Goal: Transaction & Acquisition: Purchase product/service

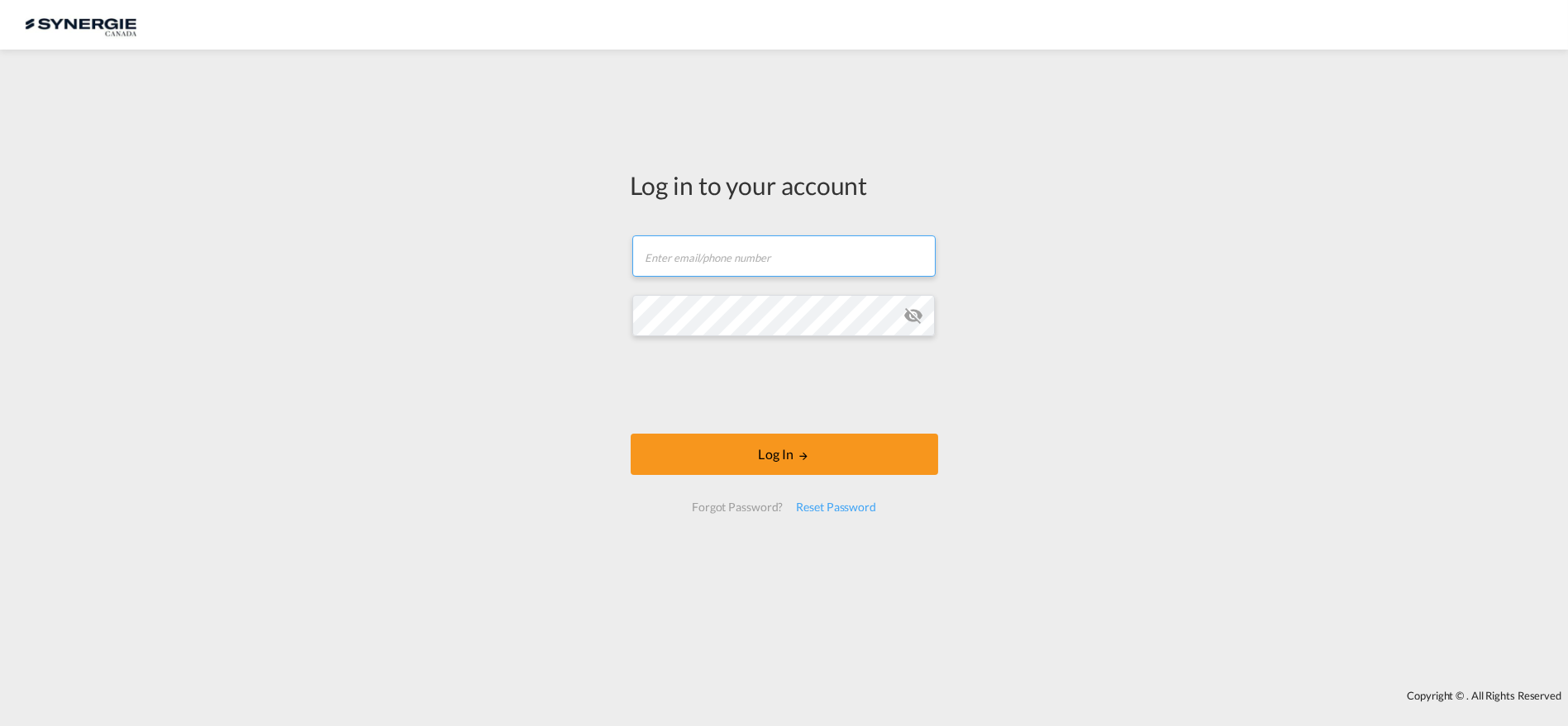
click at [804, 249] on input "text" at bounding box center [783, 256] width 303 height 41
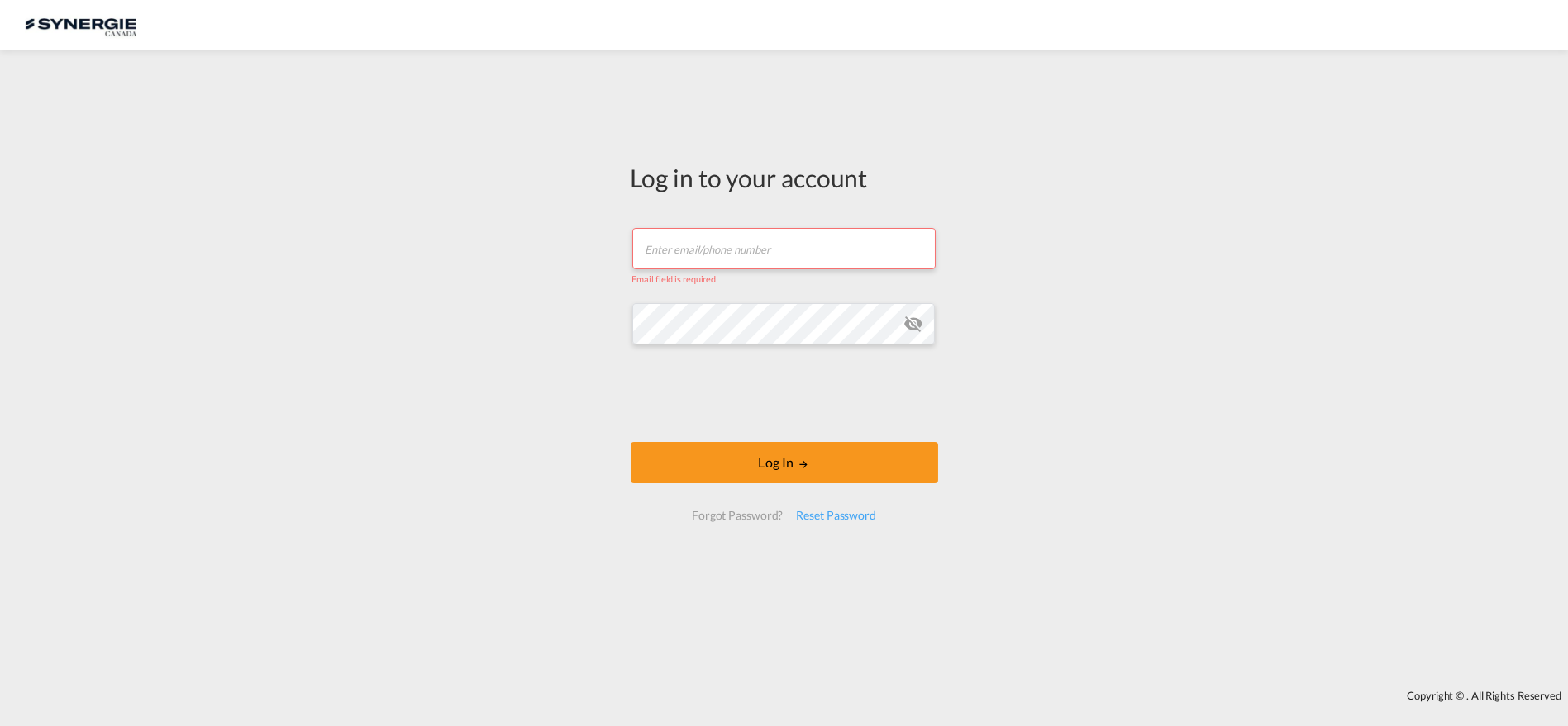
click at [725, 244] on input "text" at bounding box center [783, 248] width 303 height 41
type input "[PERSON_NAME][EMAIL_ADDRESS][DOMAIN_NAME]"
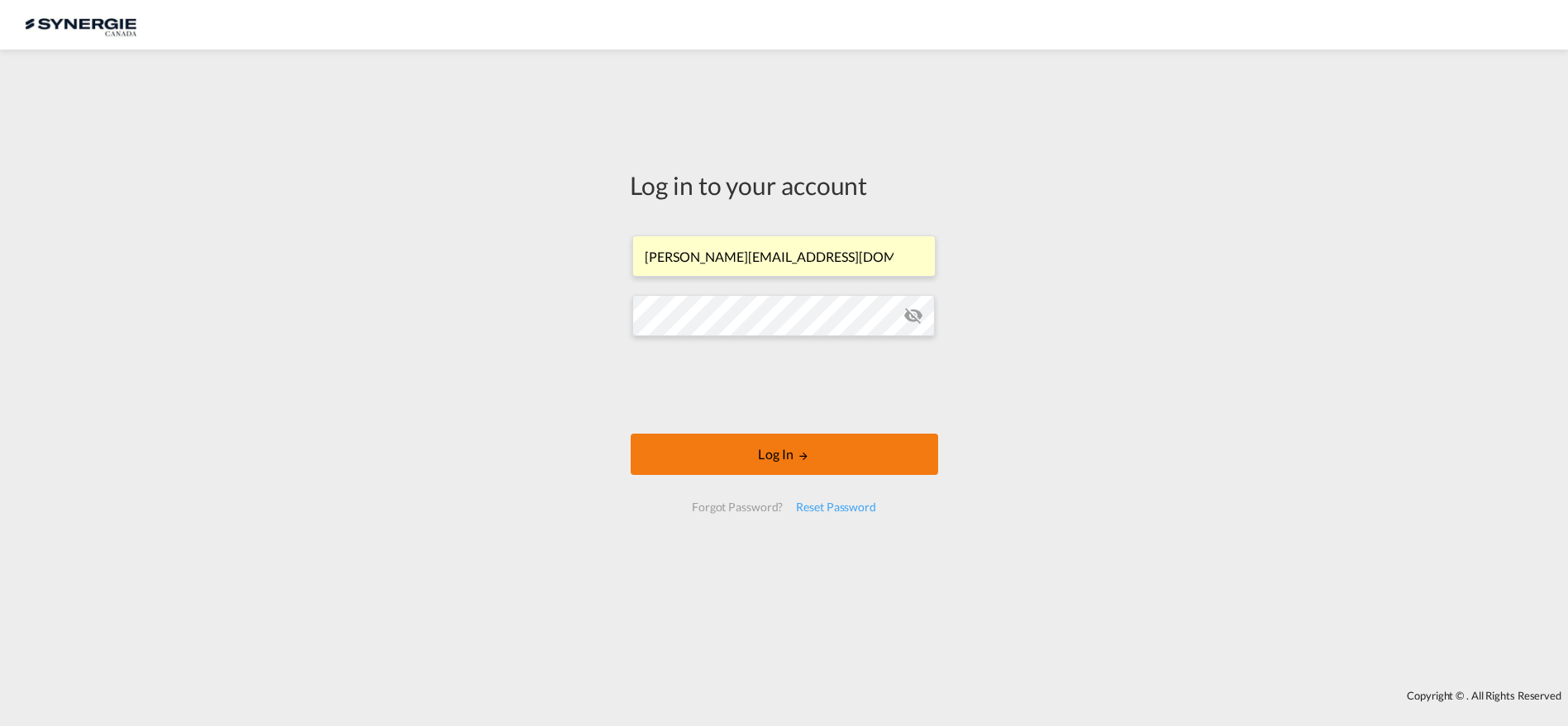
click at [749, 453] on button "Log In" at bounding box center [785, 454] width 308 height 41
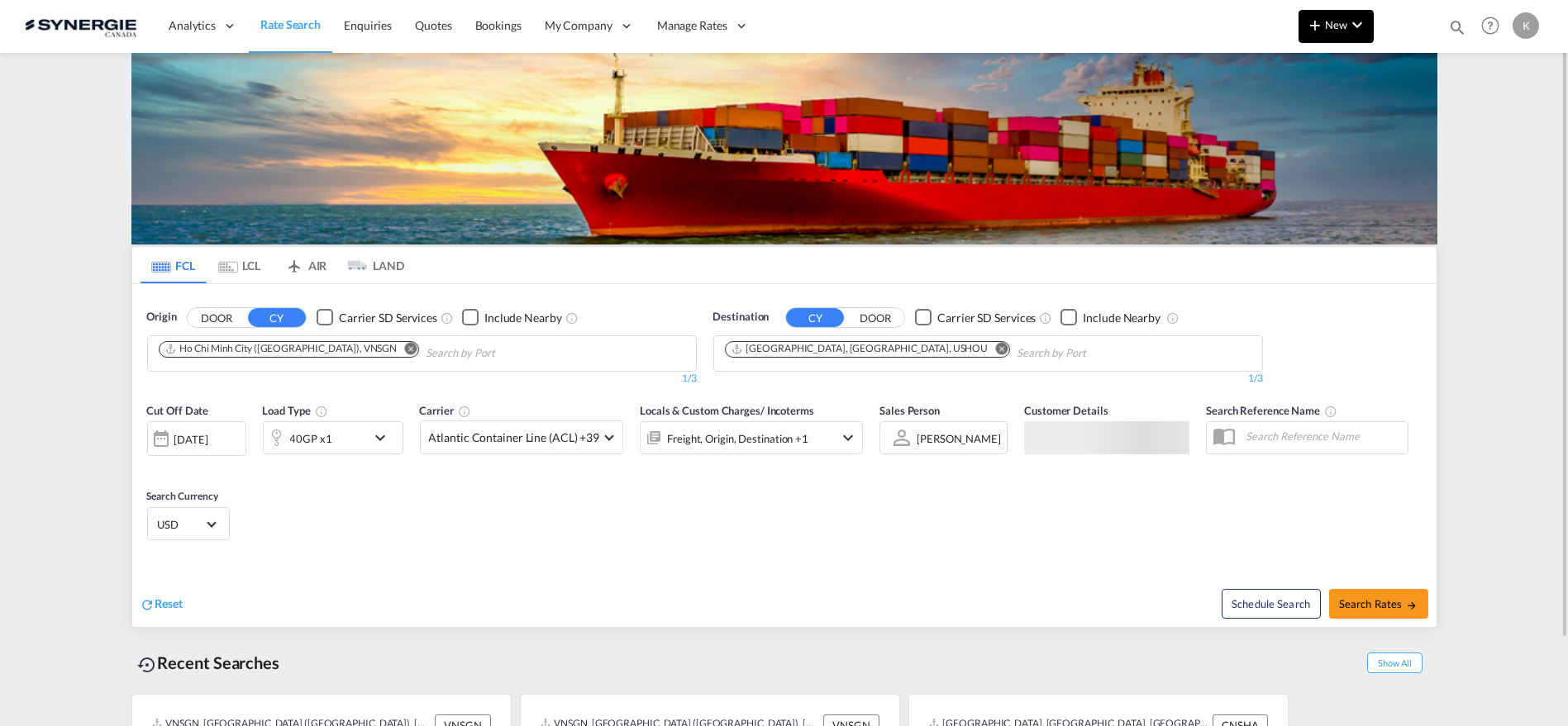
click at [1317, 20] on md-icon "icon-plus 400-fg" at bounding box center [1315, 25] width 20 height 20
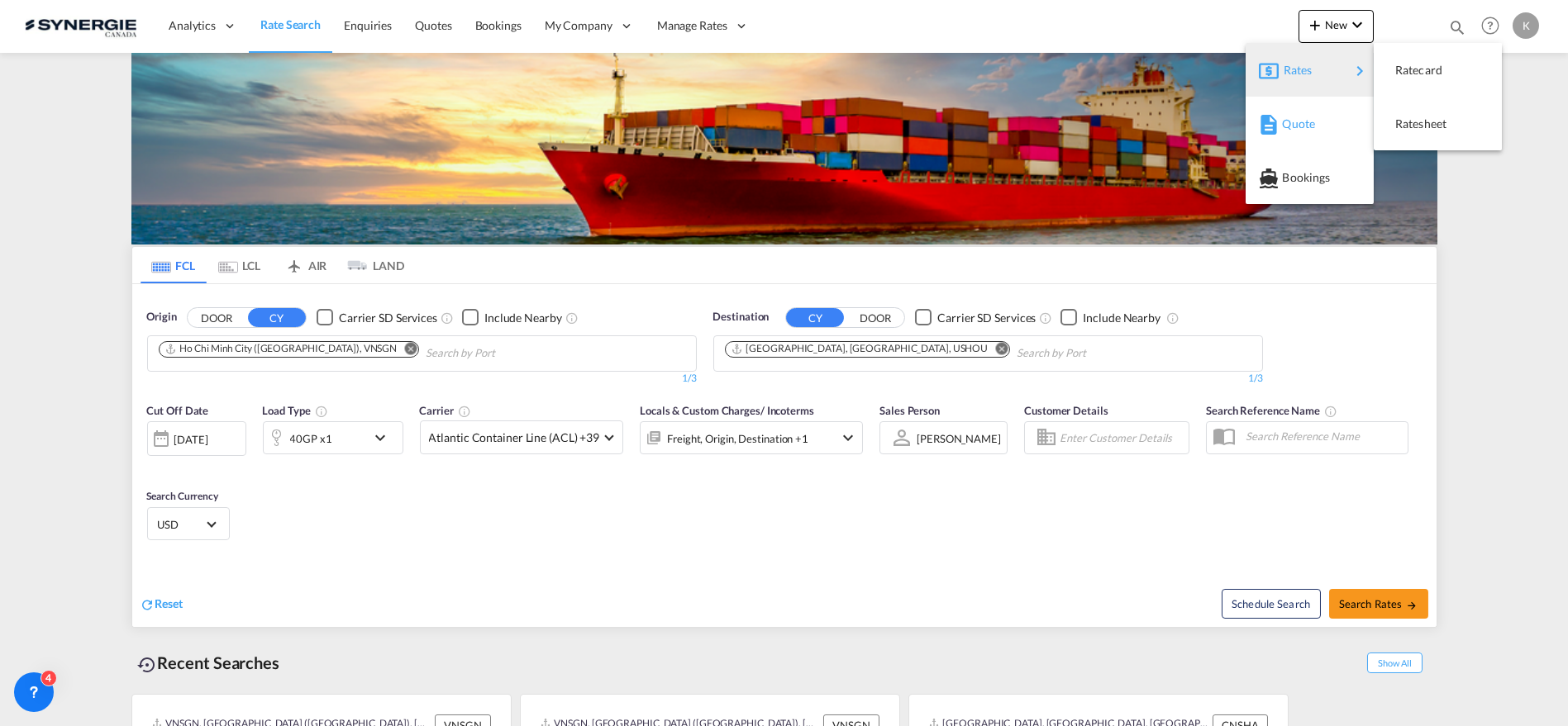
click at [1300, 126] on span "Quote" at bounding box center [1291, 123] width 18 height 33
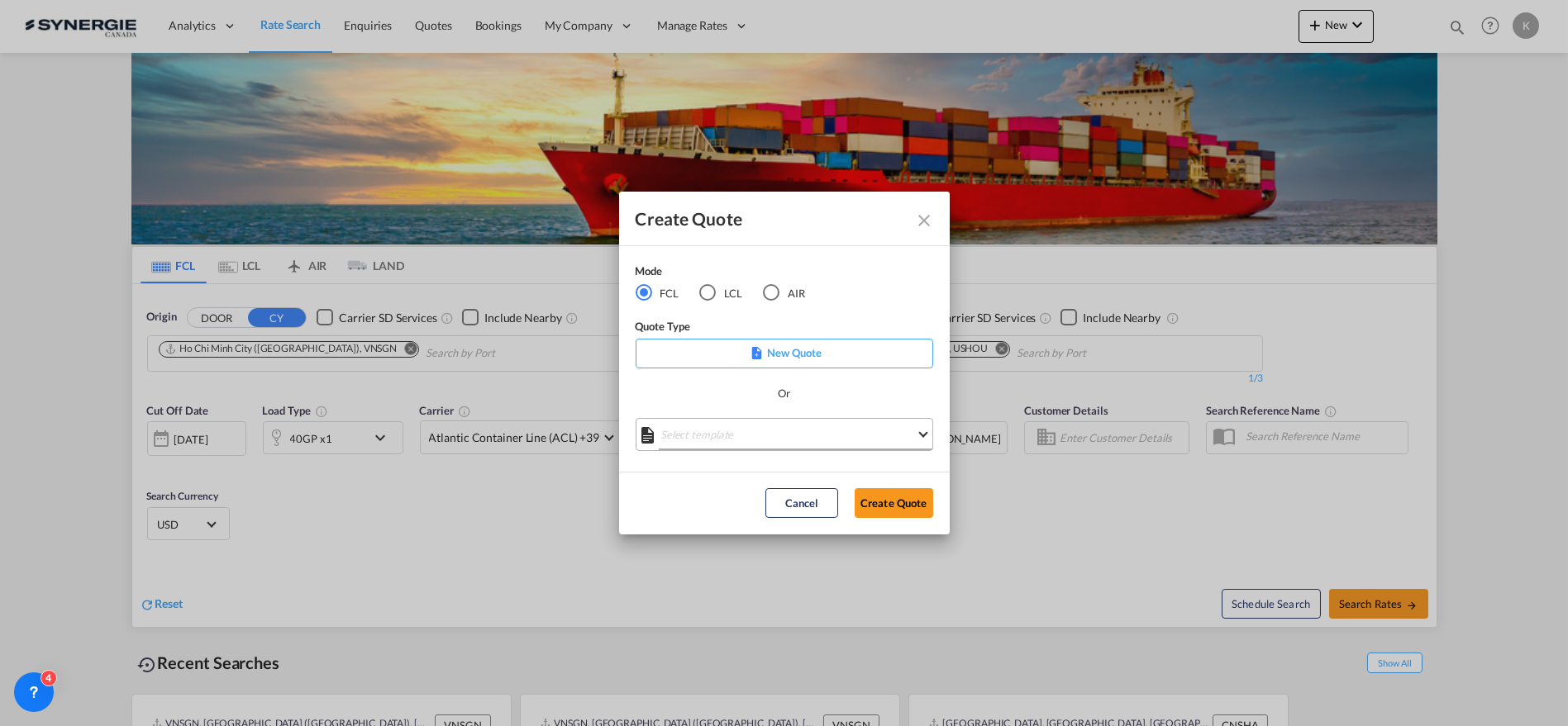
click at [810, 429] on md-select "Select template *NEW* FCL FREEHAND / DAP [PERSON_NAME] | [DATE] *NEW* Import FC…" at bounding box center [784, 435] width 298 height 33
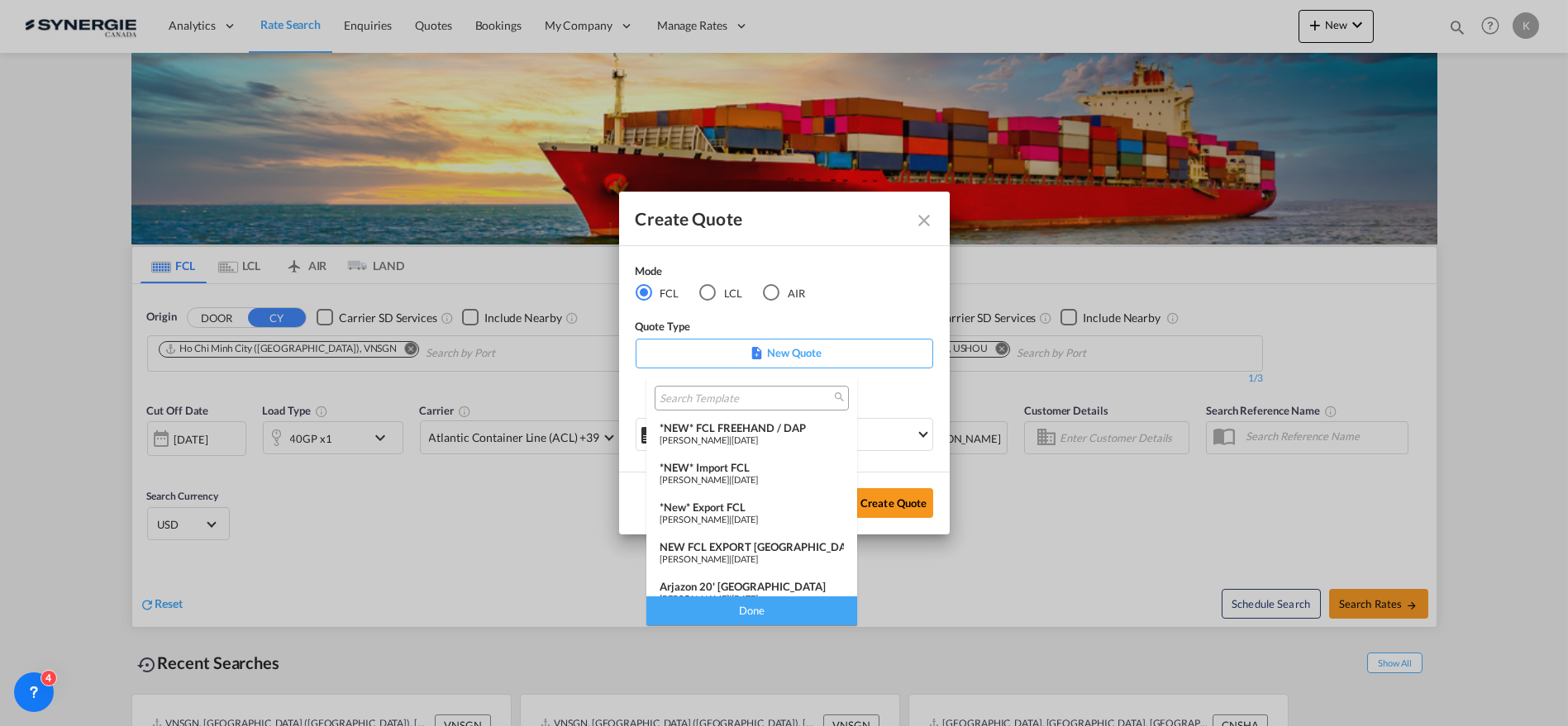
click at [732, 468] on div "*NEW* Import FCL" at bounding box center [752, 467] width 185 height 13
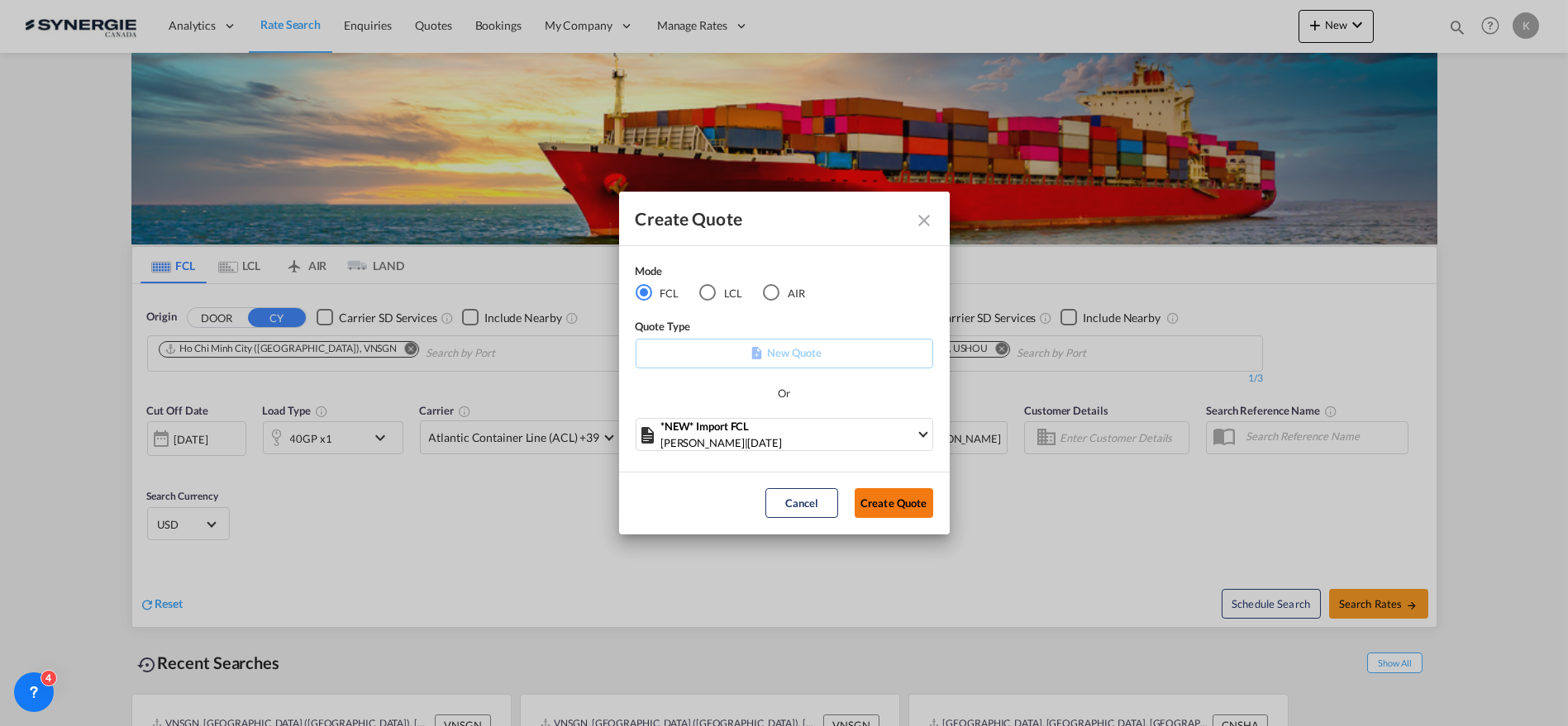
click at [899, 508] on button "Create Quote" at bounding box center [893, 503] width 78 height 30
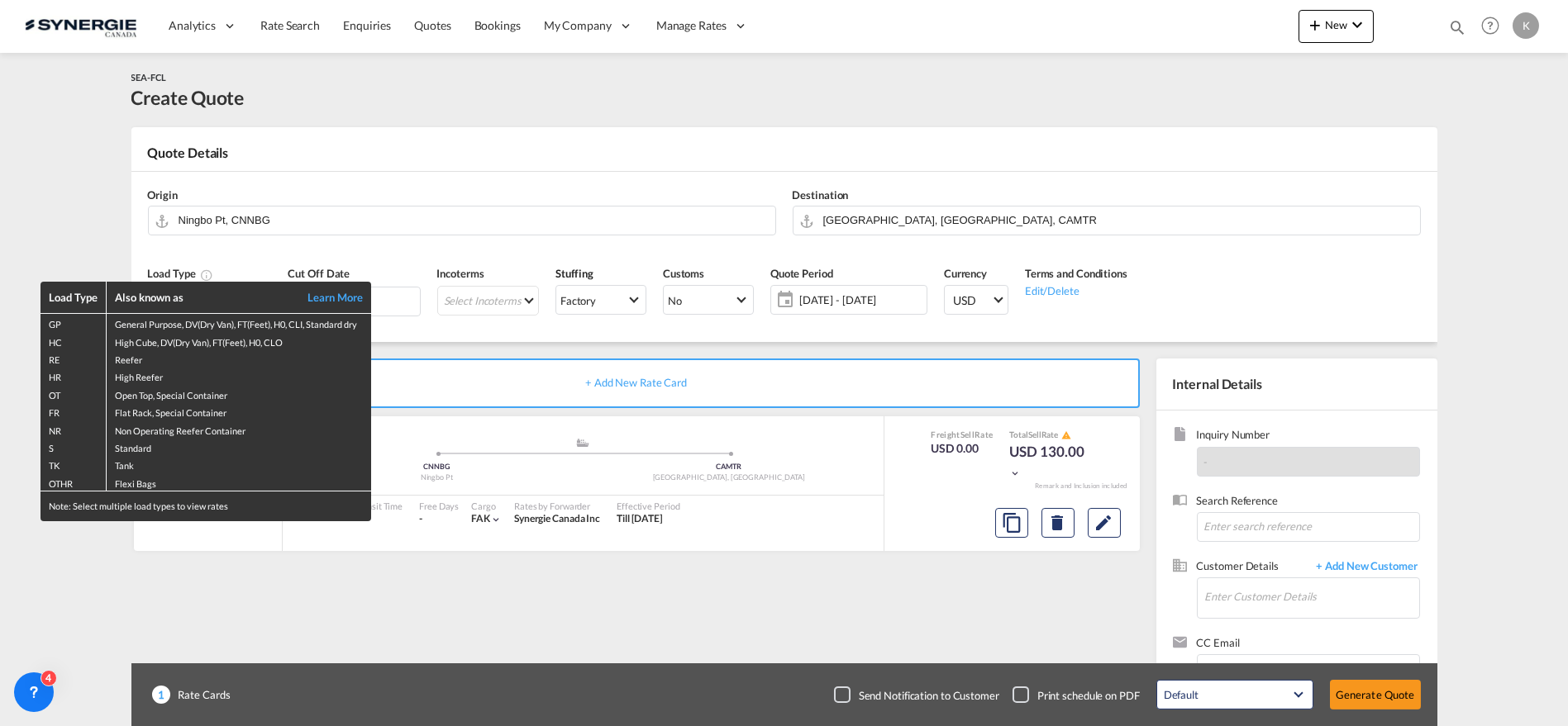
click at [1121, 97] on div "Load Type Also known as Learn More GP General Purpose, DV(Dry Van), FT(Feet), H…" at bounding box center [784, 363] width 1568 height 726
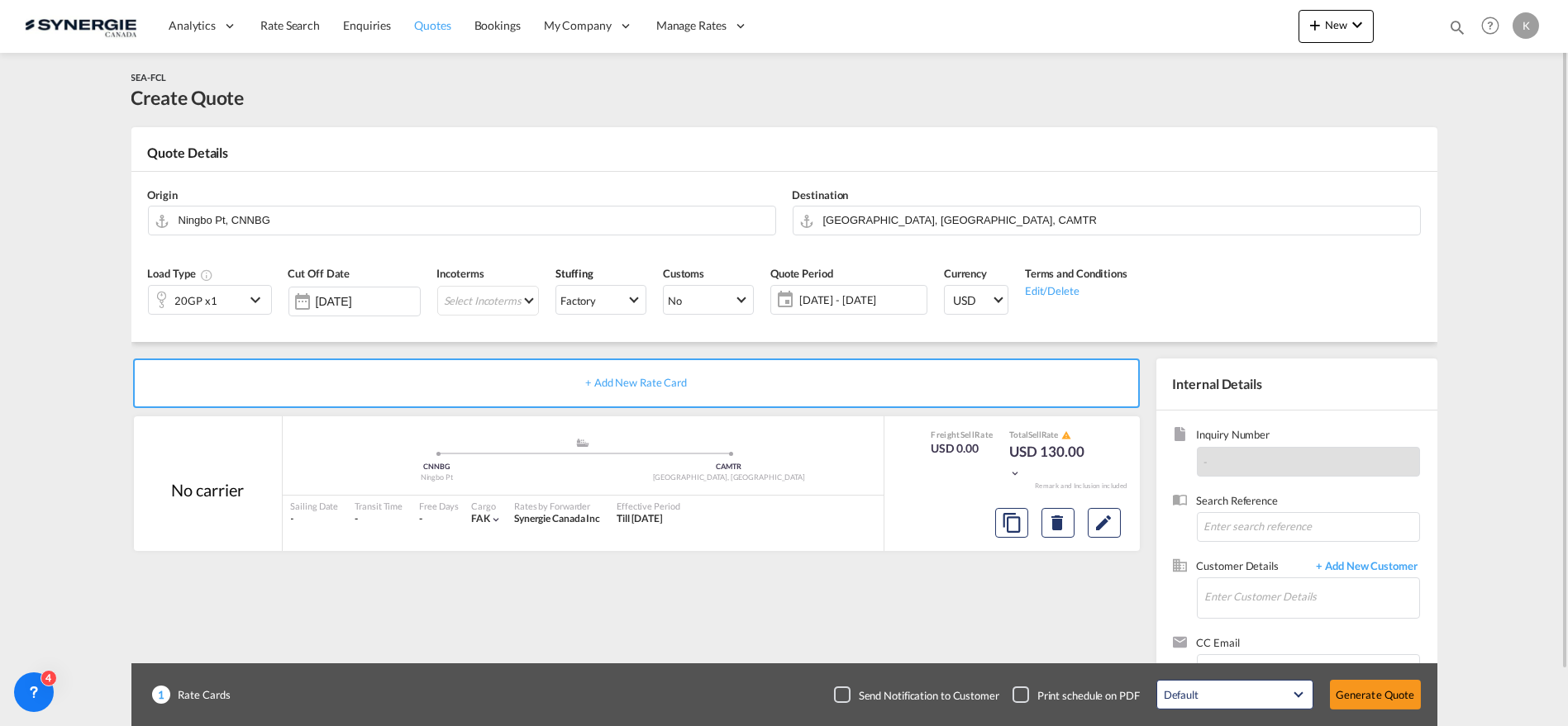
click at [429, 20] on span "Quotes" at bounding box center [432, 25] width 36 height 14
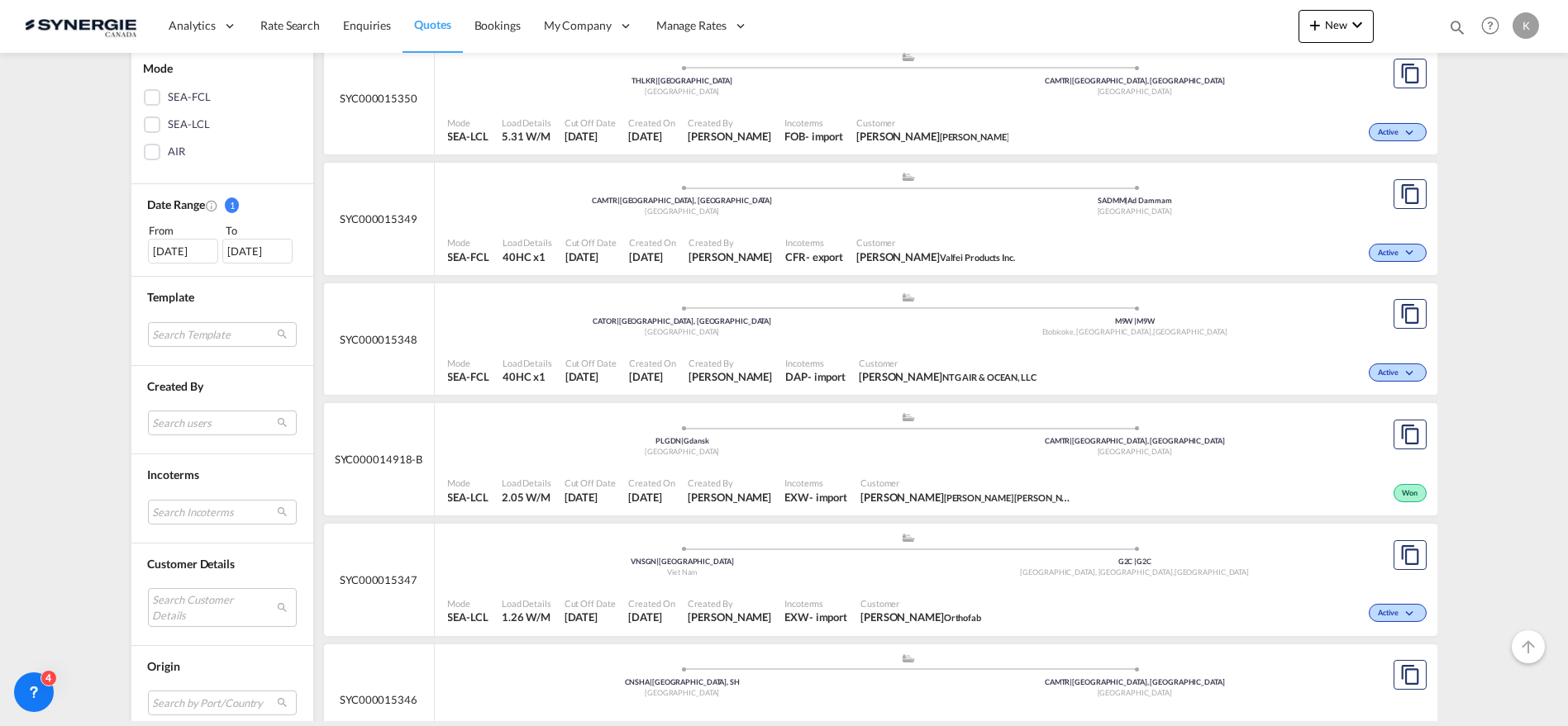
scroll to position [367, 0]
click at [172, 607] on md-select "Search Customer Details user name user [PERSON_NAME] [EMAIL_ADDRESS][DOMAIN_NAM…" at bounding box center [221, 606] width 149 height 38
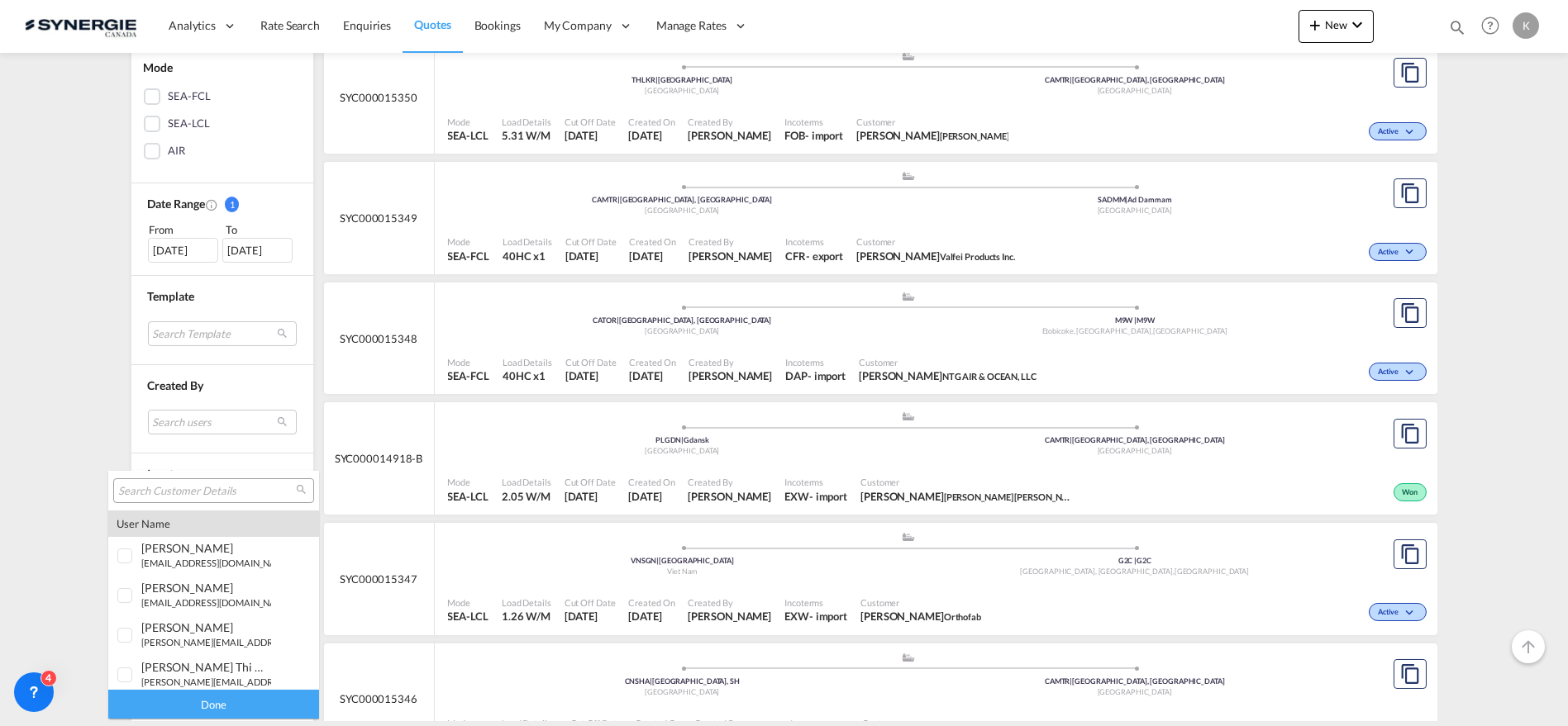
click at [218, 488] on input "search" at bounding box center [206, 491] width 177 height 15
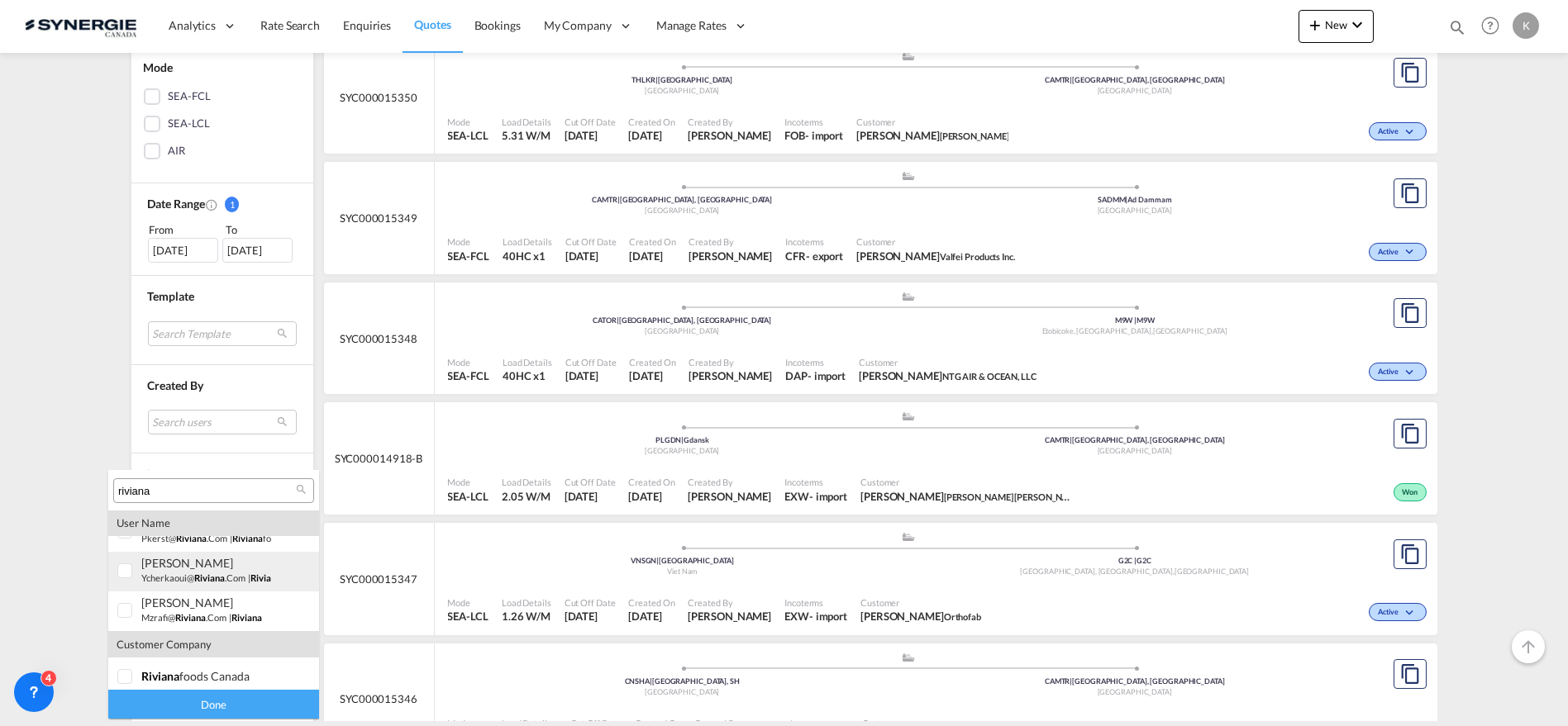
type input "riviana"
click at [166, 571] on div "[PERSON_NAME] ycherkaoui@ riviana .com | riviana" at bounding box center [206, 569] width 130 height 28
click at [224, 695] on div "Done" at bounding box center [213, 704] width 211 height 29
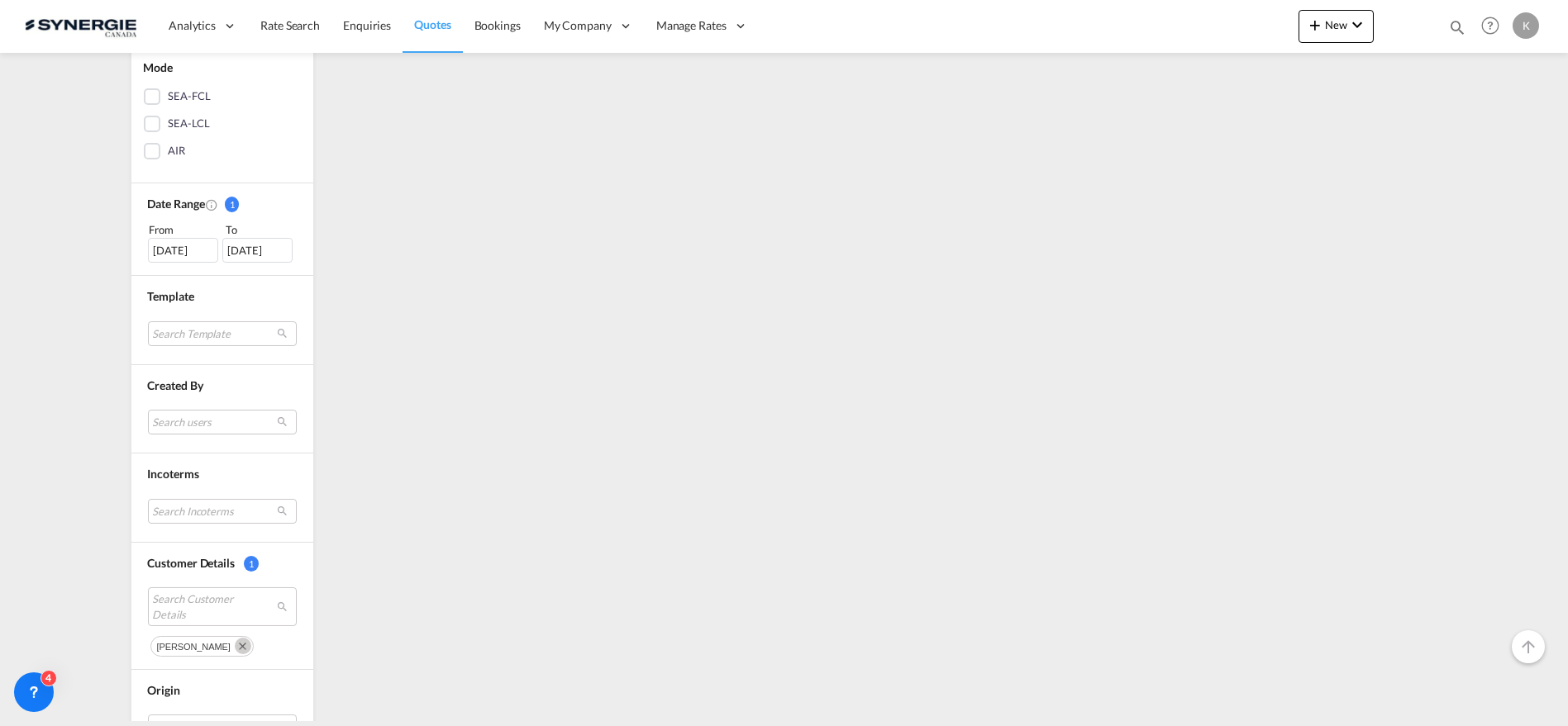
scroll to position [0, 0]
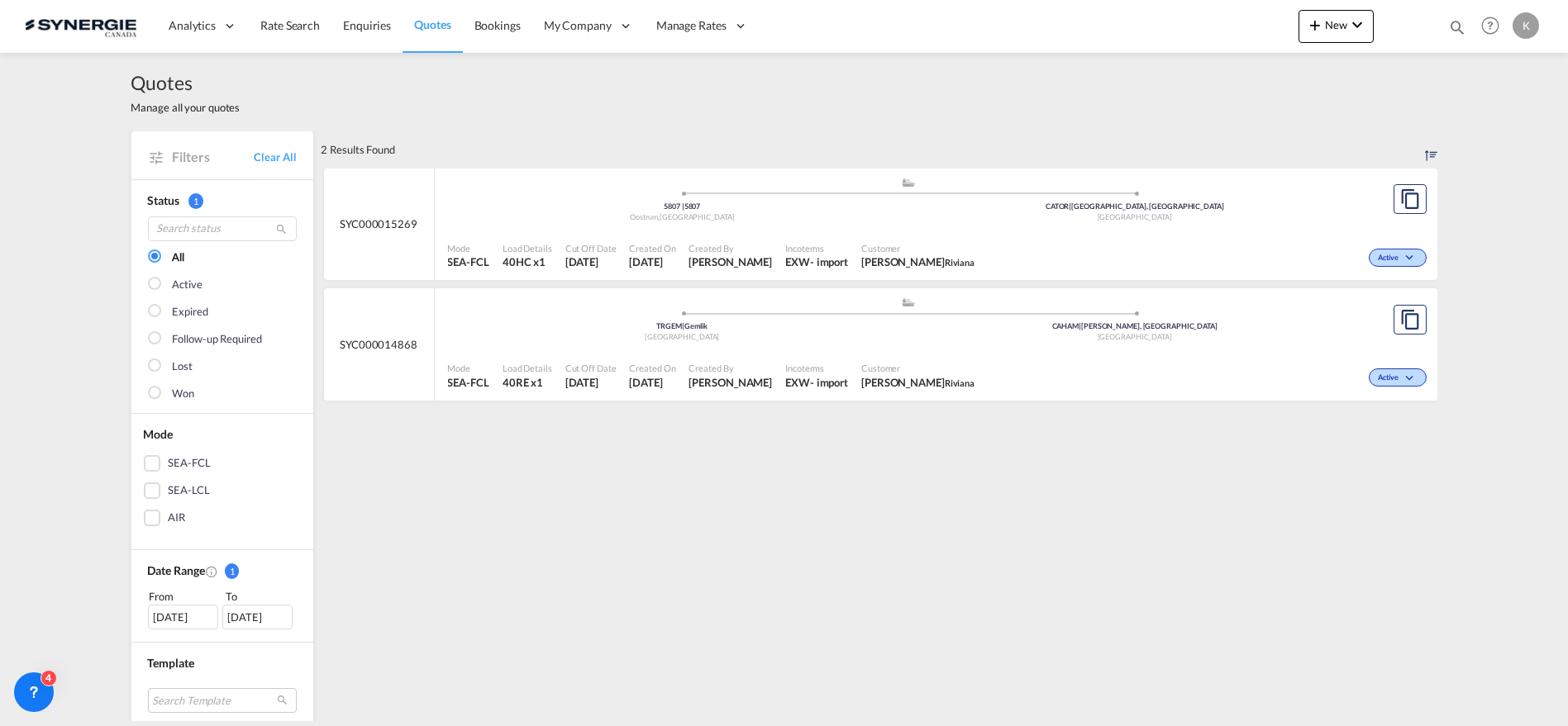
click at [172, 614] on div "[DATE]" at bounding box center [183, 617] width 70 height 25
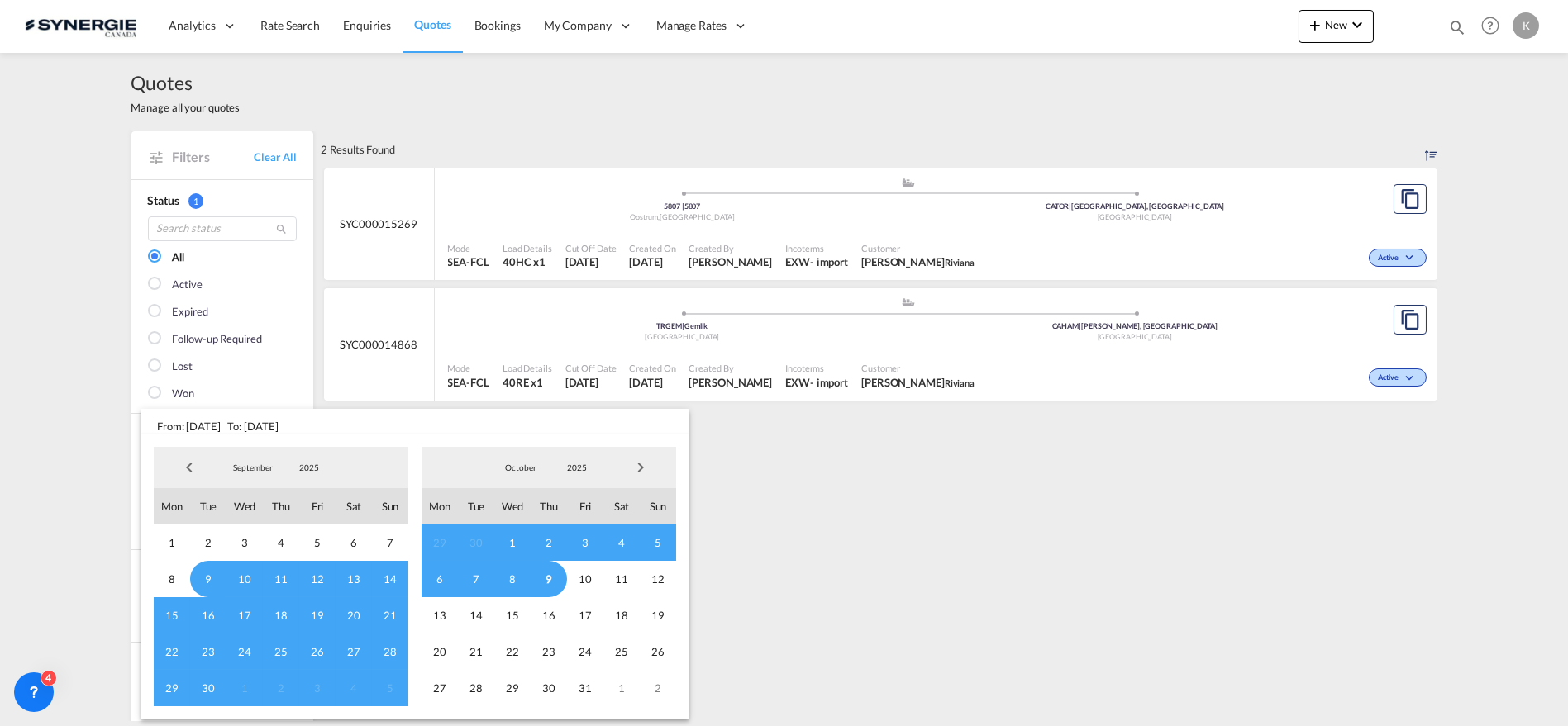
click at [185, 463] on span "Previous Month" at bounding box center [189, 467] width 33 height 33
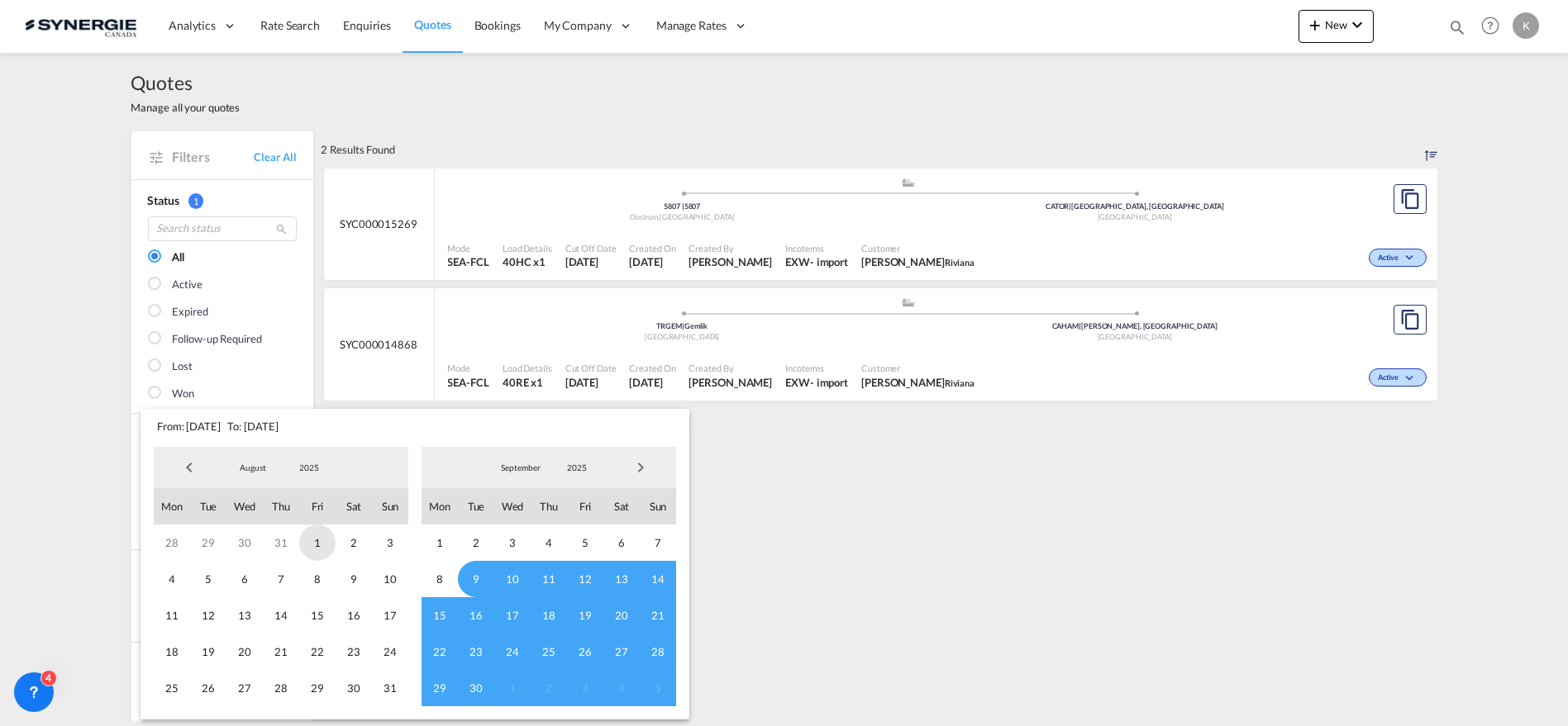
click at [305, 538] on span "1" at bounding box center [317, 542] width 36 height 36
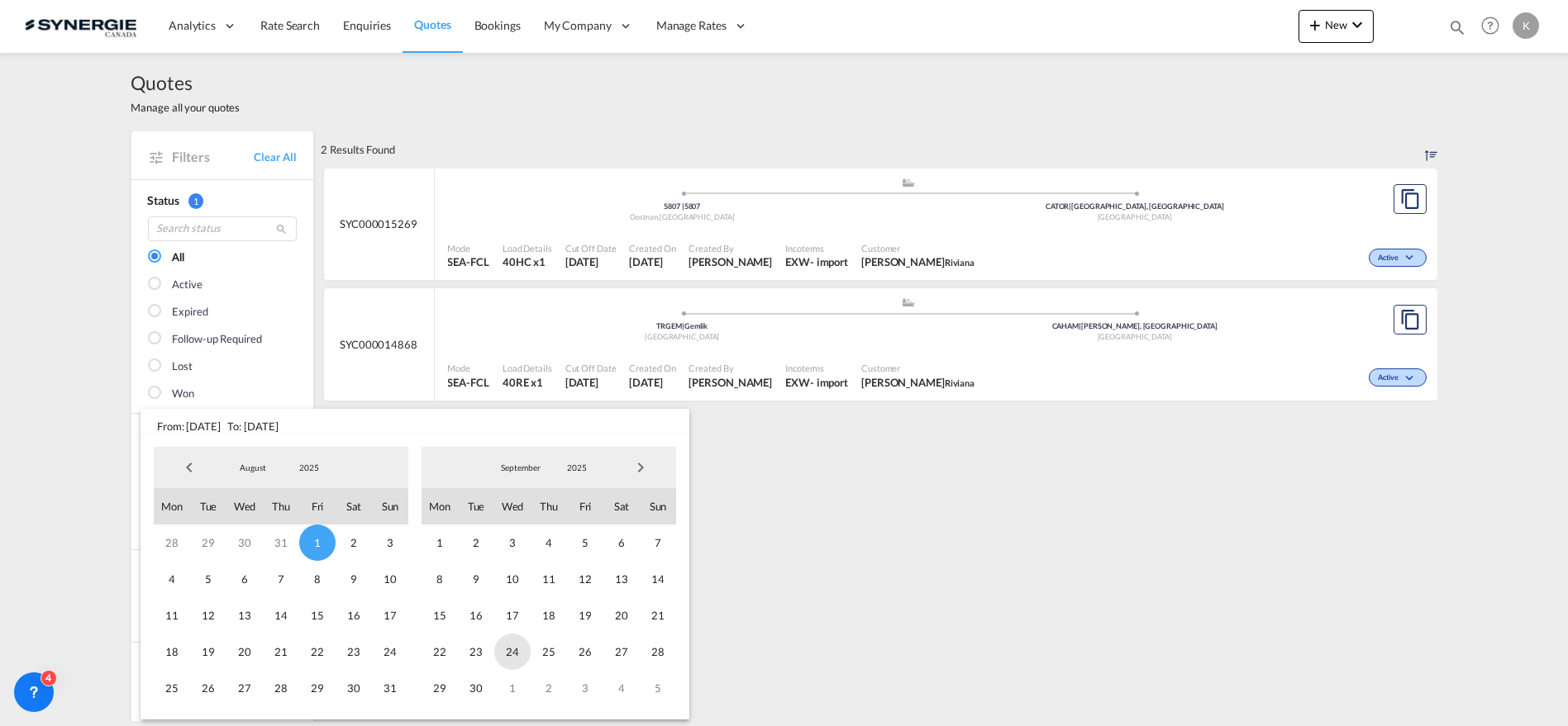
click at [515, 652] on span "24" at bounding box center [512, 651] width 36 height 36
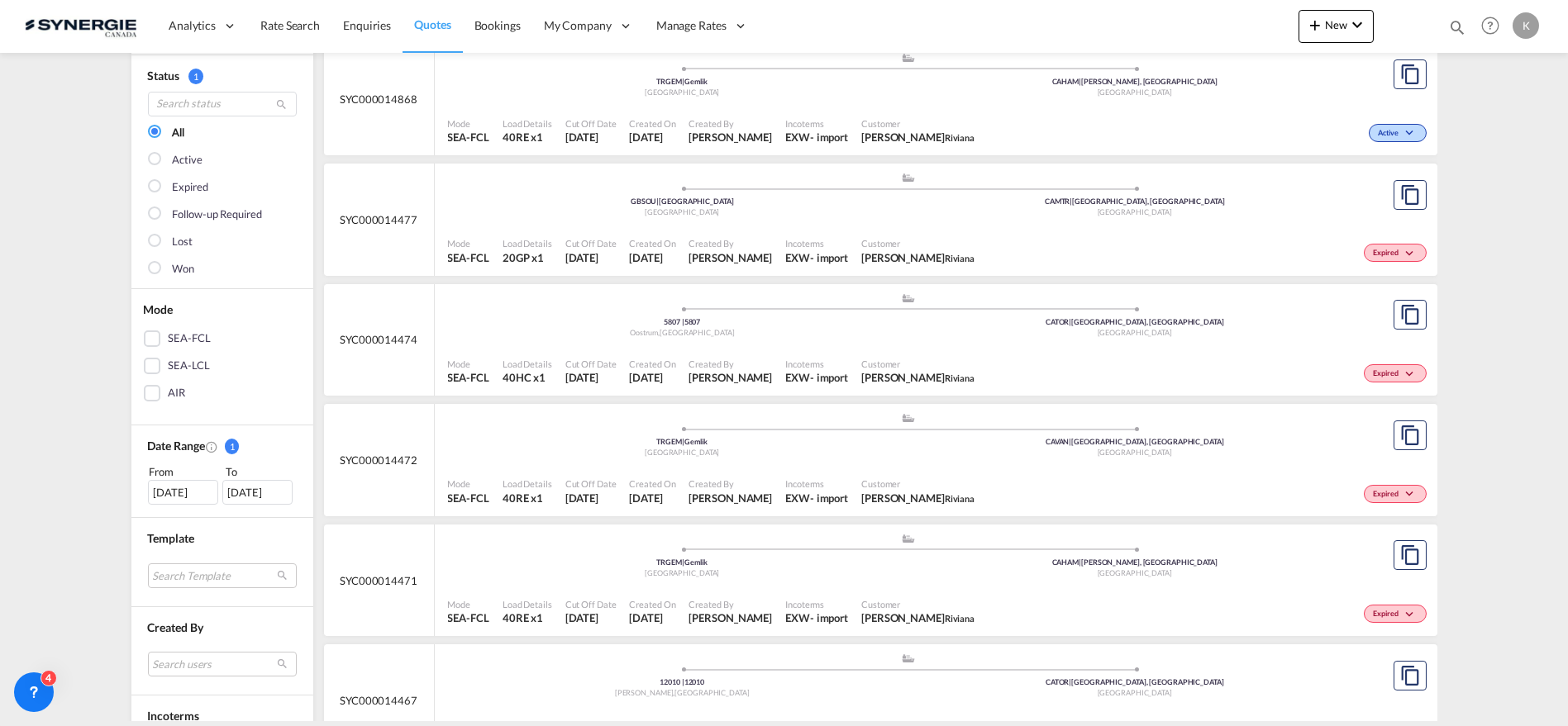
scroll to position [7, 0]
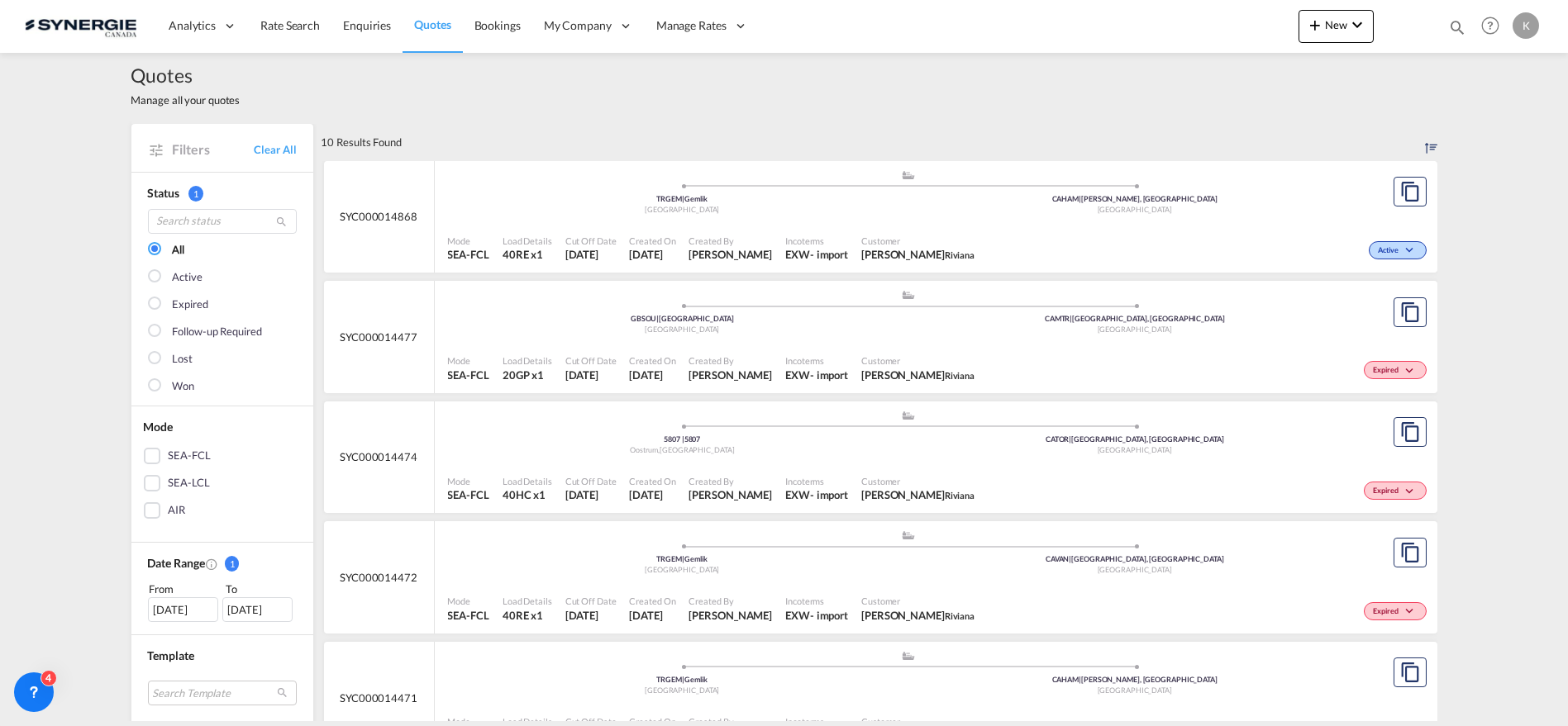
click at [164, 607] on div "[DATE]" at bounding box center [183, 610] width 70 height 25
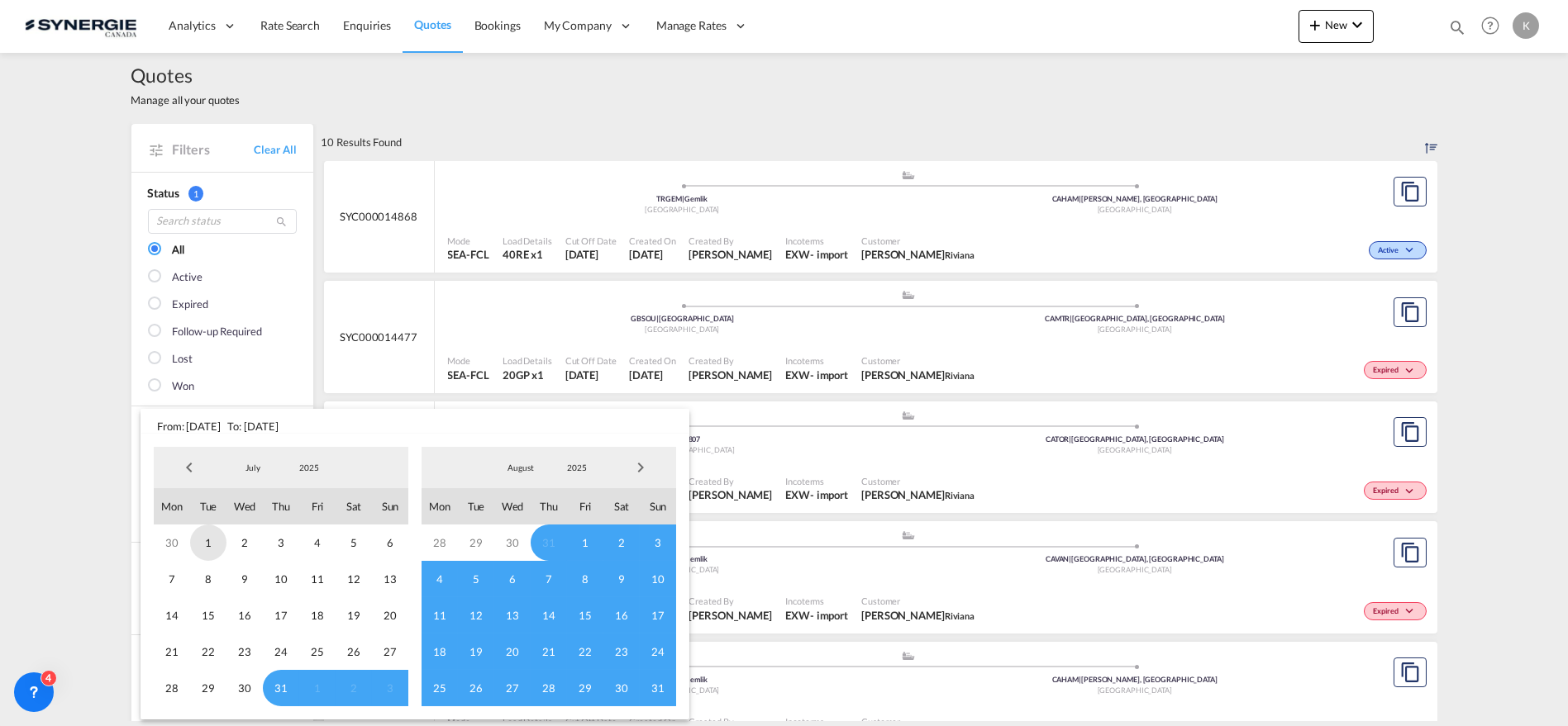
click at [207, 543] on span "1" at bounding box center [208, 542] width 36 height 36
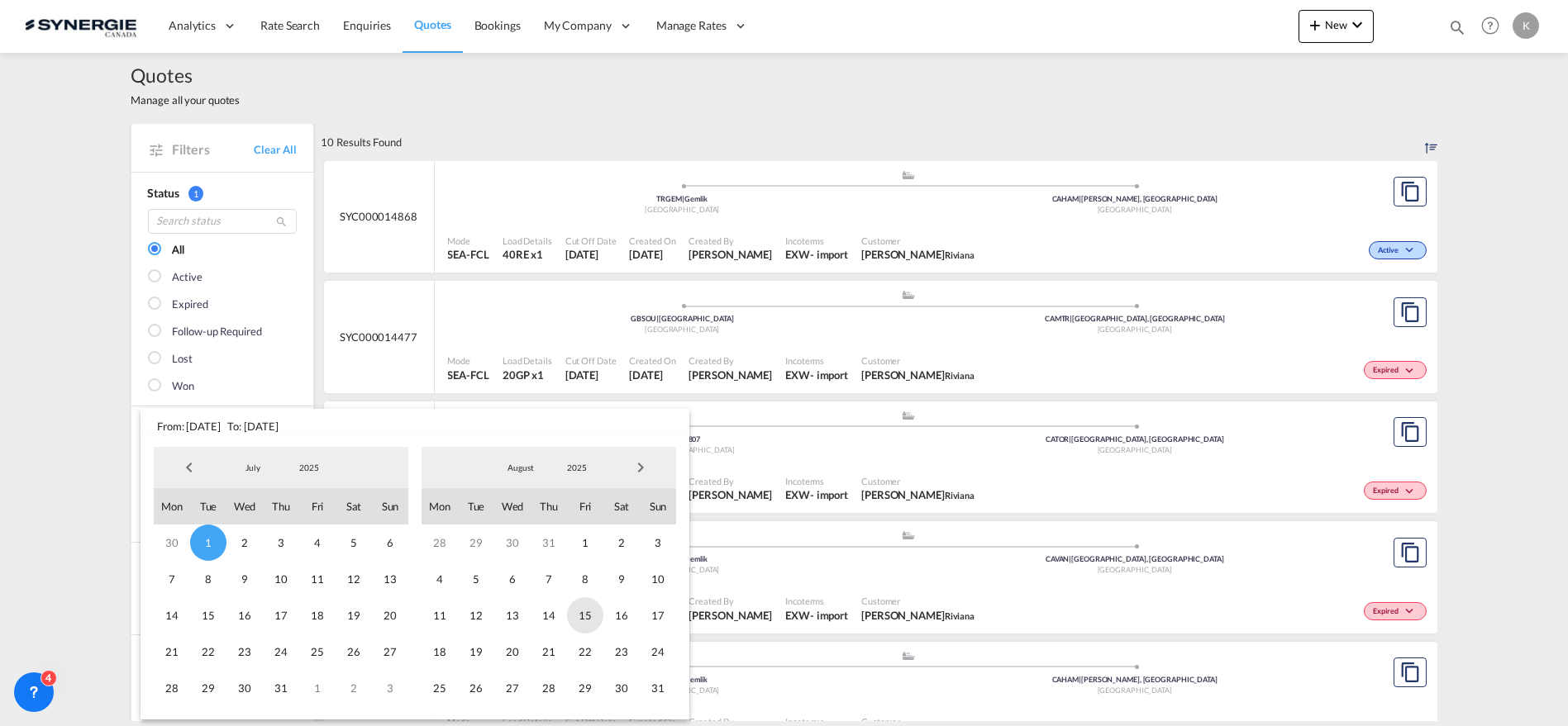
click at [595, 619] on span "15" at bounding box center [585, 615] width 36 height 36
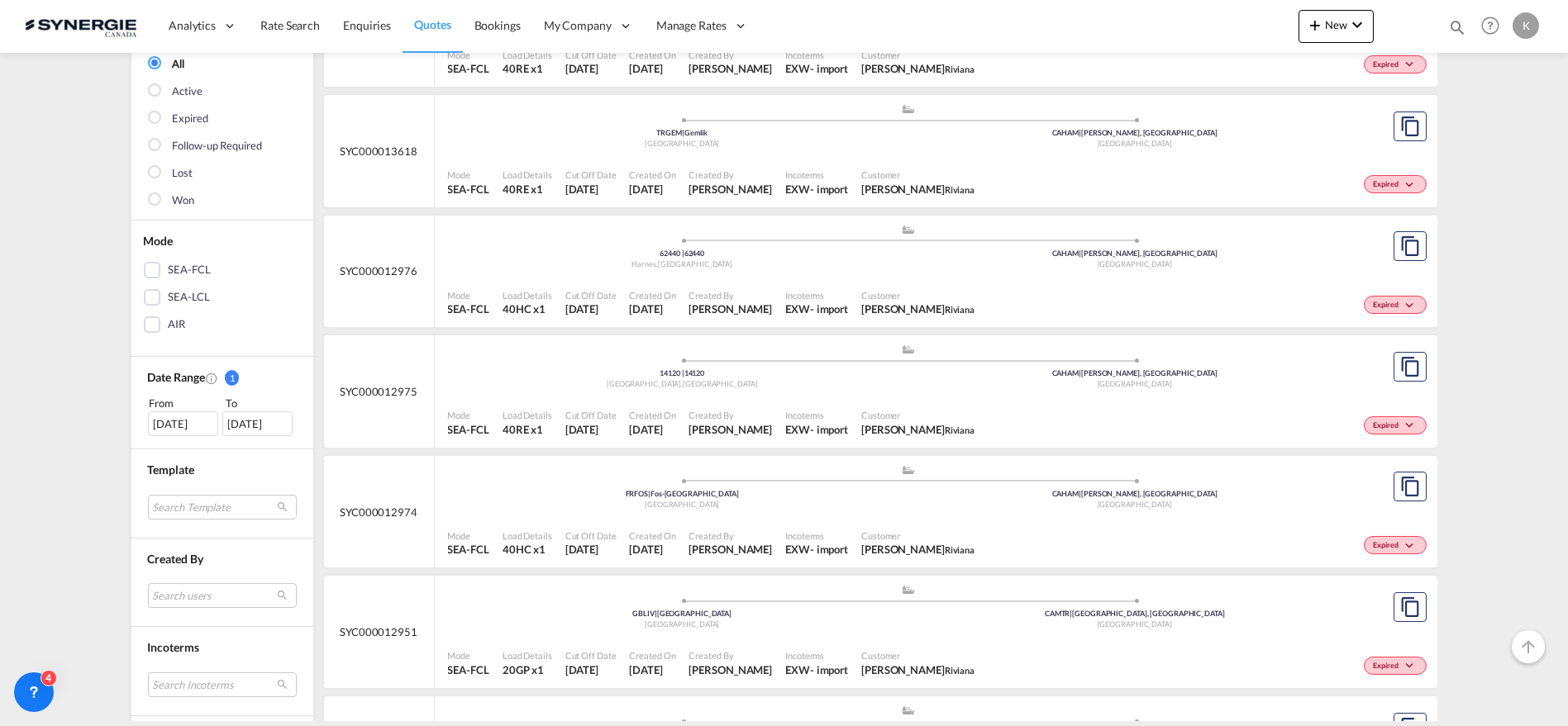
scroll to position [184, 0]
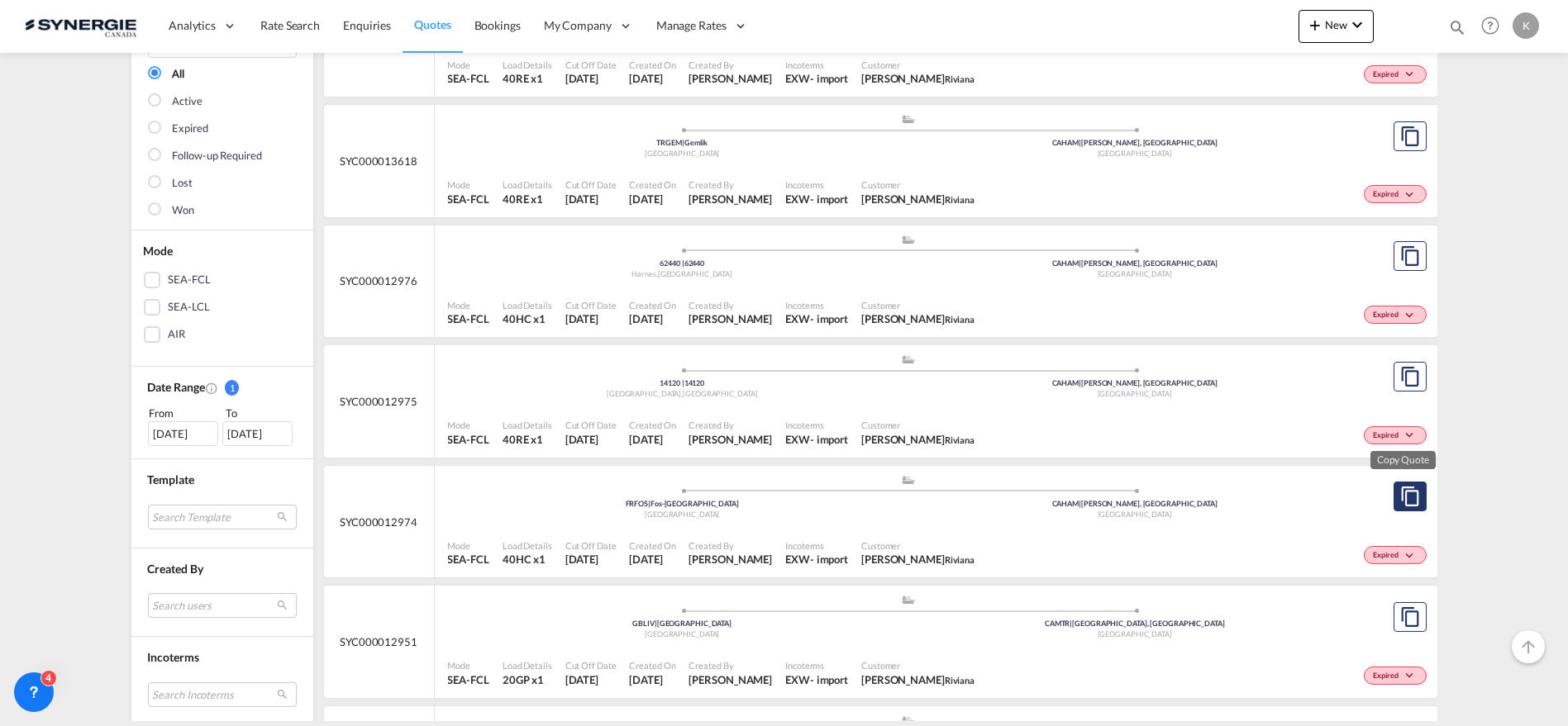
click at [1406, 498] on md-icon "assets/icons/custom/copyQuote.svg" at bounding box center [1410, 497] width 20 height 20
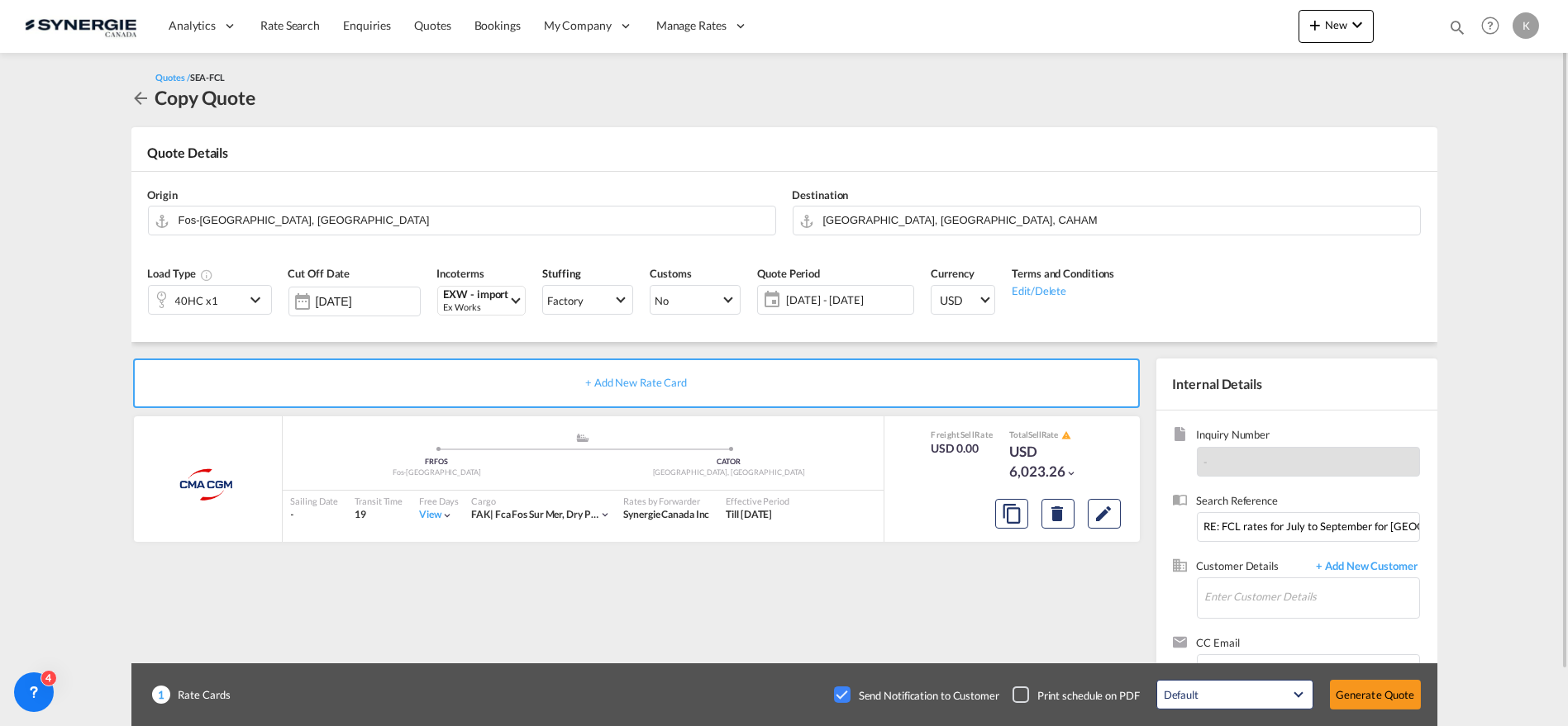
click at [804, 300] on span "[DATE] - [DATE]" at bounding box center [847, 300] width 123 height 15
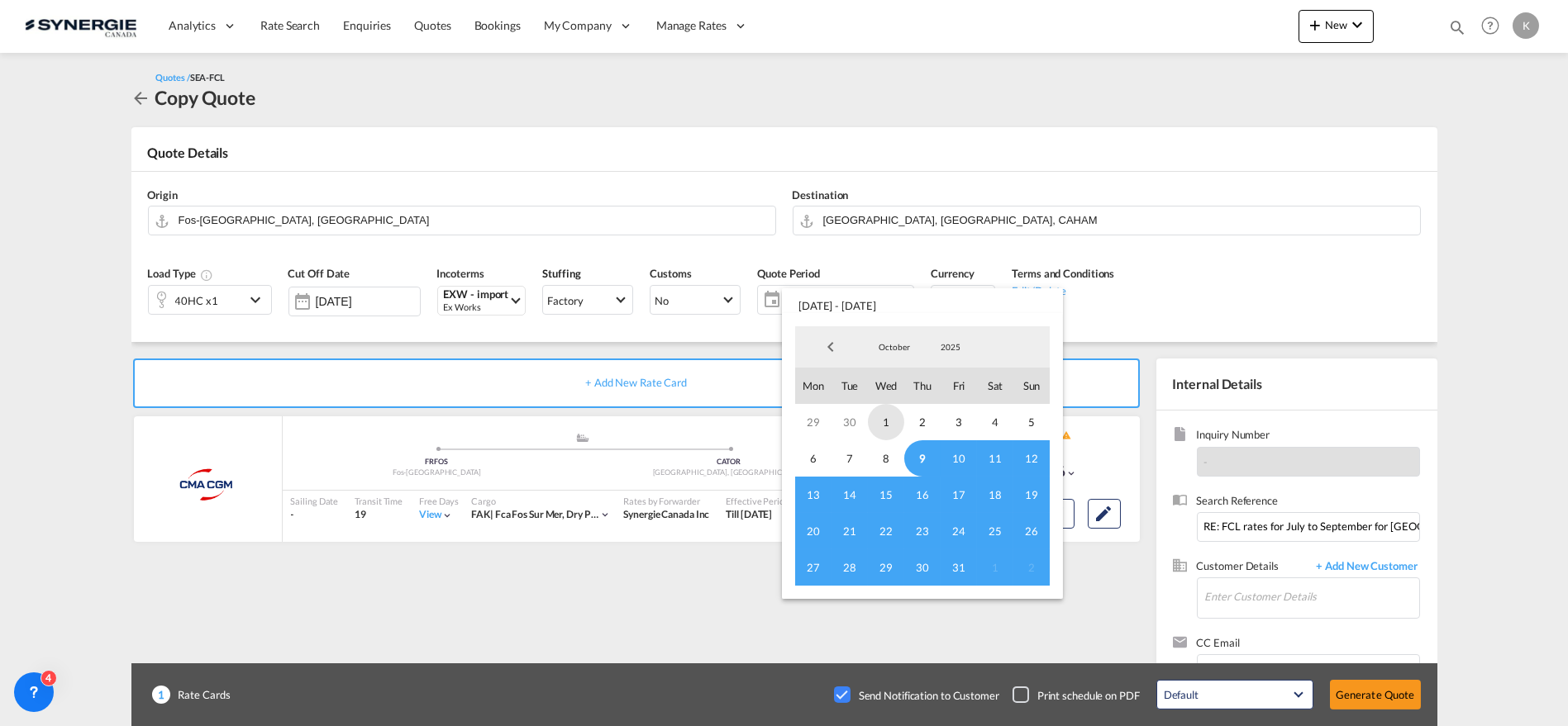
click at [883, 417] on span "1" at bounding box center [886, 422] width 36 height 36
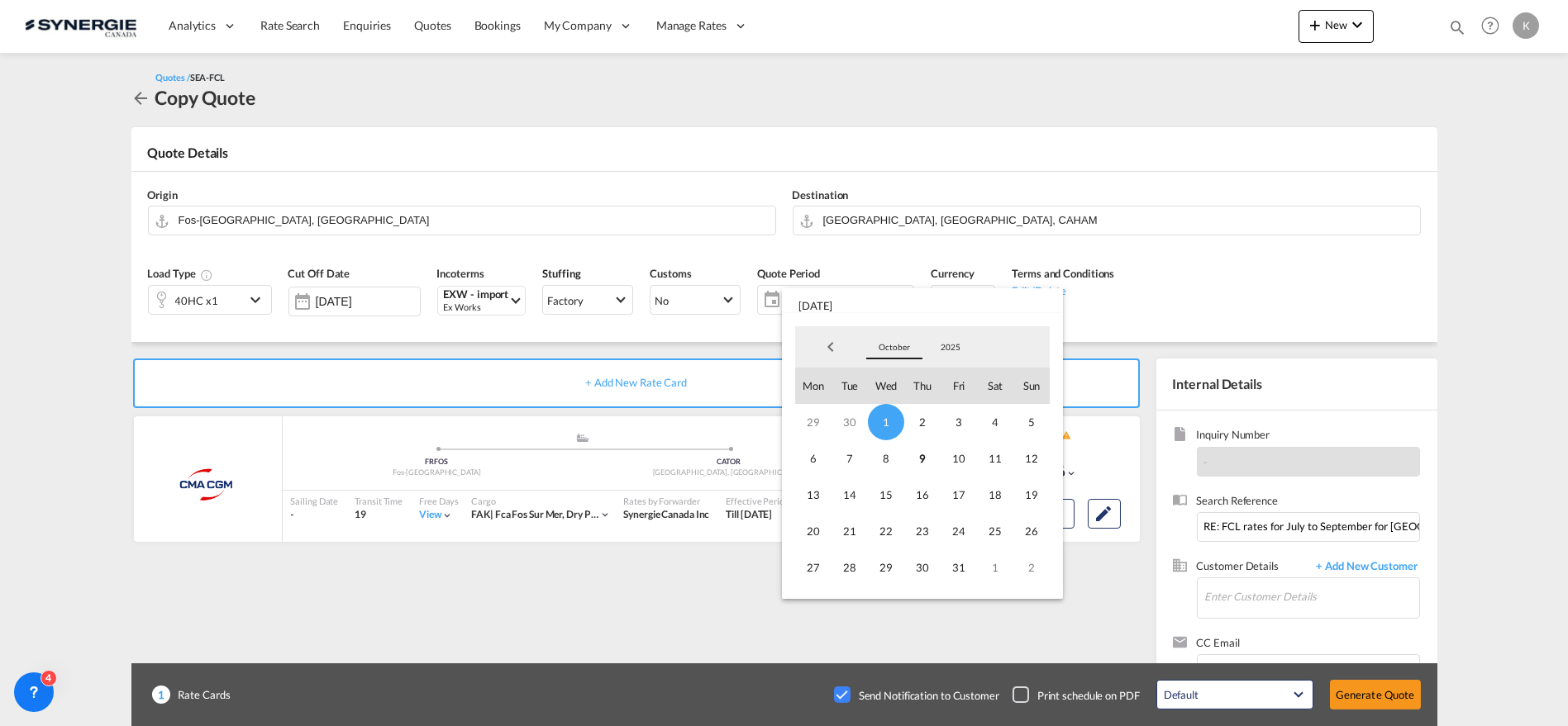
click at [900, 349] on span "October" at bounding box center [894, 346] width 53 height 12
click at [907, 428] on md-option "December" at bounding box center [910, 427] width 113 height 40
click at [886, 576] on span "31" at bounding box center [886, 568] width 36 height 36
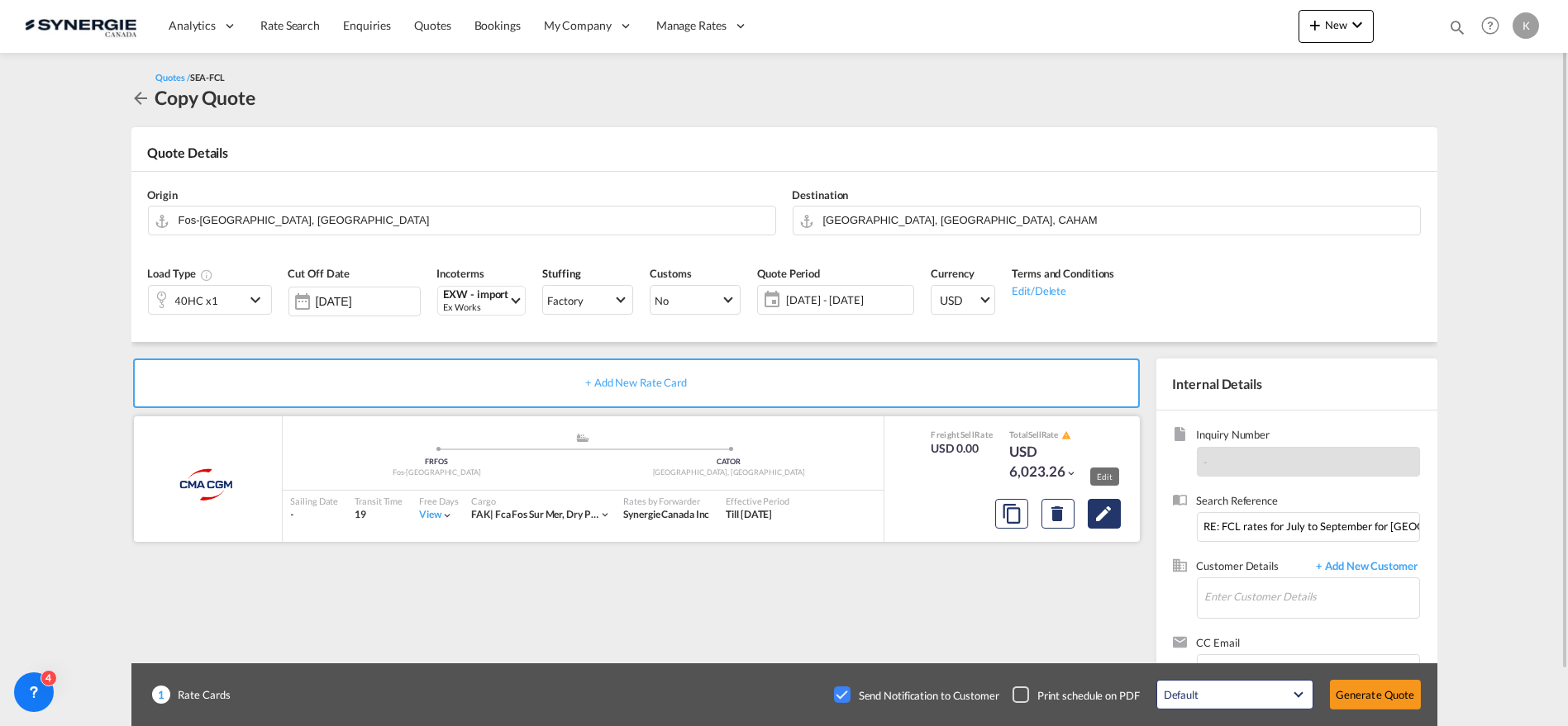
click at [1107, 515] on md-icon "Edit" at bounding box center [1104, 514] width 20 height 20
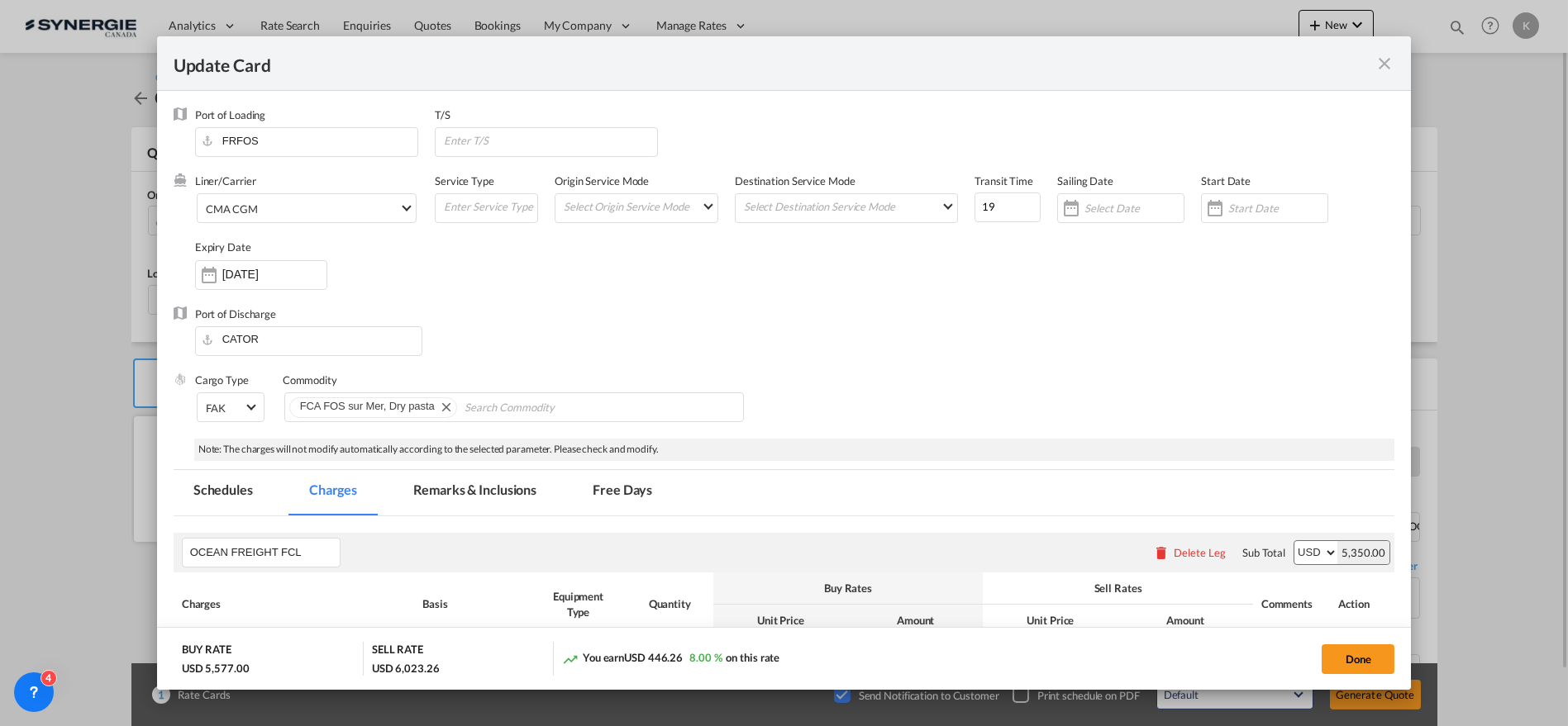
select select "per container"
select select "per B/L"
select select "per day"
select select "per hour"
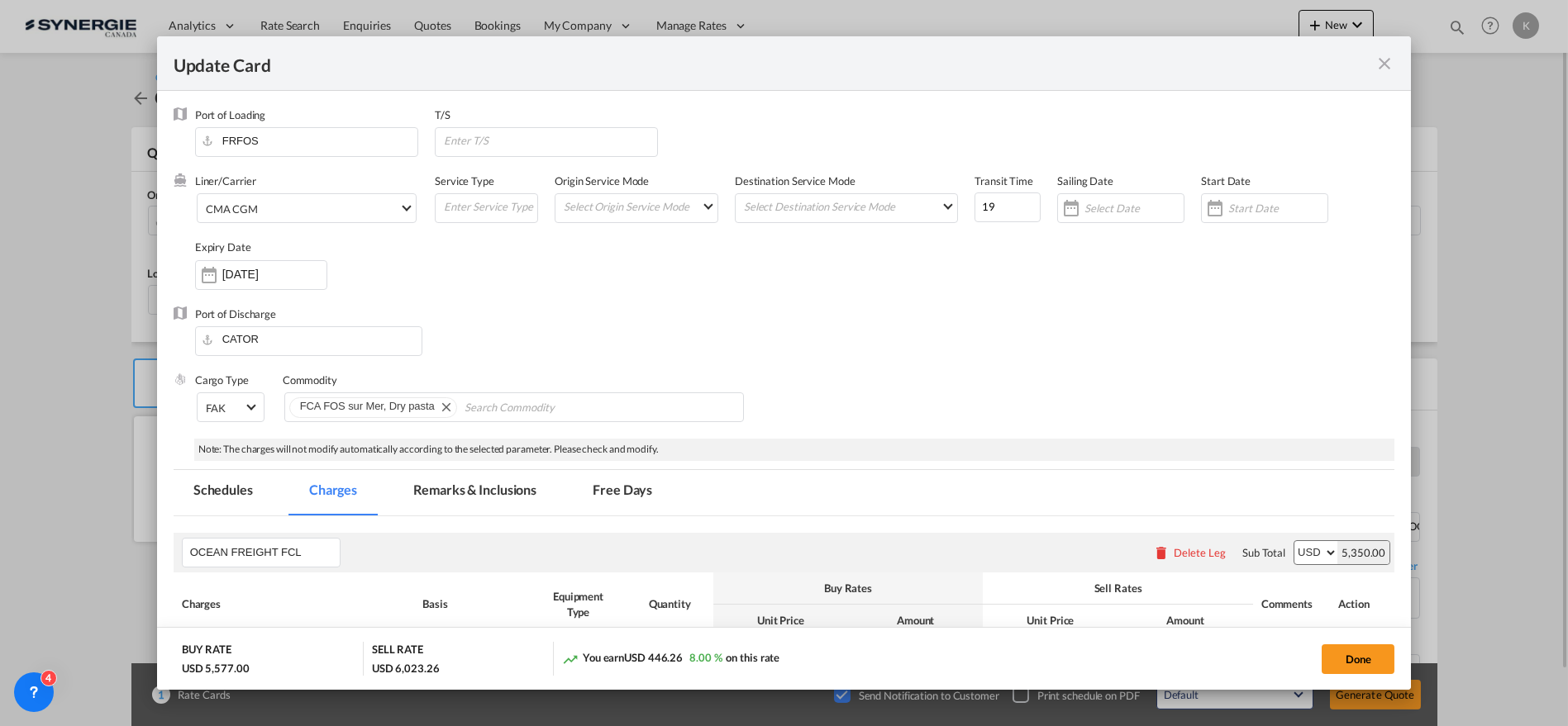
select select "per day"
select select "per container"
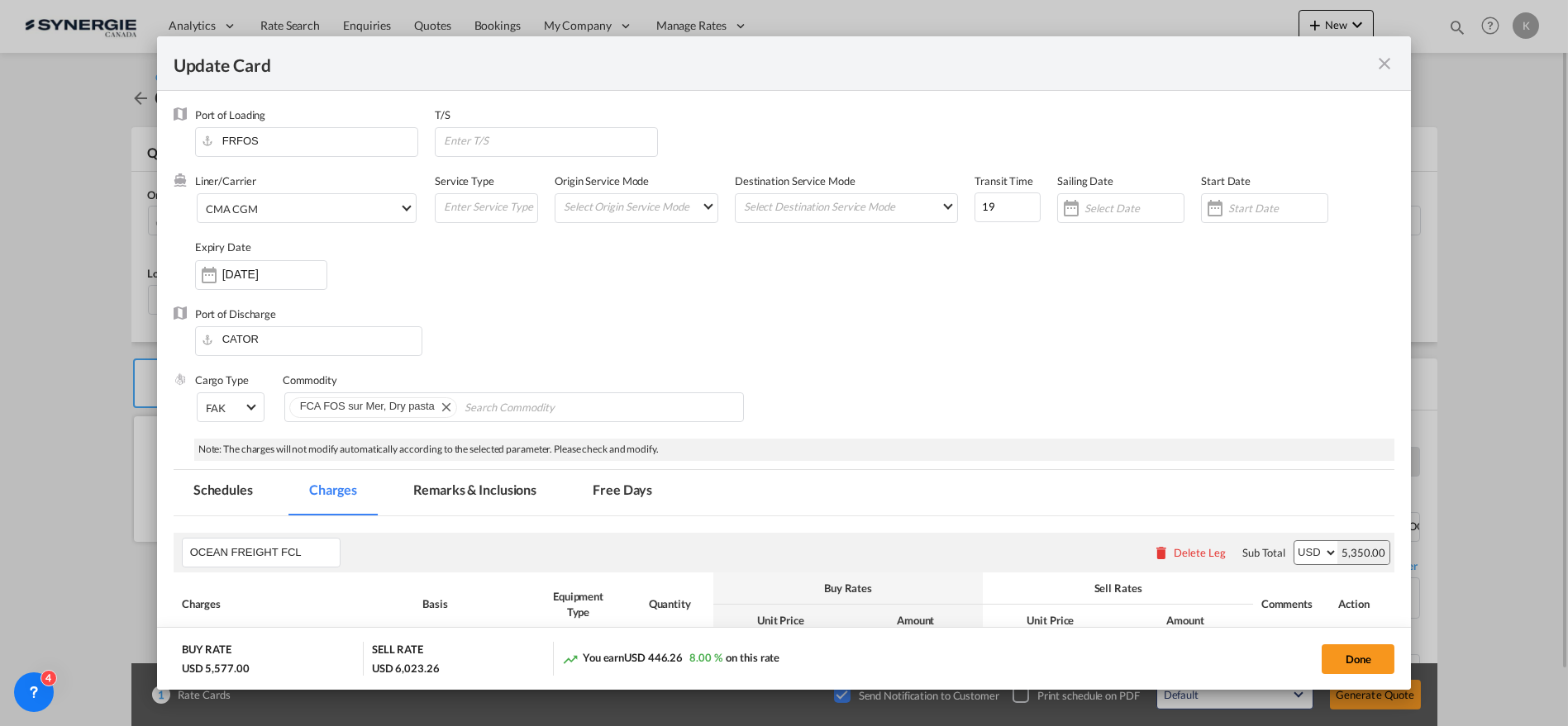
select select "per B/L"
select select "per shipment"
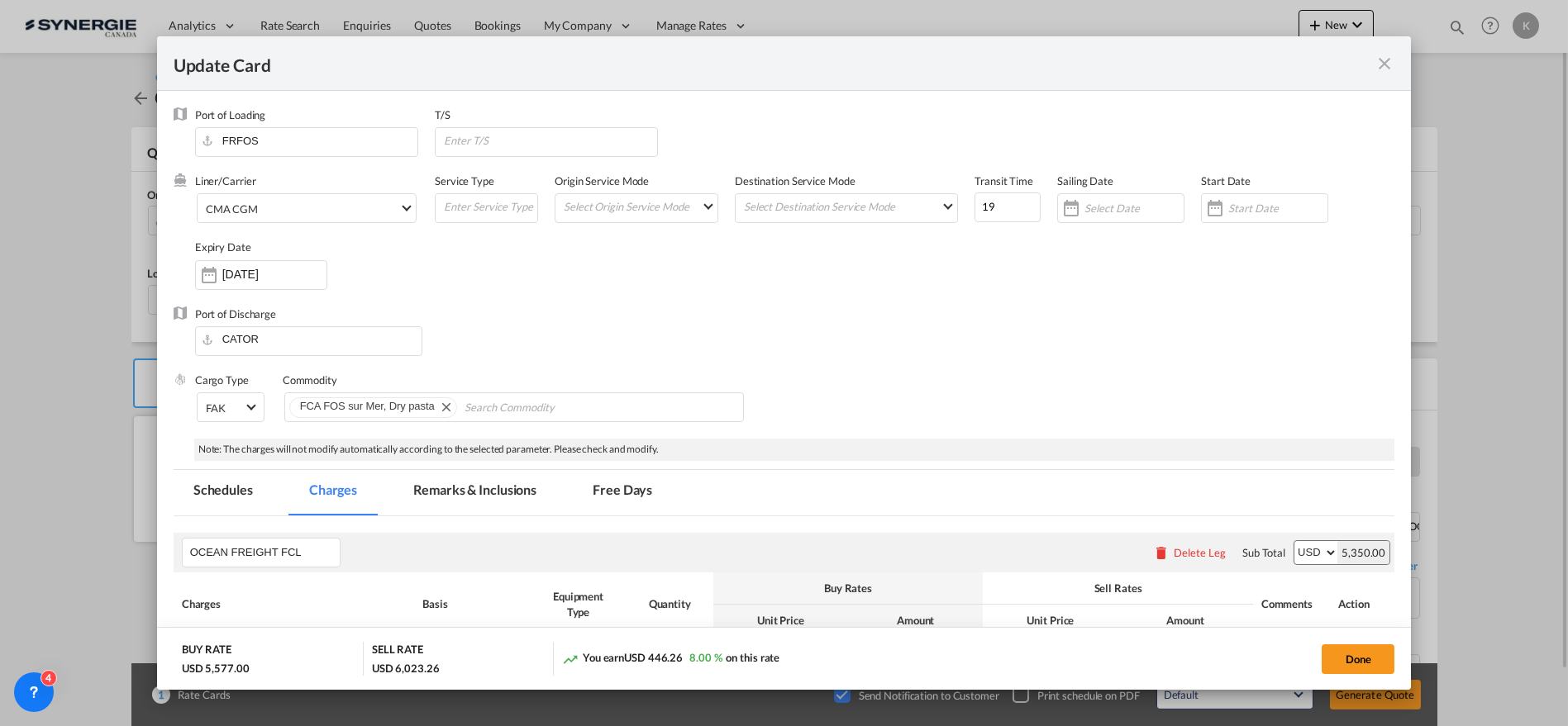
select select "per shipment"
select select "per container"
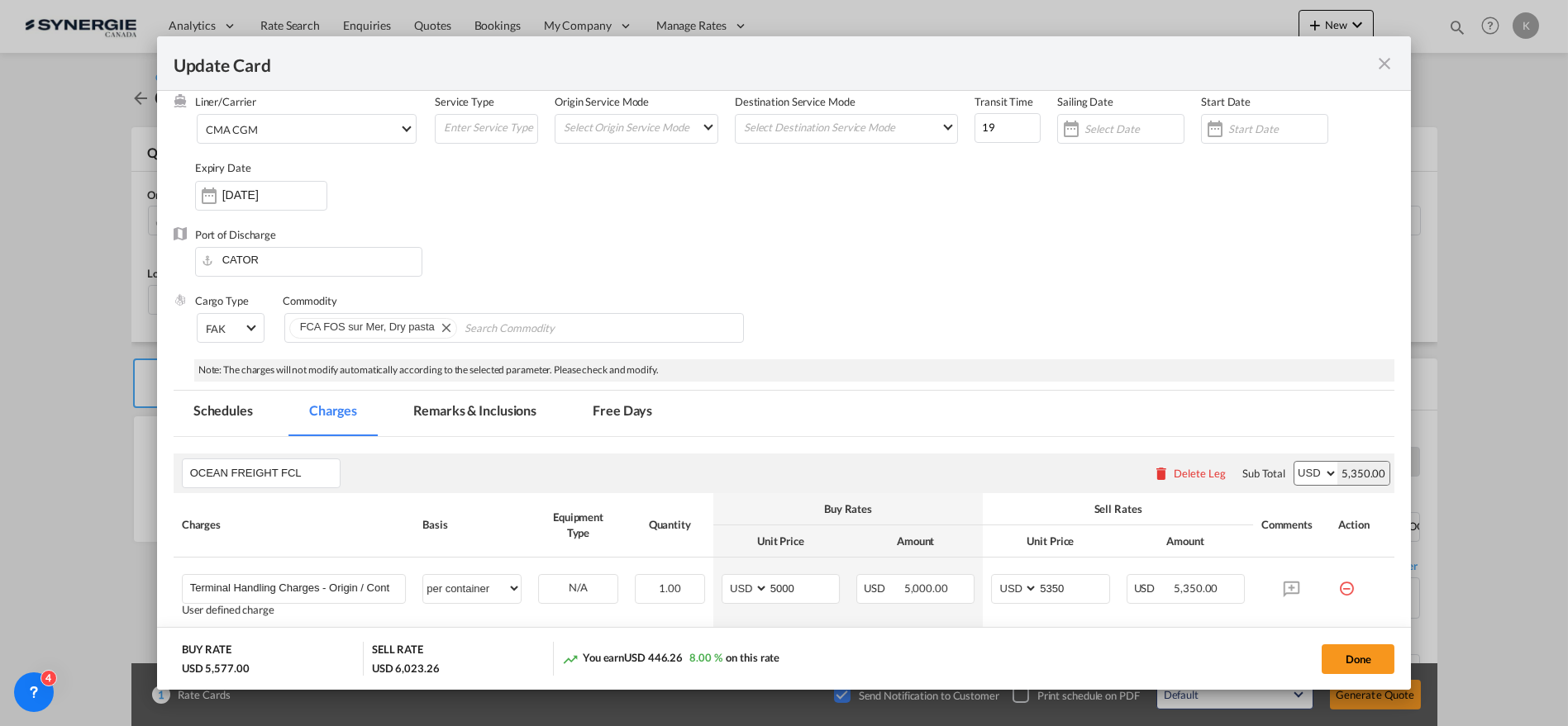
scroll to position [184, 0]
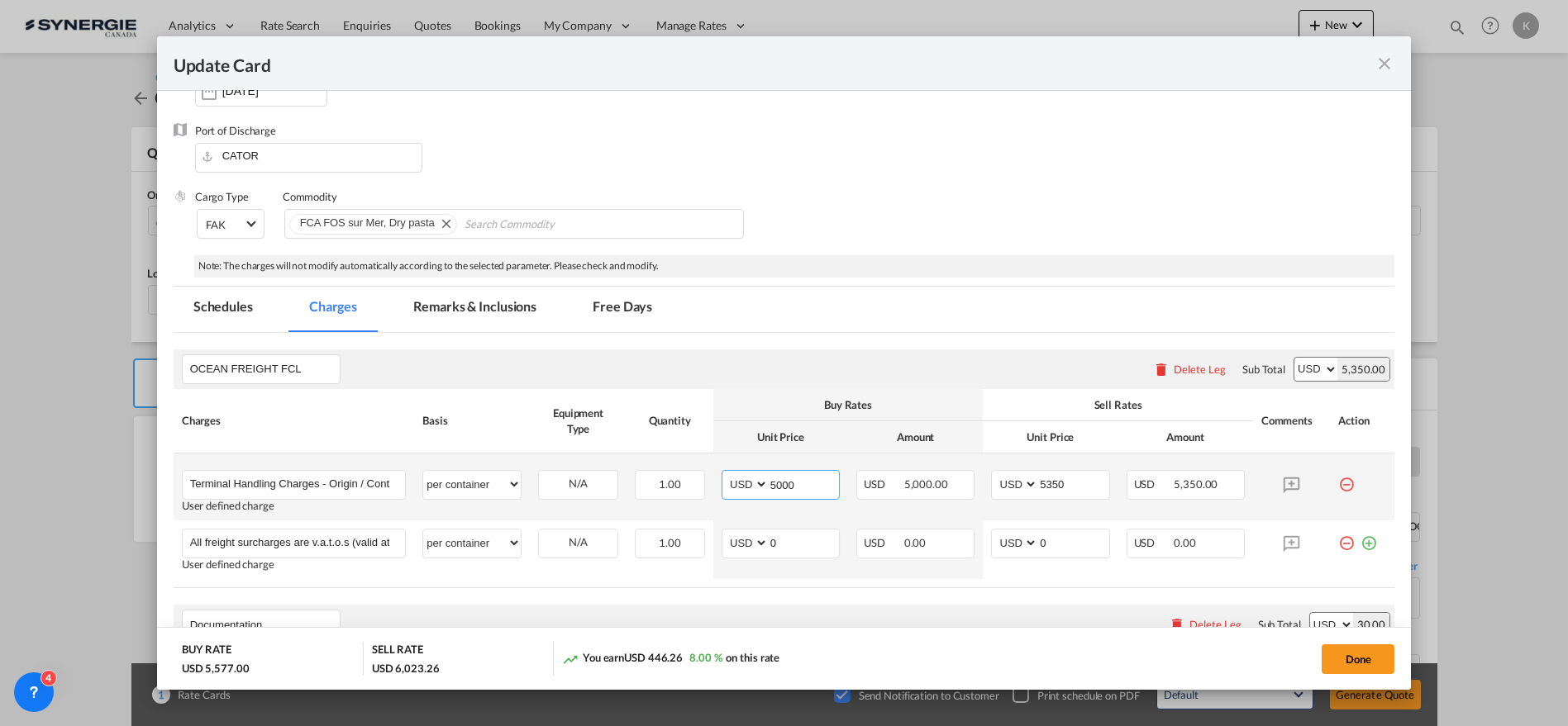
drag, startPoint x: 803, startPoint y: 485, endPoint x: 734, endPoint y: 497, distance: 70.0
click at [734, 497] on md-input-container "AED AFN ALL AMD ANG AOA ARS AUD AWG AZN BAM BBD BDT BGN BHD BIF BMD BND [PERSON…" at bounding box center [780, 484] width 118 height 30
type input "5400"
click at [1044, 481] on input "5350" at bounding box center [1073, 483] width 70 height 25
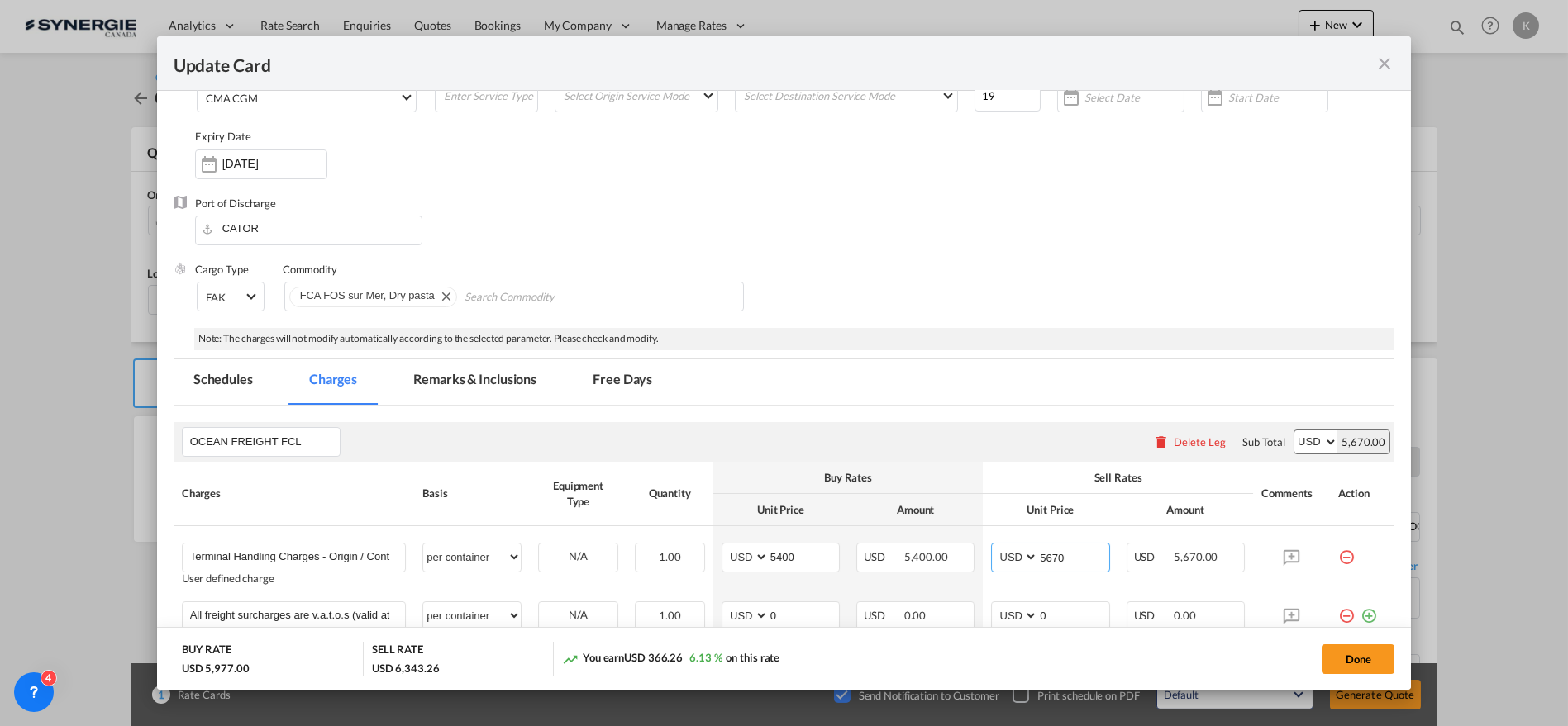
scroll to position [92, 0]
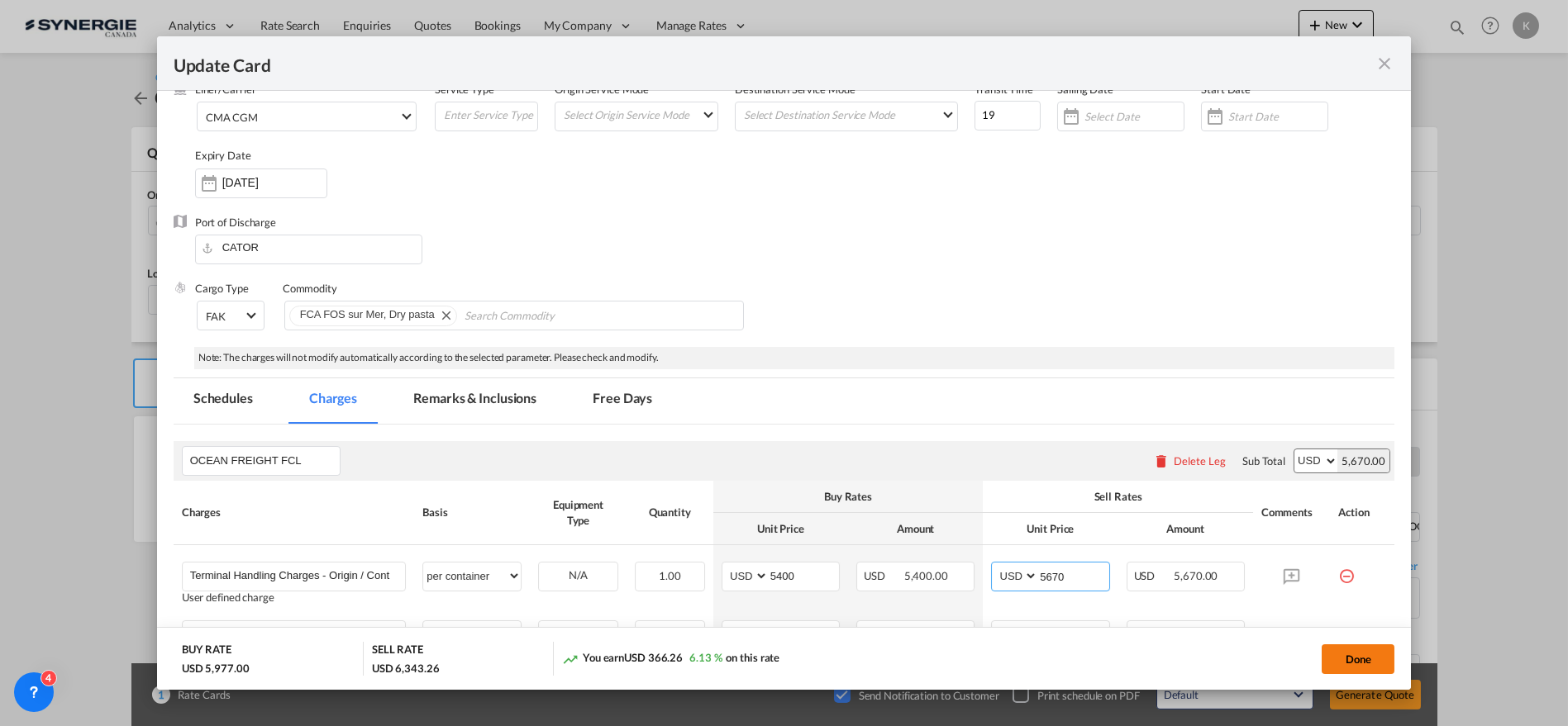
type input "5670"
click at [1360, 654] on button "Done" at bounding box center [1357, 659] width 73 height 30
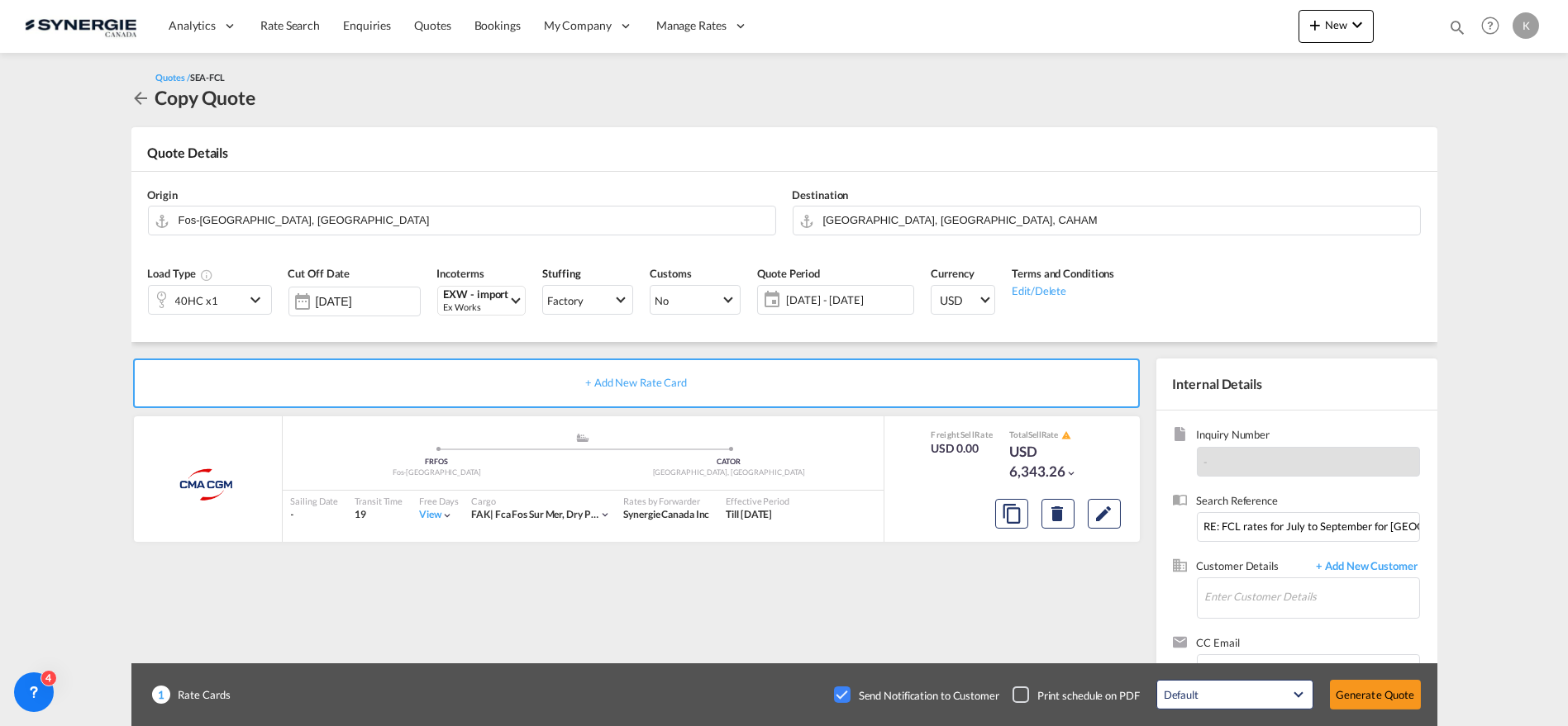
type input "[DATE]"
click at [1266, 522] on input "RE: FCL rates for July to September for [GEOGRAPHIC_DATA] from [GEOGRAPHIC_DATA…" at bounding box center [1309, 526] width 223 height 30
paste input "9500211992"
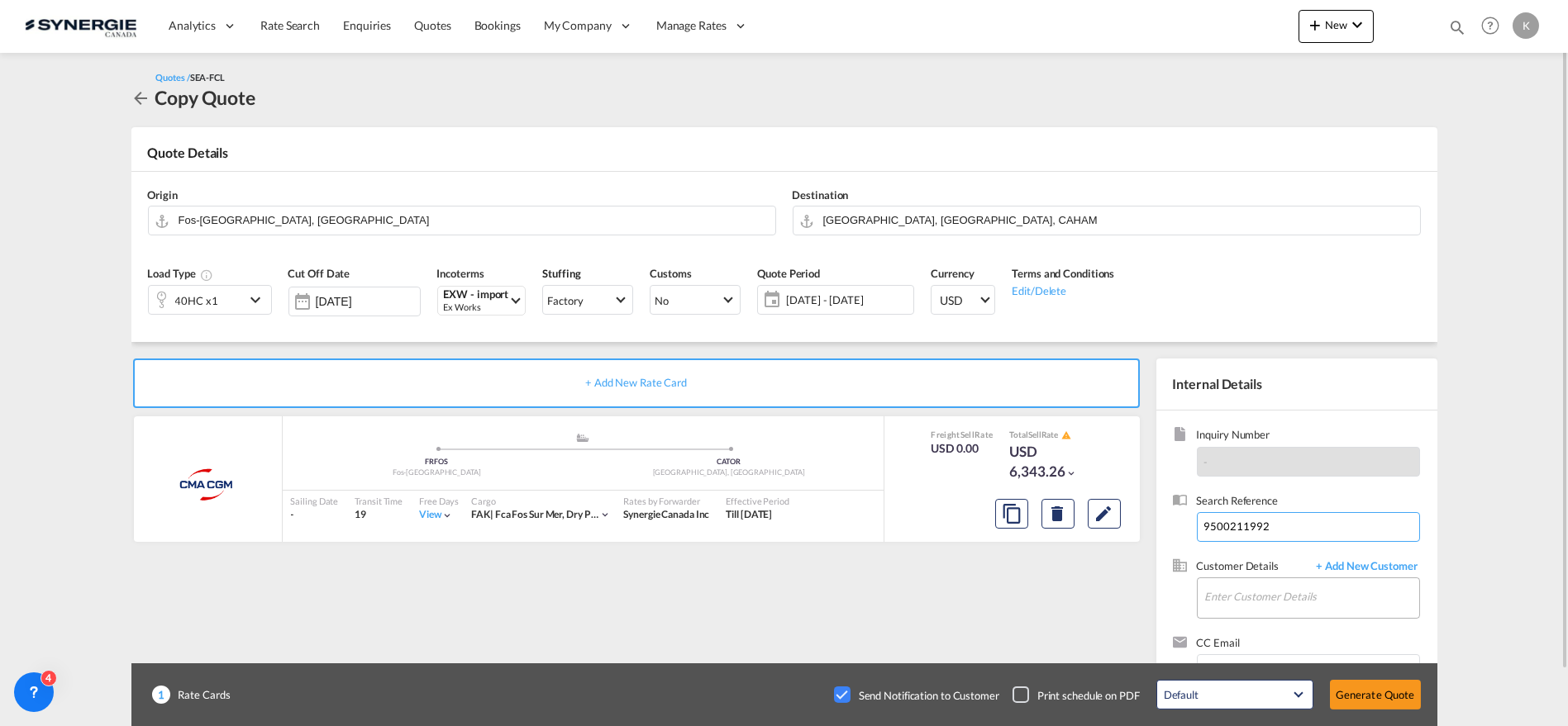
type input "9500211992"
click at [1275, 603] on input "Enter Customer Details" at bounding box center [1312, 596] width 214 height 37
click at [1281, 510] on div "Yass [PERSON_NAME] [EMAIL_ADDRESS][DOMAIN_NAME] | Riviana" at bounding box center [1311, 511] width 216 height 45
type input "Riviana, [PERSON_NAME], [EMAIL_ADDRESS][DOMAIN_NAME]"
click at [1401, 693] on button "Generate Quote" at bounding box center [1374, 695] width 91 height 30
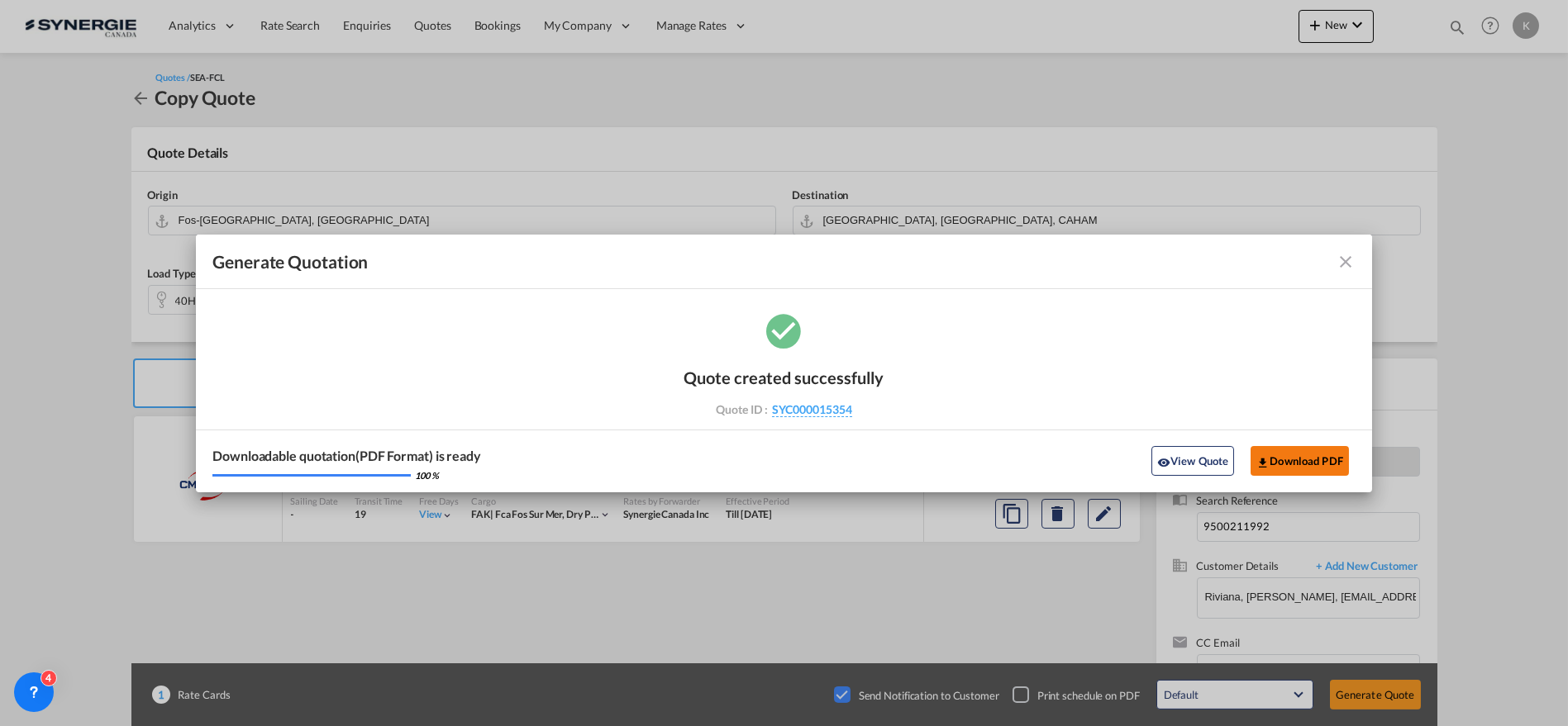
click at [1318, 465] on button "Download PDF" at bounding box center [1299, 461] width 98 height 30
click at [1347, 266] on md-icon "icon-close fg-AAA8AD cursor m-0" at bounding box center [1346, 262] width 20 height 20
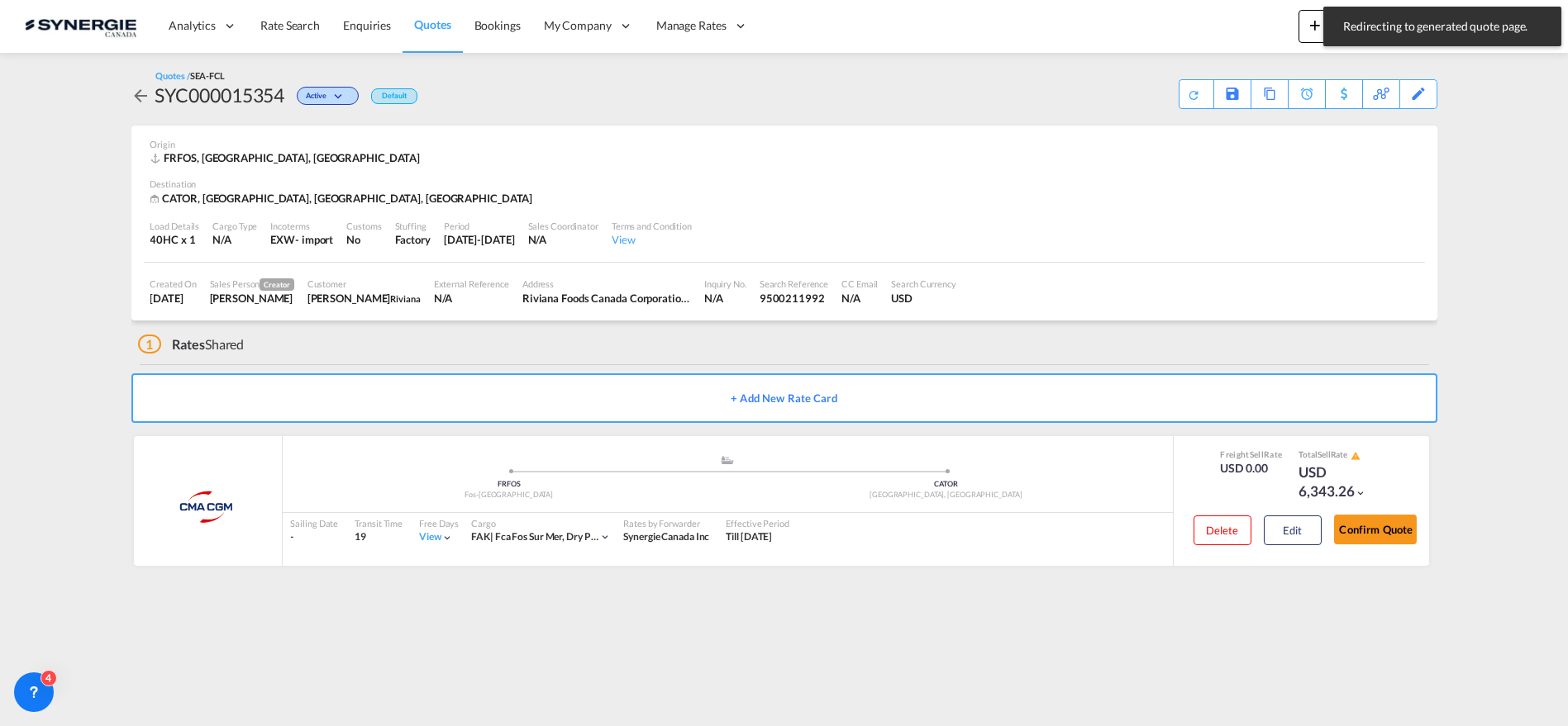
click at [424, 22] on span "Quotes" at bounding box center [432, 24] width 36 height 14
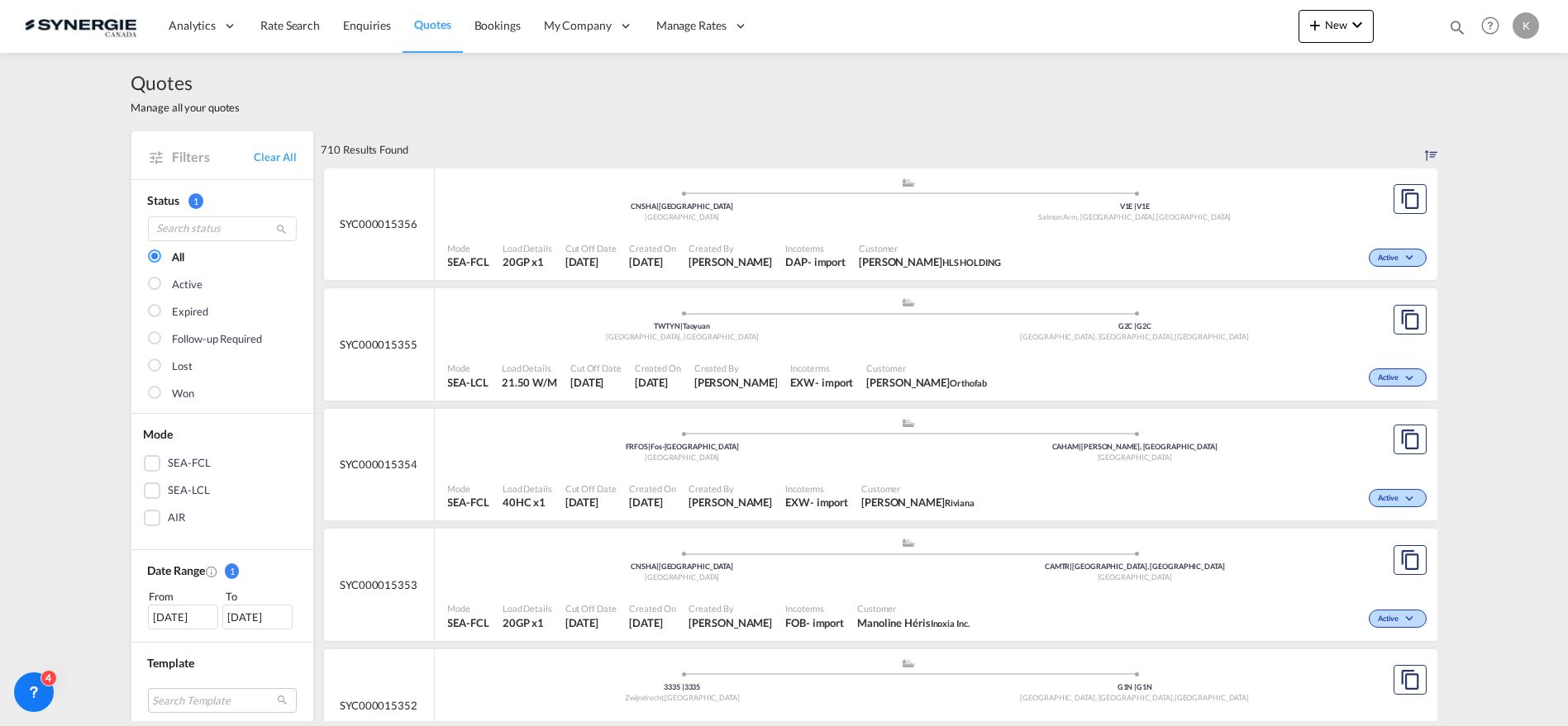
click at [611, 597] on div "Cut Off Date [DATE]" at bounding box center [591, 616] width 65 height 41
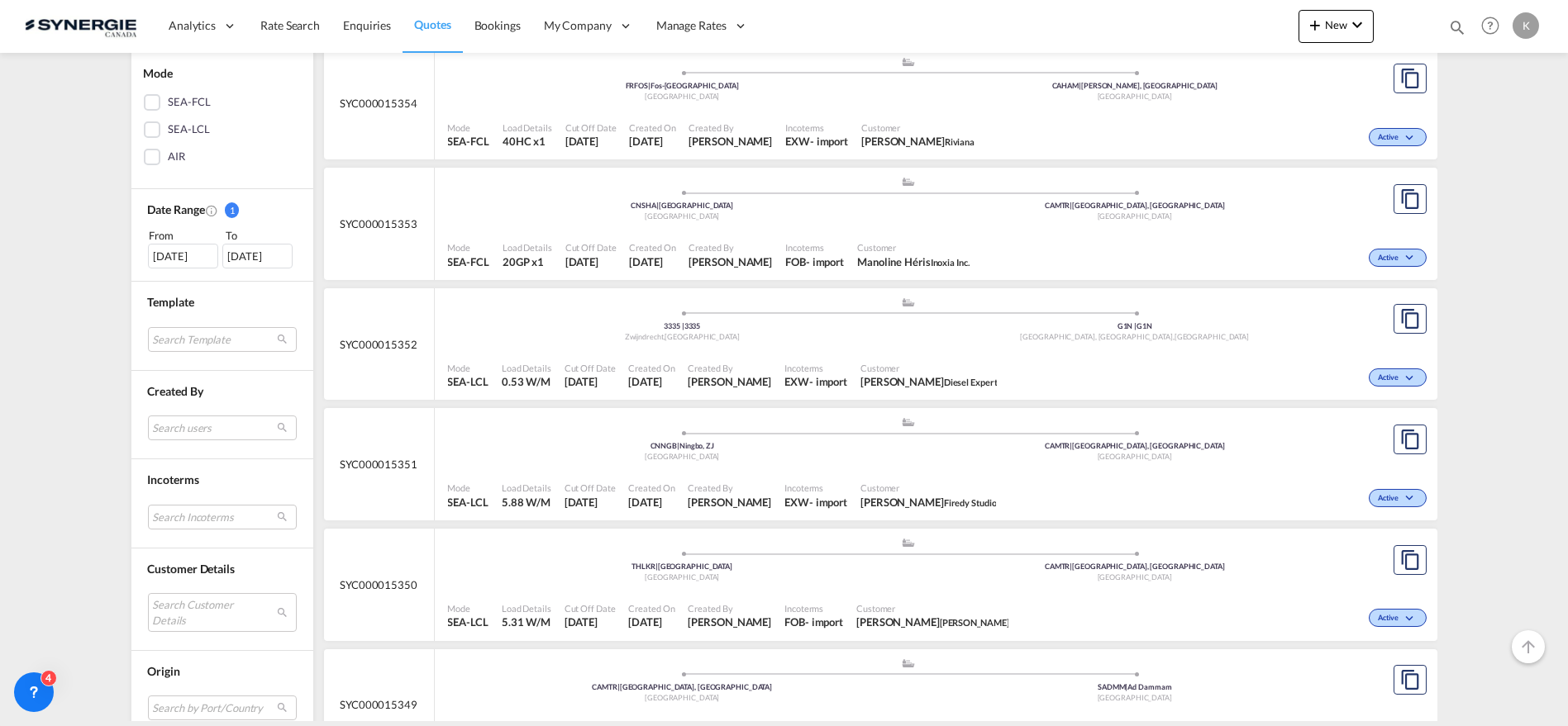
scroll to position [367, 0]
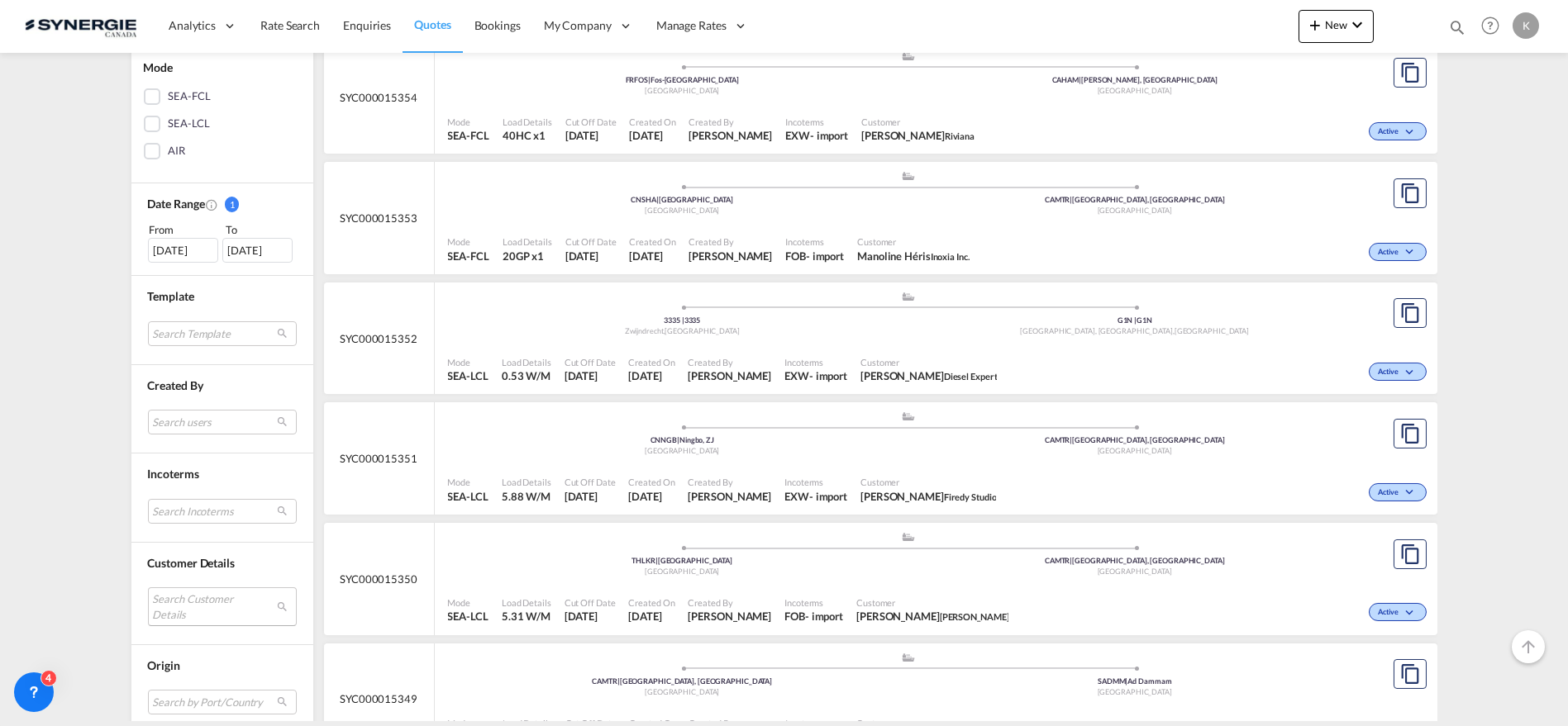
click at [185, 605] on md-select "Search Customer Details user name user [PERSON_NAME] [EMAIL_ADDRESS][DOMAIN_NAM…" at bounding box center [221, 606] width 149 height 38
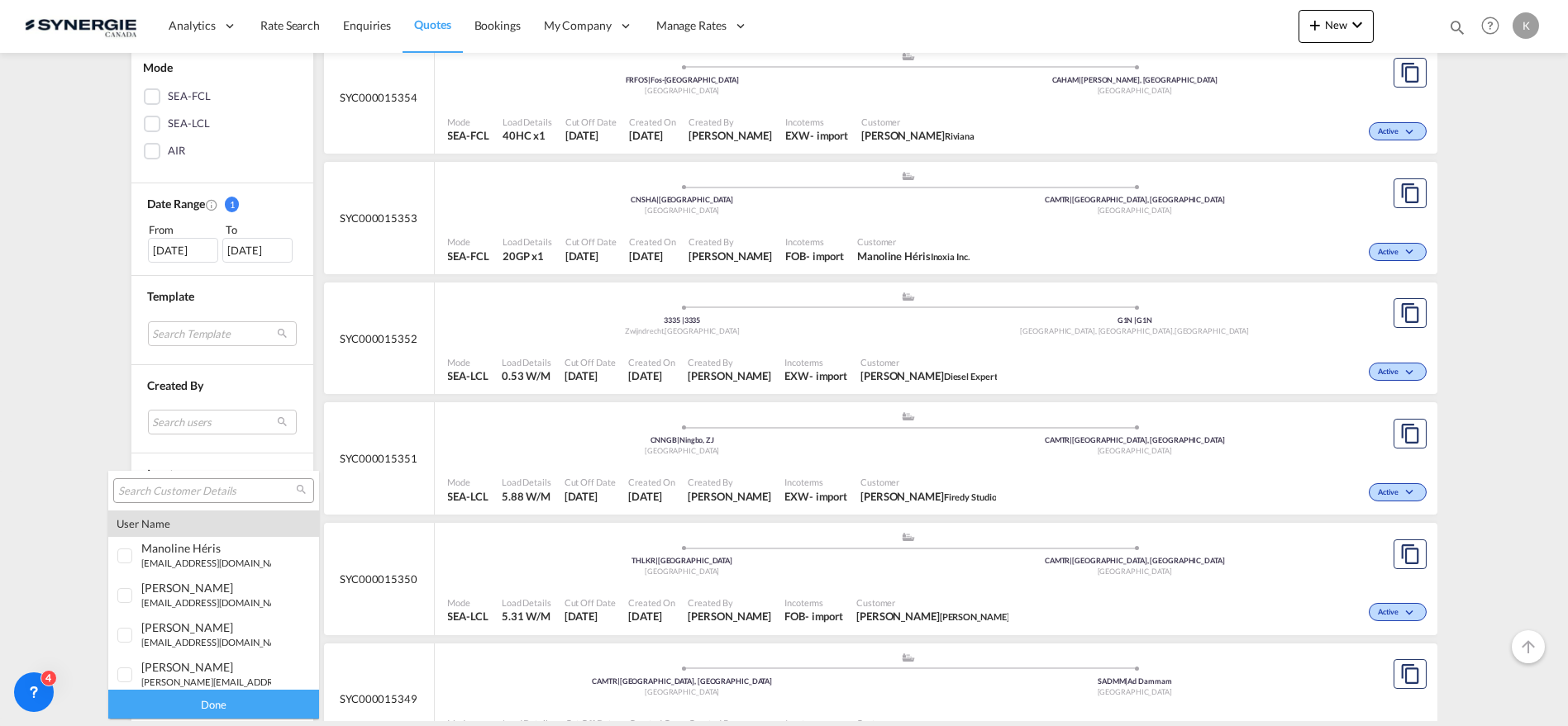
click at [208, 485] on input "search" at bounding box center [206, 491] width 177 height 15
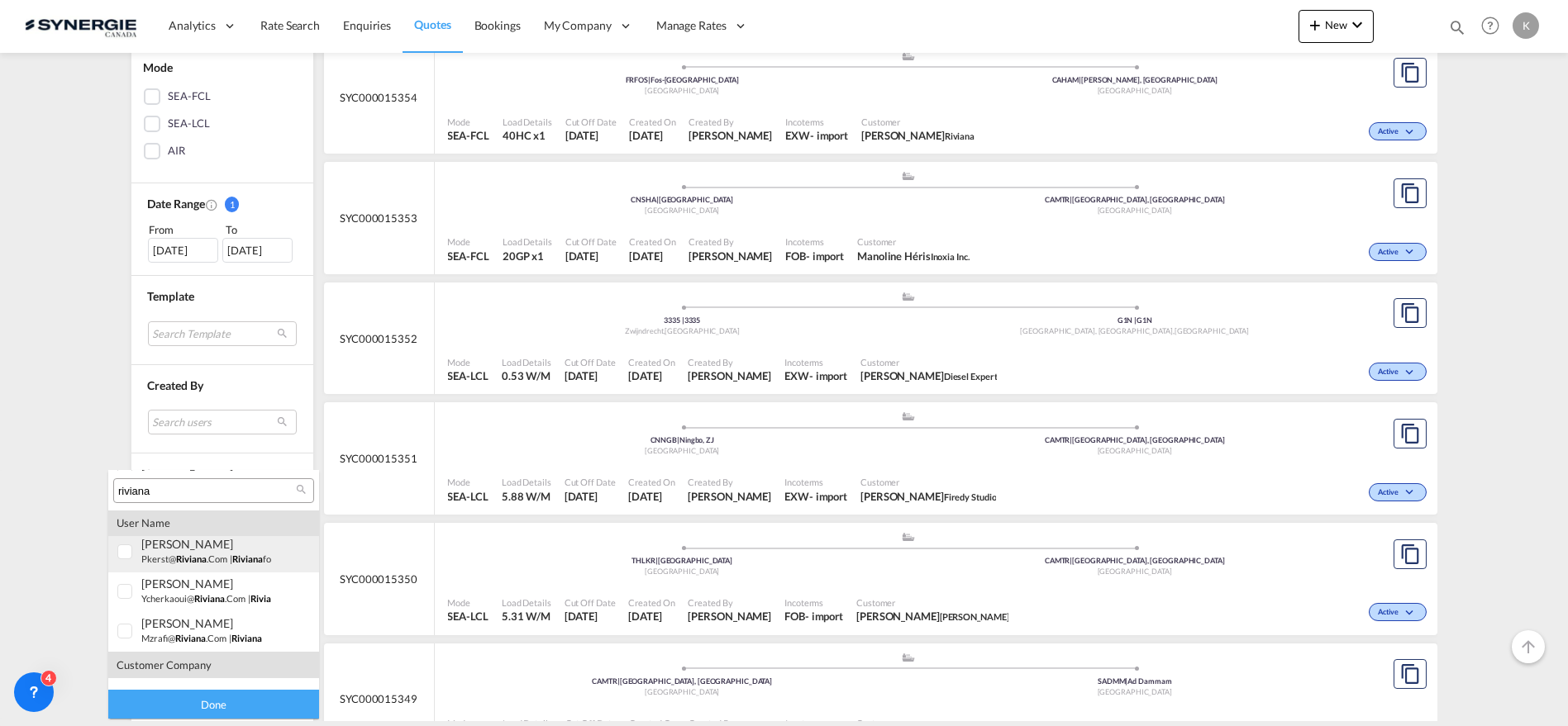
scroll to position [184, 0]
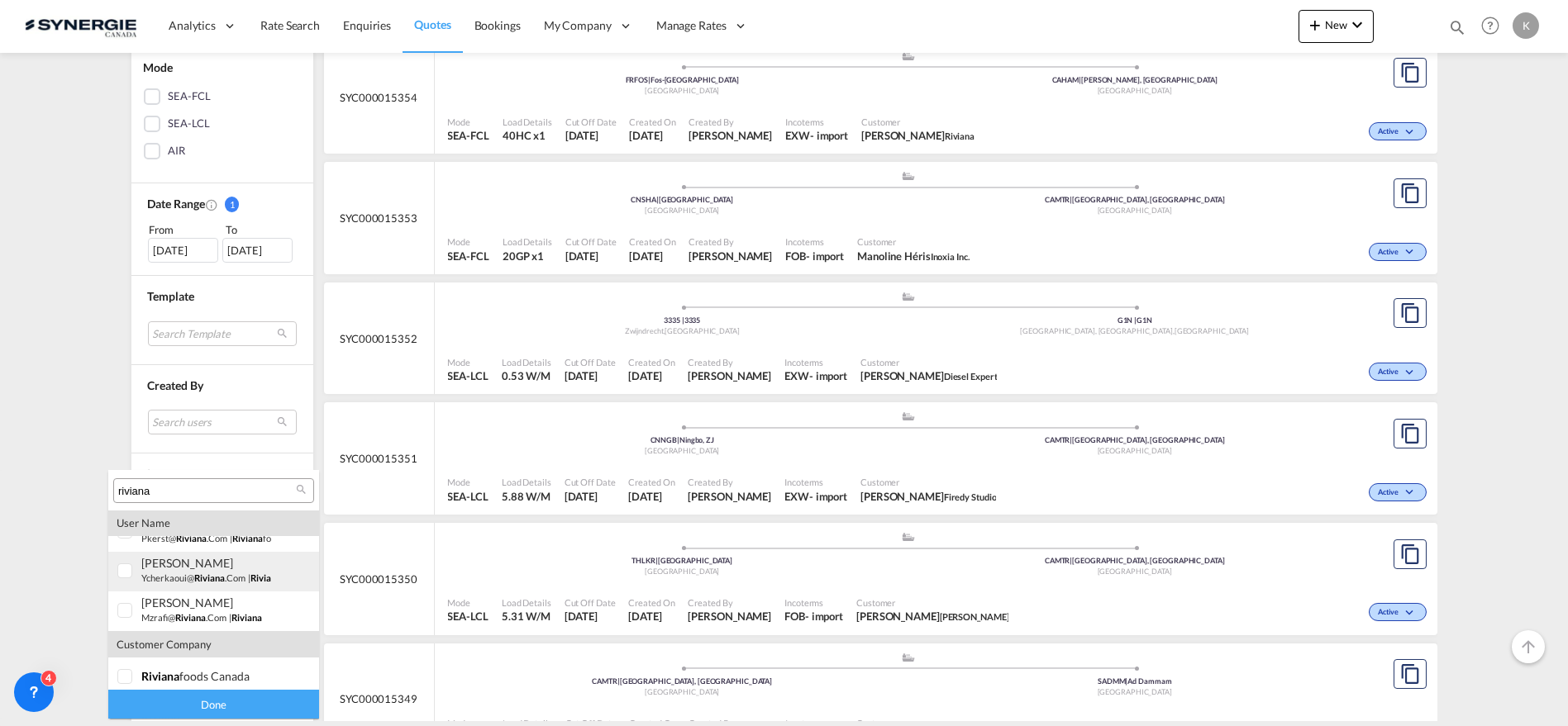
type input "riviana"
click at [117, 570] on div at bounding box center [125, 571] width 16 height 16
click at [238, 695] on div "Done" at bounding box center [213, 704] width 211 height 29
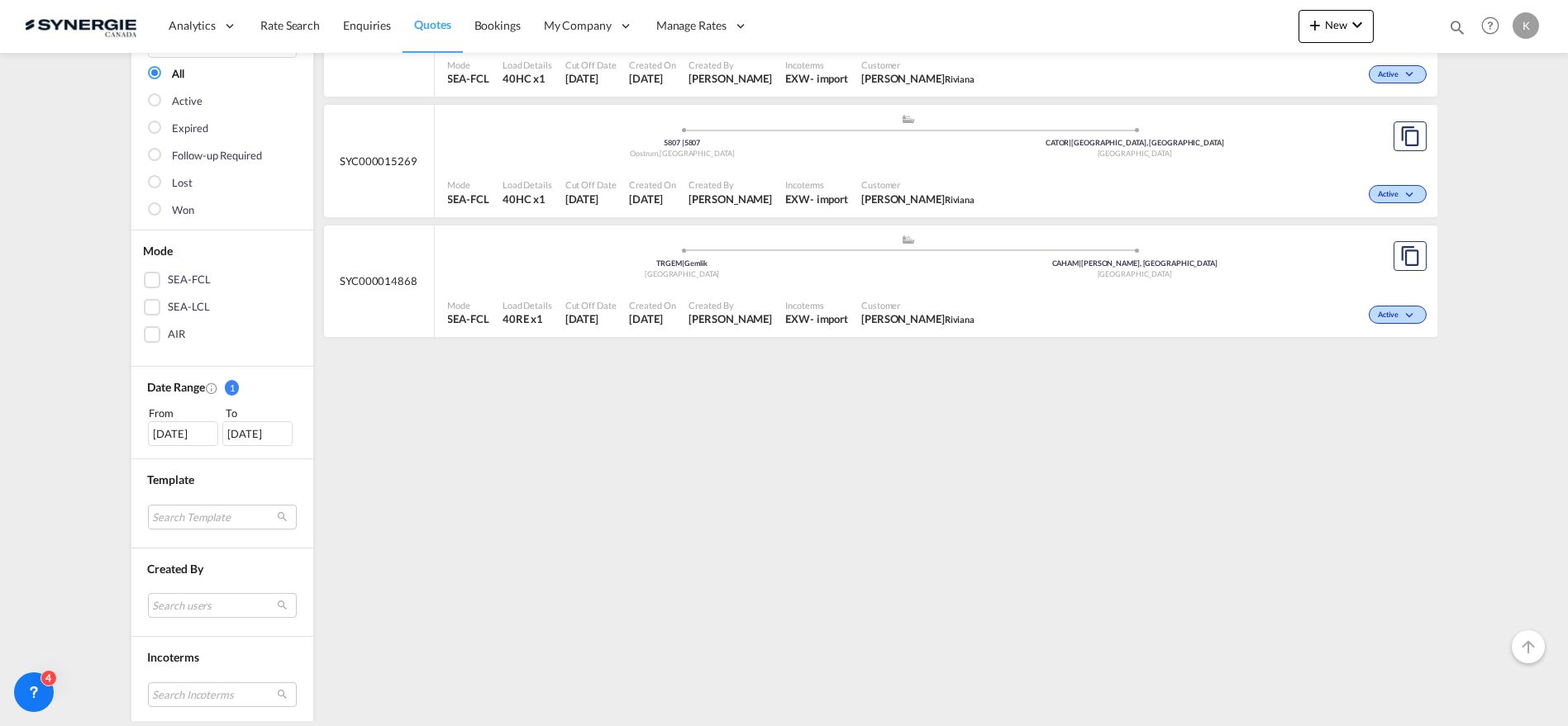
click at [165, 433] on div "[DATE]" at bounding box center [183, 434] width 70 height 25
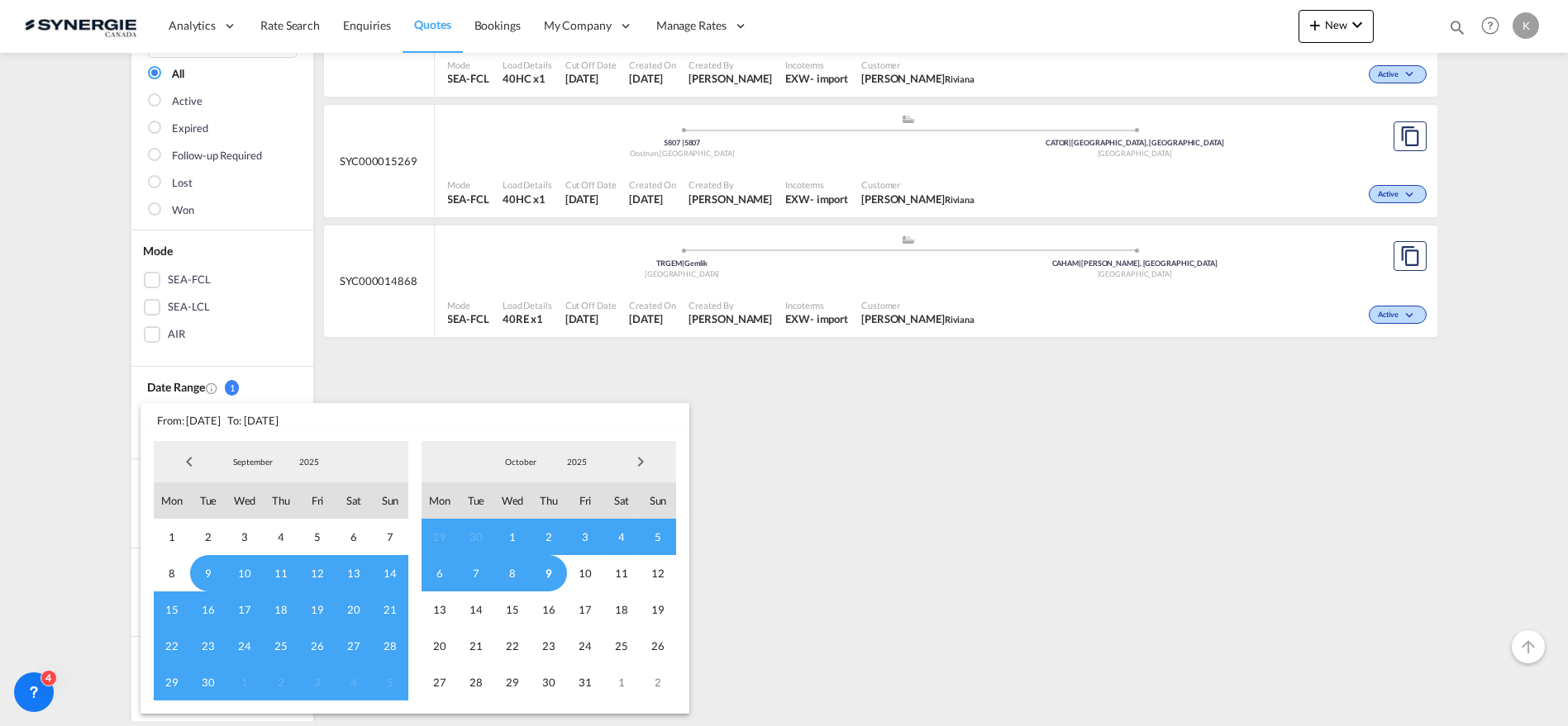
click at [192, 462] on span "Previous Month" at bounding box center [189, 462] width 33 height 33
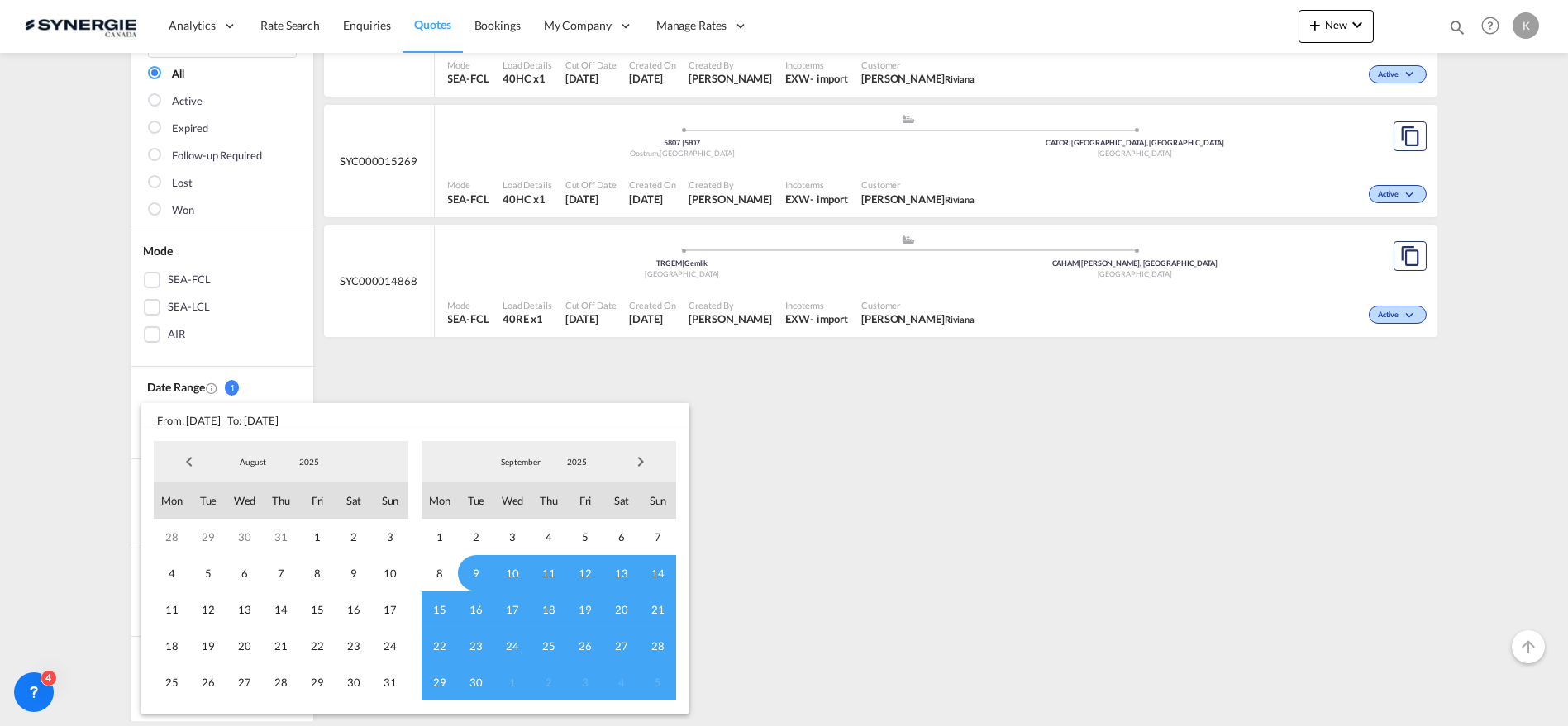
click at [192, 462] on span "Previous Month" at bounding box center [189, 462] width 33 height 33
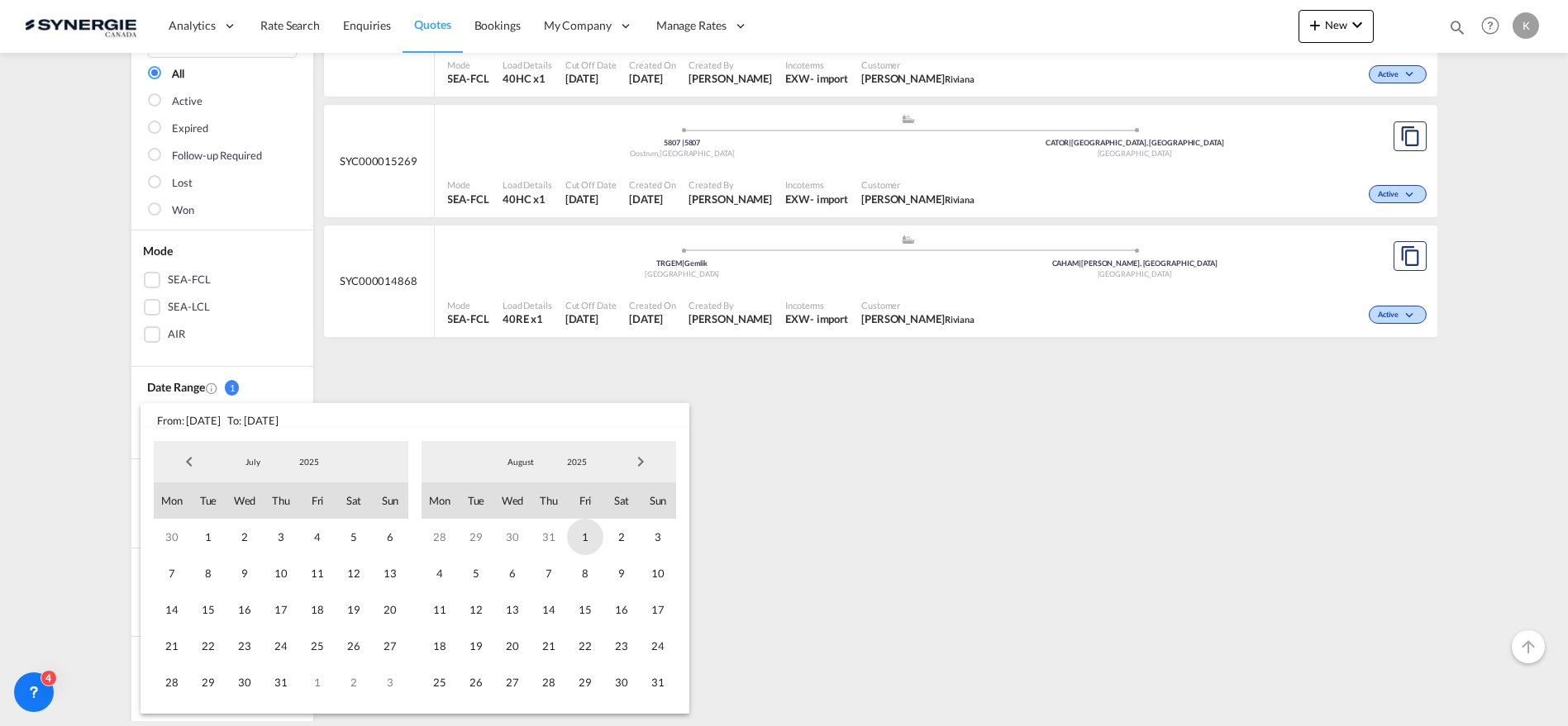
click at [591, 535] on span "1" at bounding box center [585, 537] width 36 height 36
click at [217, 537] on span "1" at bounding box center [208, 537] width 36 height 36
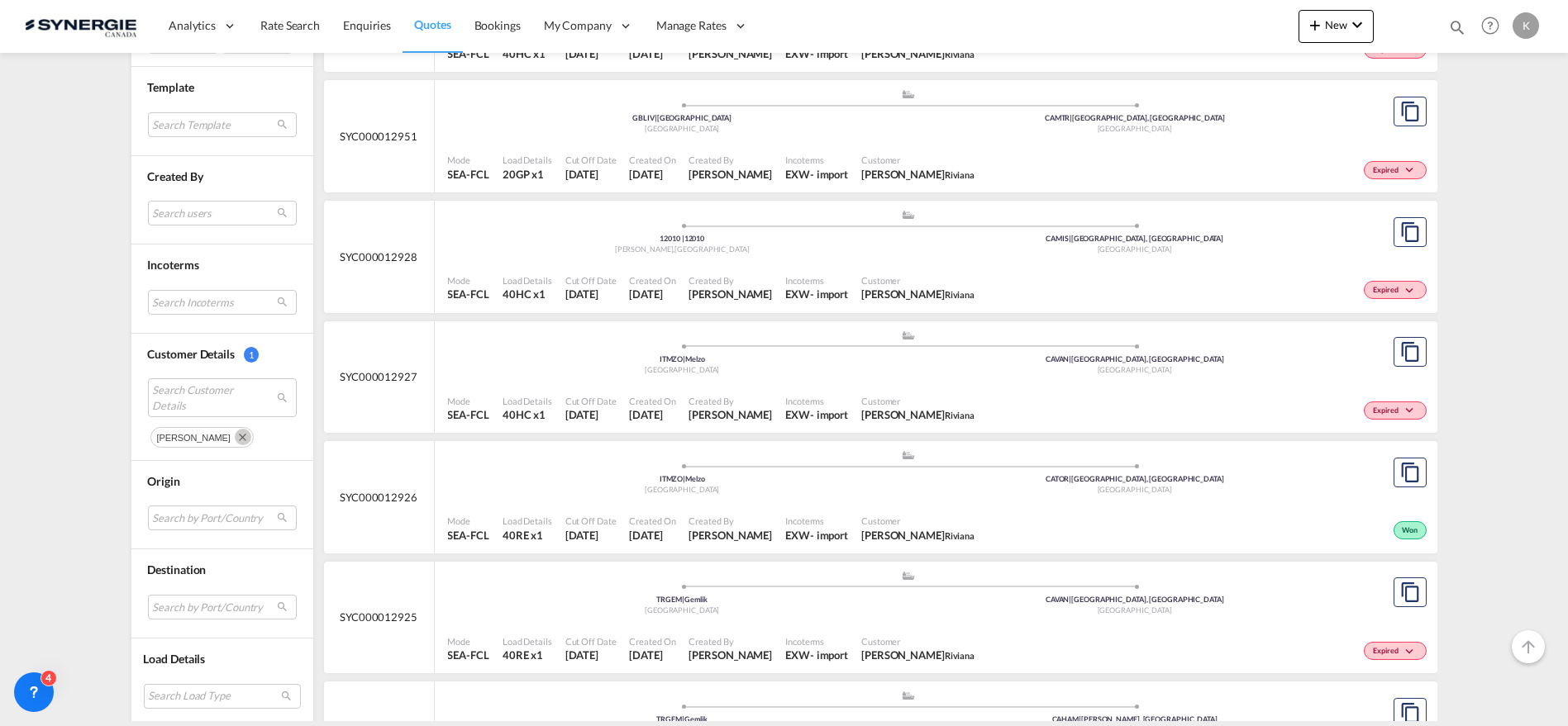
scroll to position [733, 0]
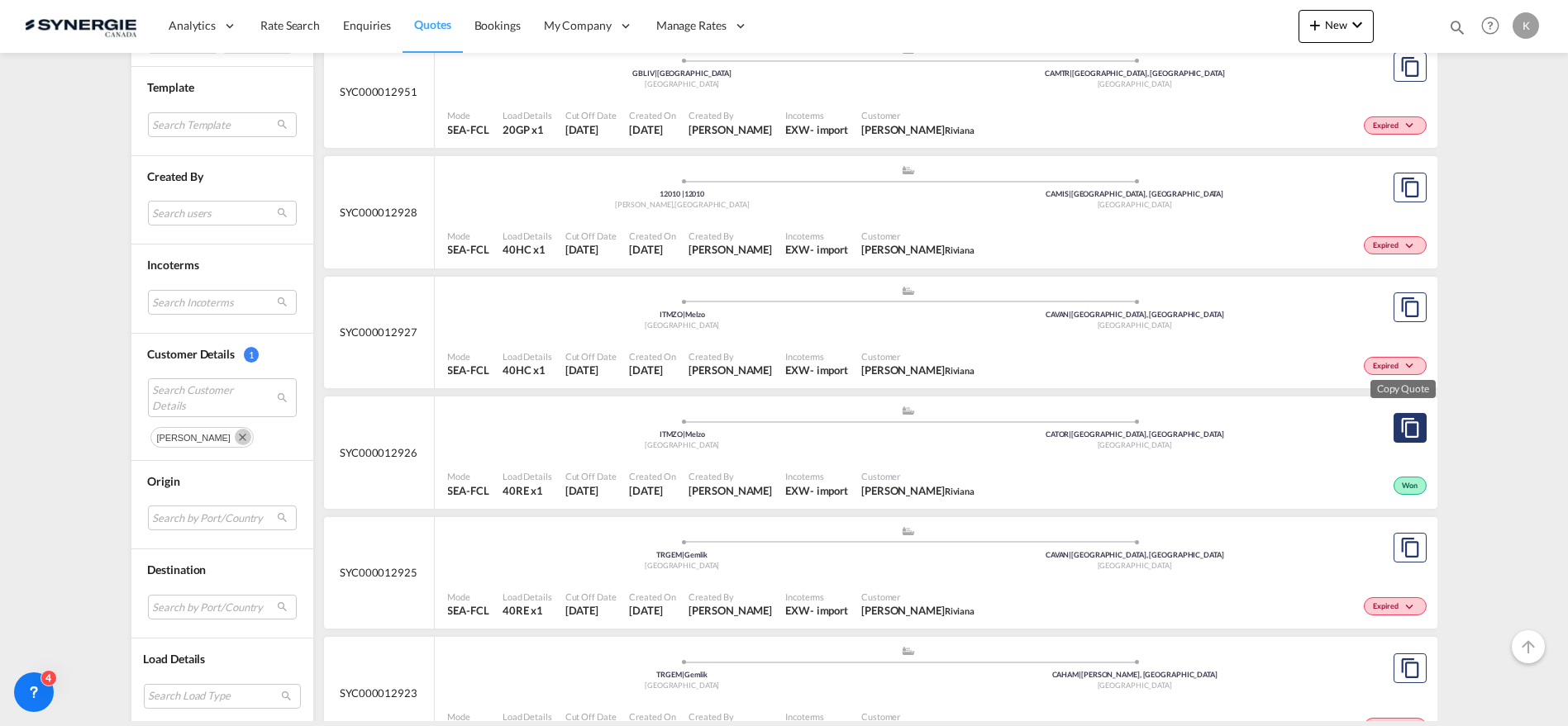
click at [1404, 427] on md-icon "assets/icons/custom/copyQuote.svg" at bounding box center [1410, 428] width 20 height 20
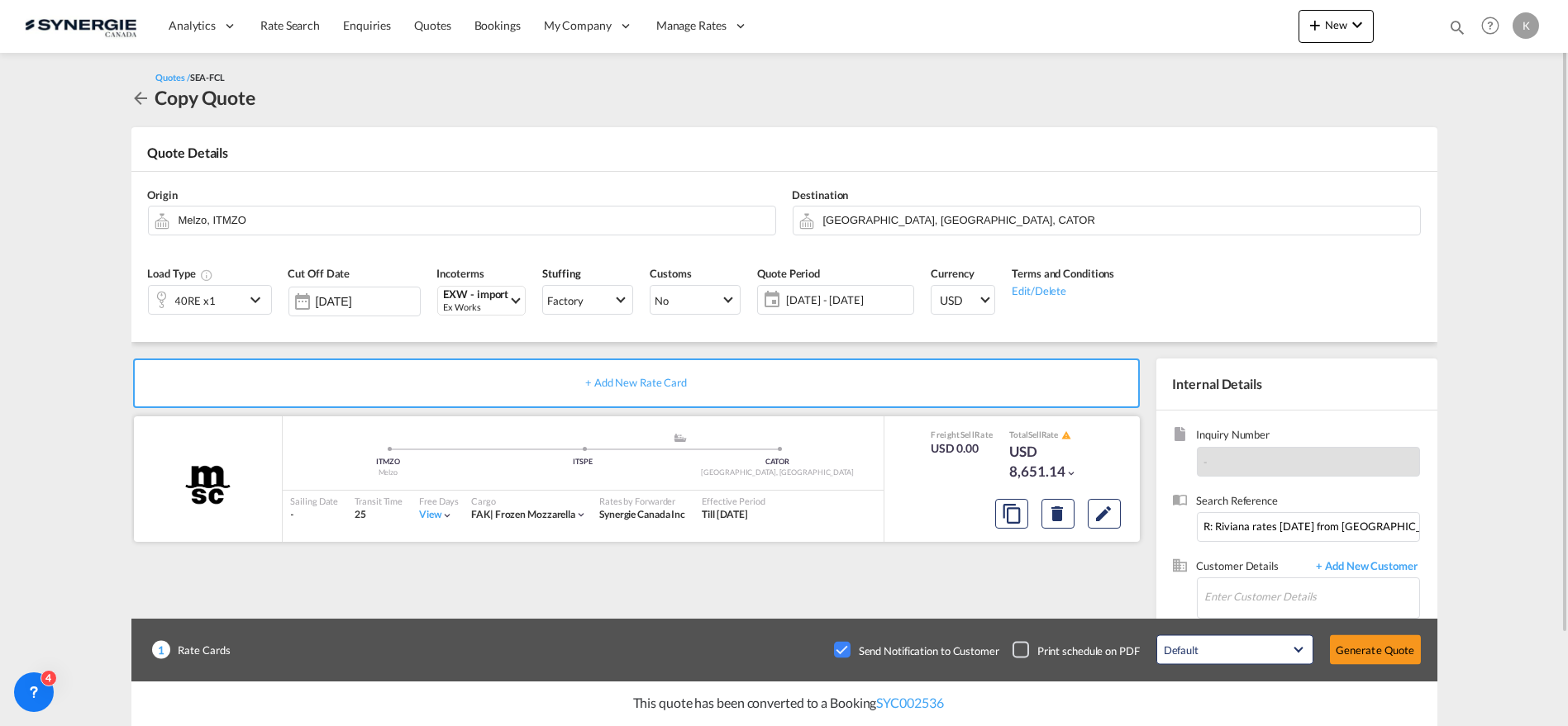
click at [1128, 521] on div at bounding box center [1013, 512] width 256 height 44
click at [1114, 521] on button "Edit" at bounding box center [1104, 514] width 33 height 30
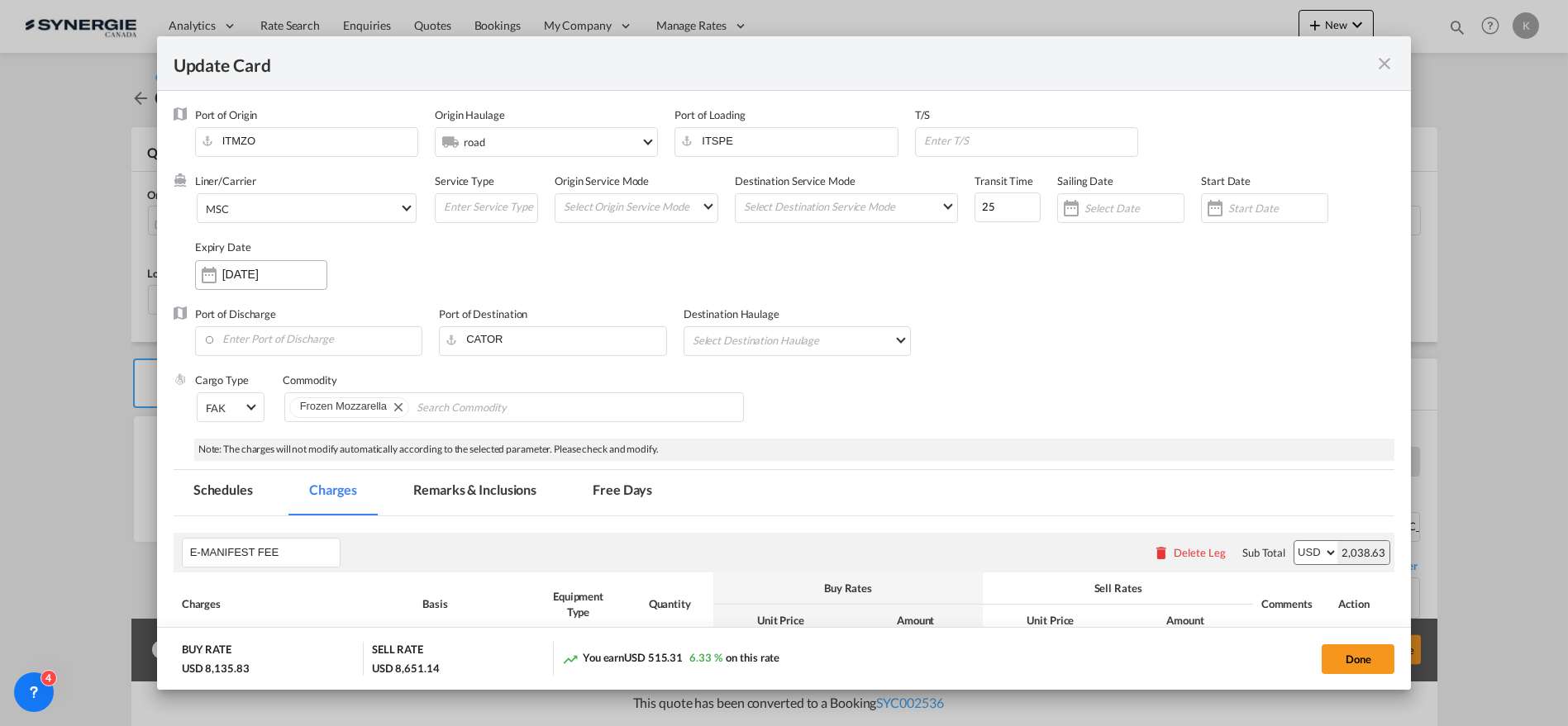
click at [276, 278] on input "[DATE]" at bounding box center [275, 274] width 104 height 13
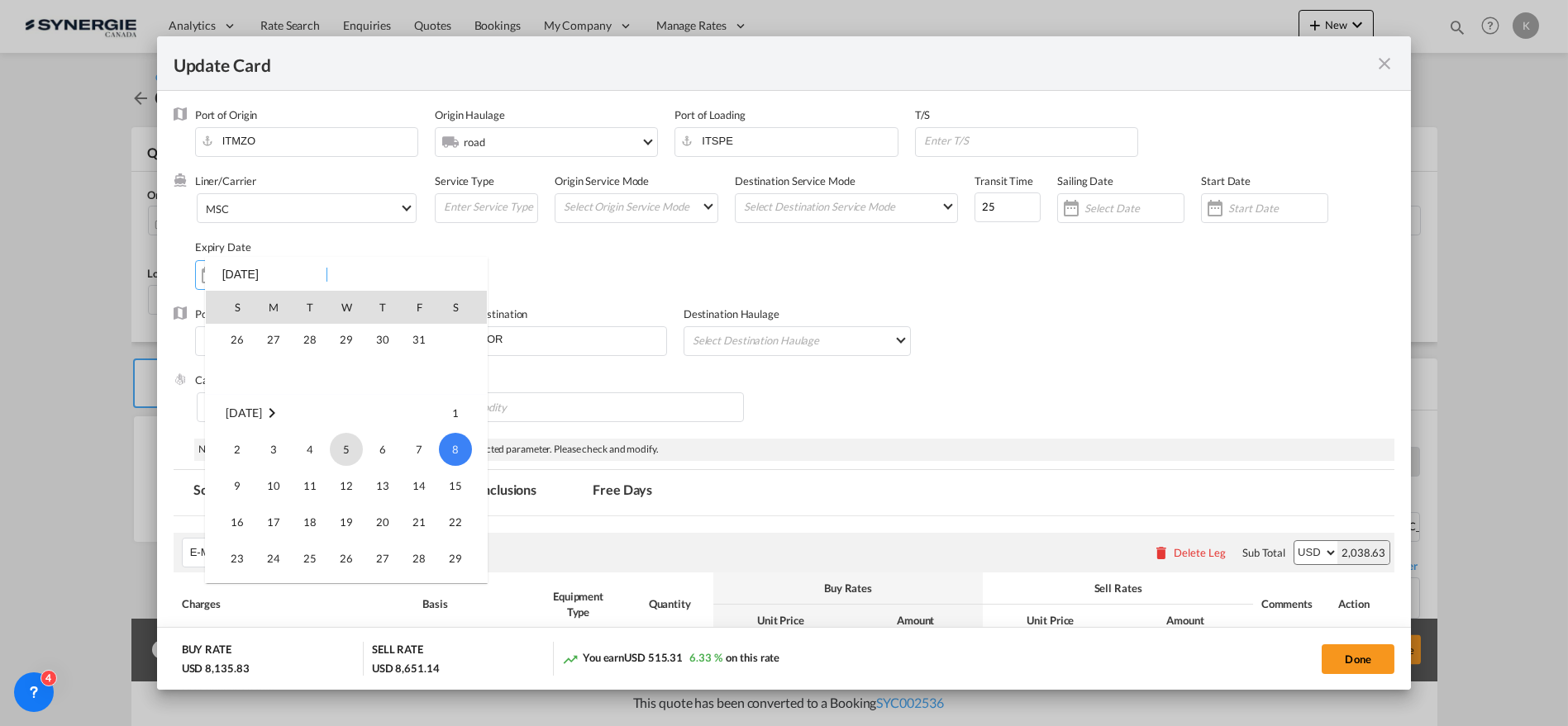
scroll to position [383009, 0]
click at [421, 366] on span "31" at bounding box center [419, 362] width 33 height 33
type input "[DATE]"
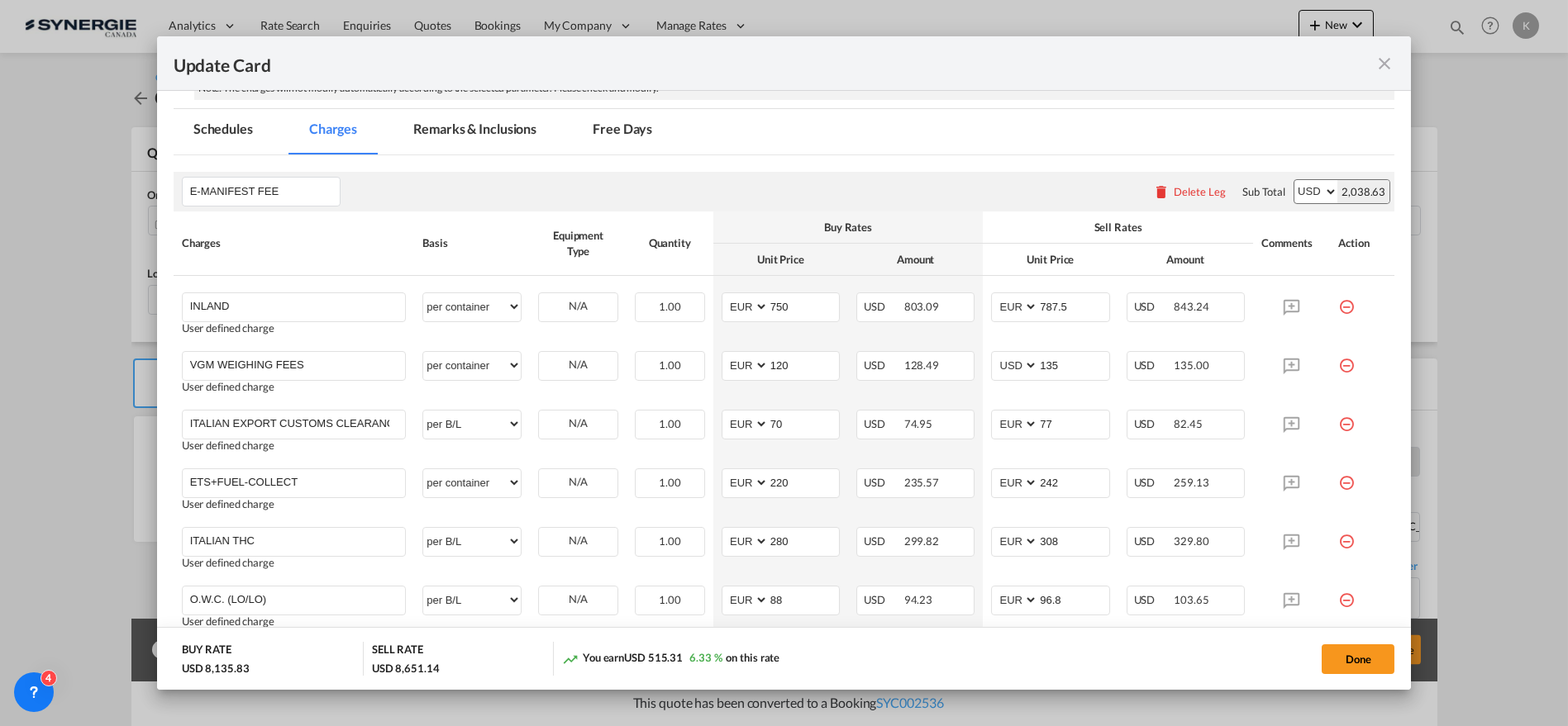
scroll to position [367, 0]
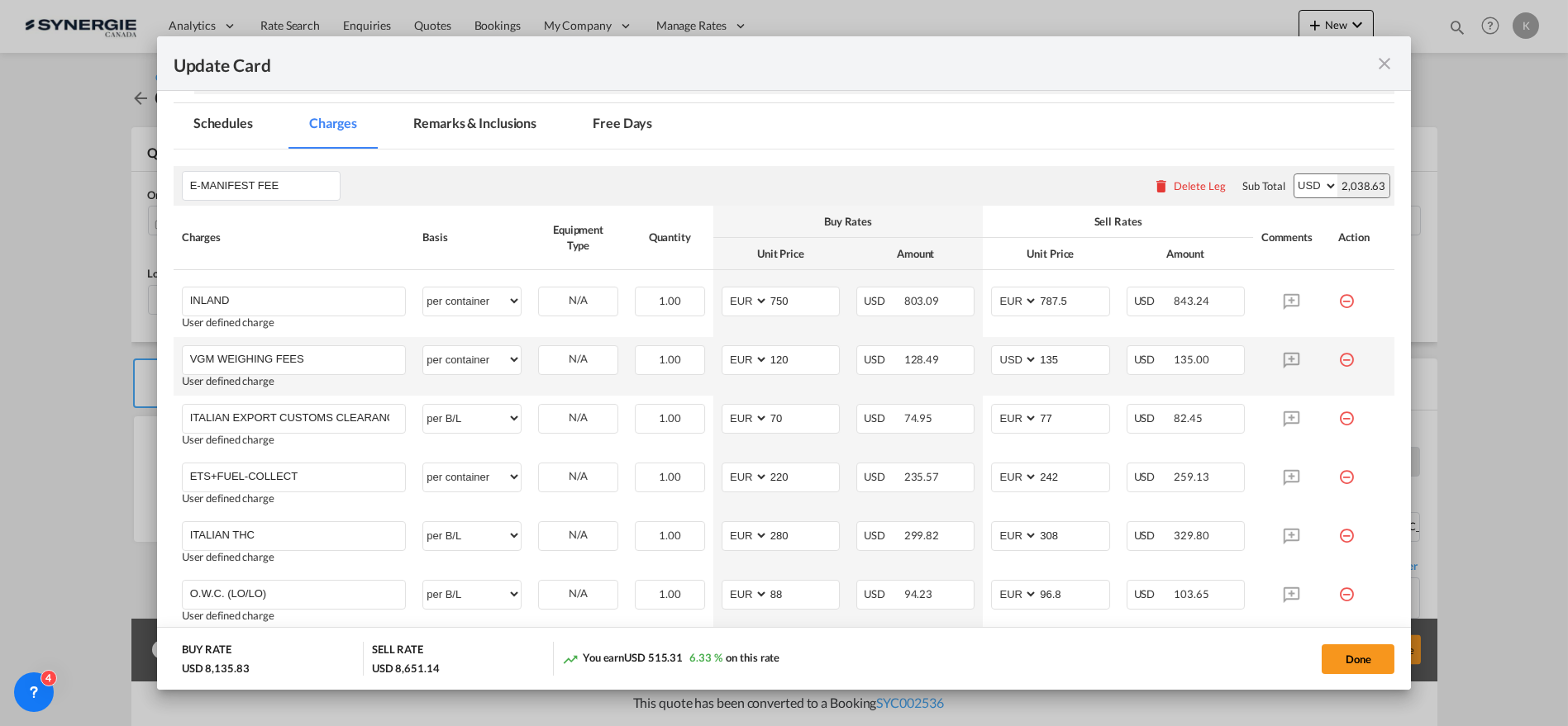
click at [1338, 357] on md-icon "icon-minus-circle-outline red-400-fg" at bounding box center [1347, 354] width 16 height 16
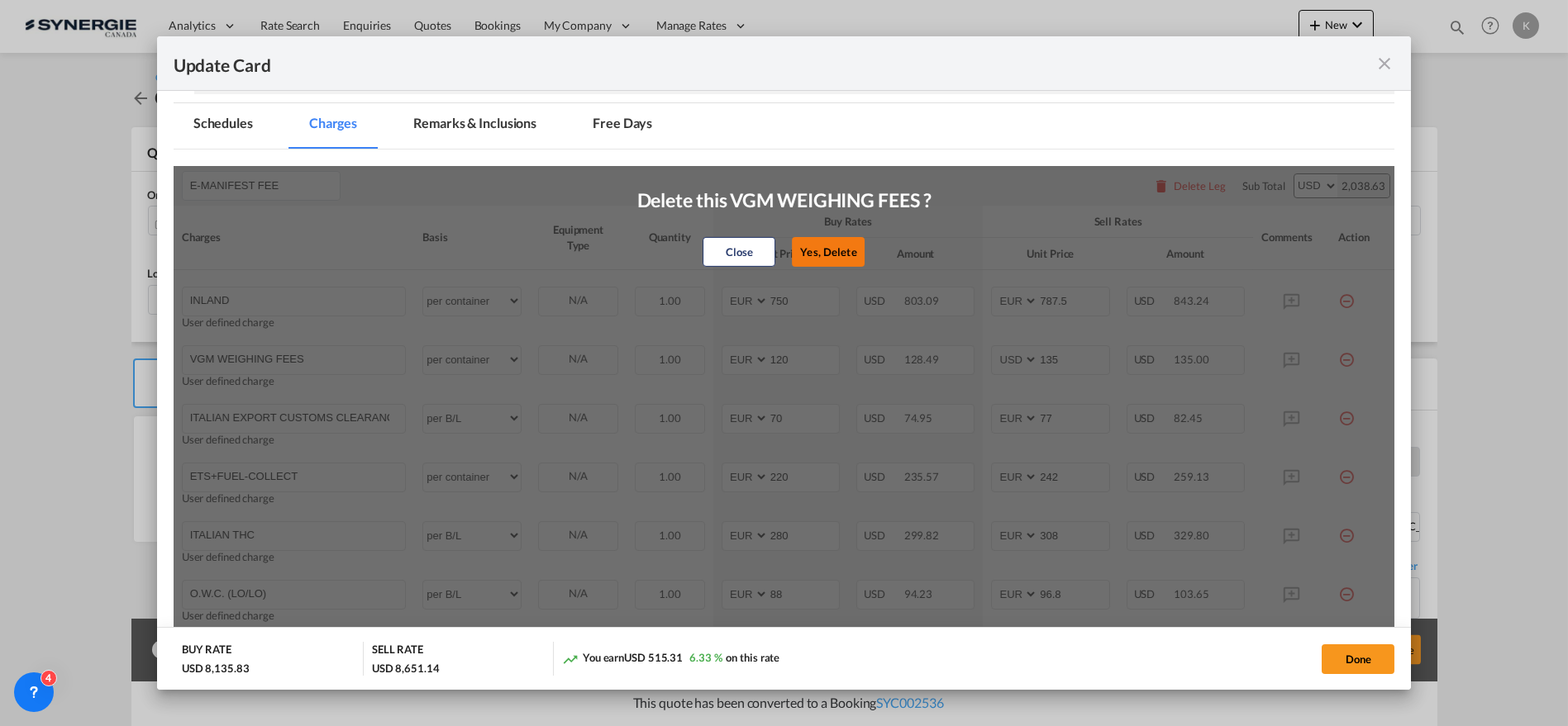
click at [794, 255] on button "Yes, Delete" at bounding box center [829, 252] width 73 height 30
type input "ITALIAN EXPORT CUSTOMS CLEARANCE EURO 70/SHIPPER/FIRST INVOICE EURO 35/invoice …"
select select "per B/L"
type input "70"
select select "string:EUR"
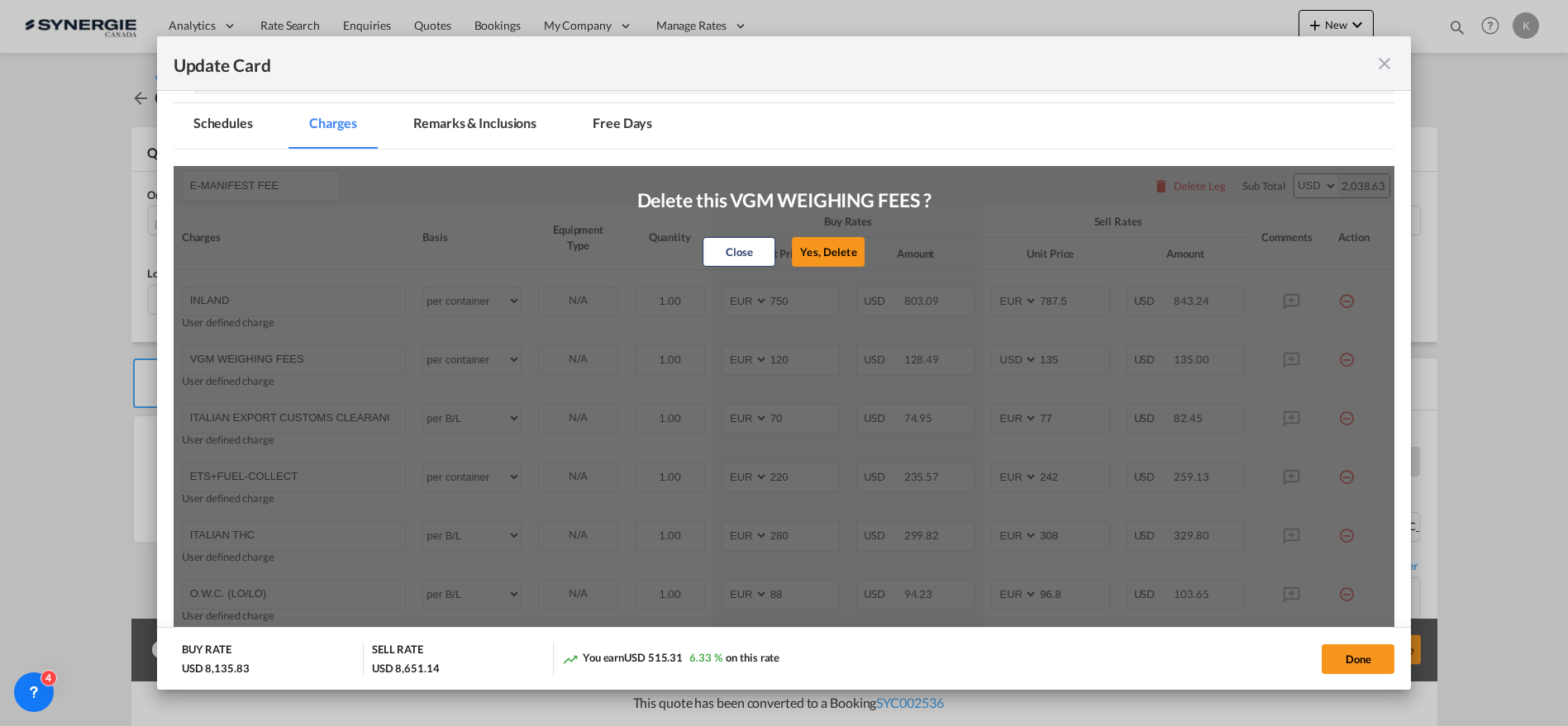
type input "77"
type input "ETS+FUEL-COLLECT"
select select "per container"
type input "220"
type input "242"
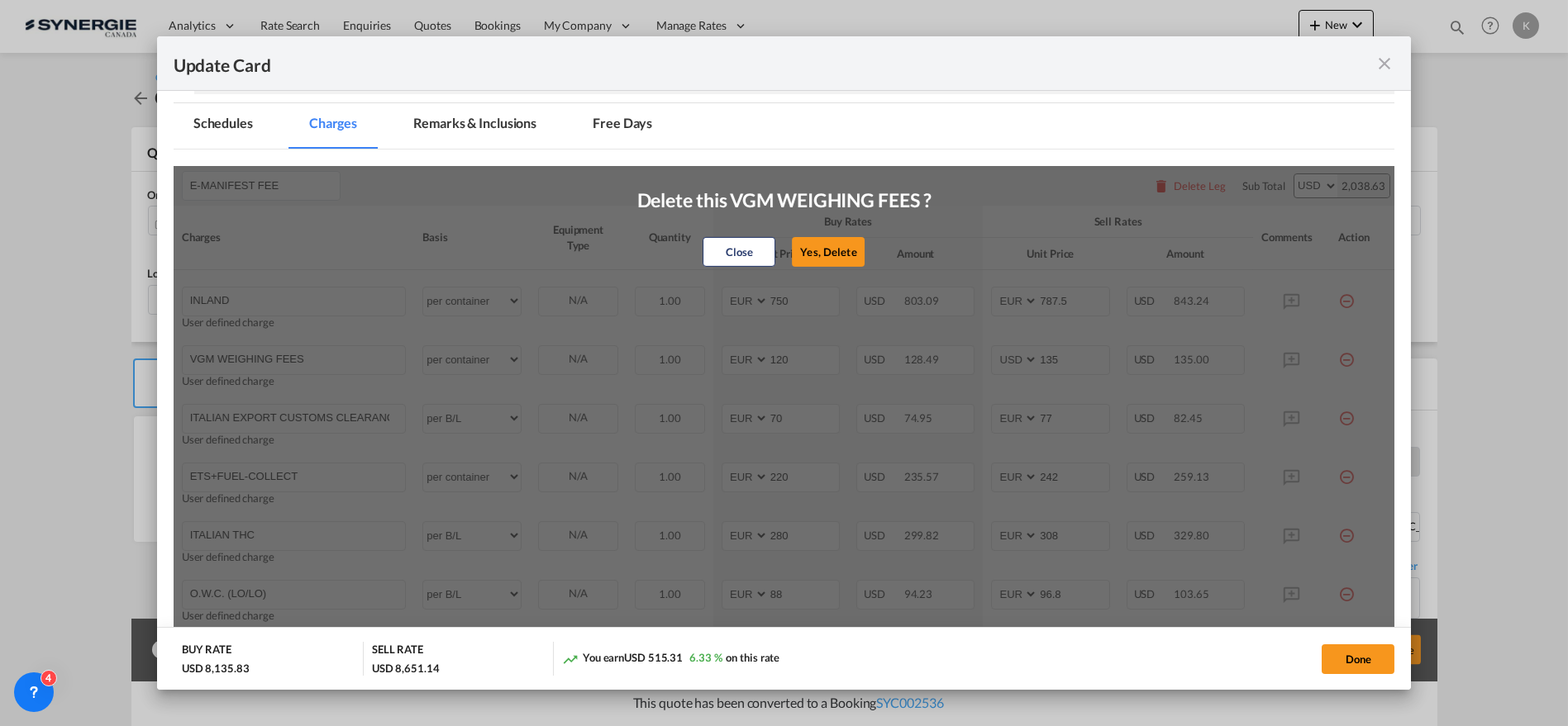
type input "ITALIAN THC"
select select "per B/L"
type input "280"
type input "308"
type input "O.W.C. (LO/LO)"
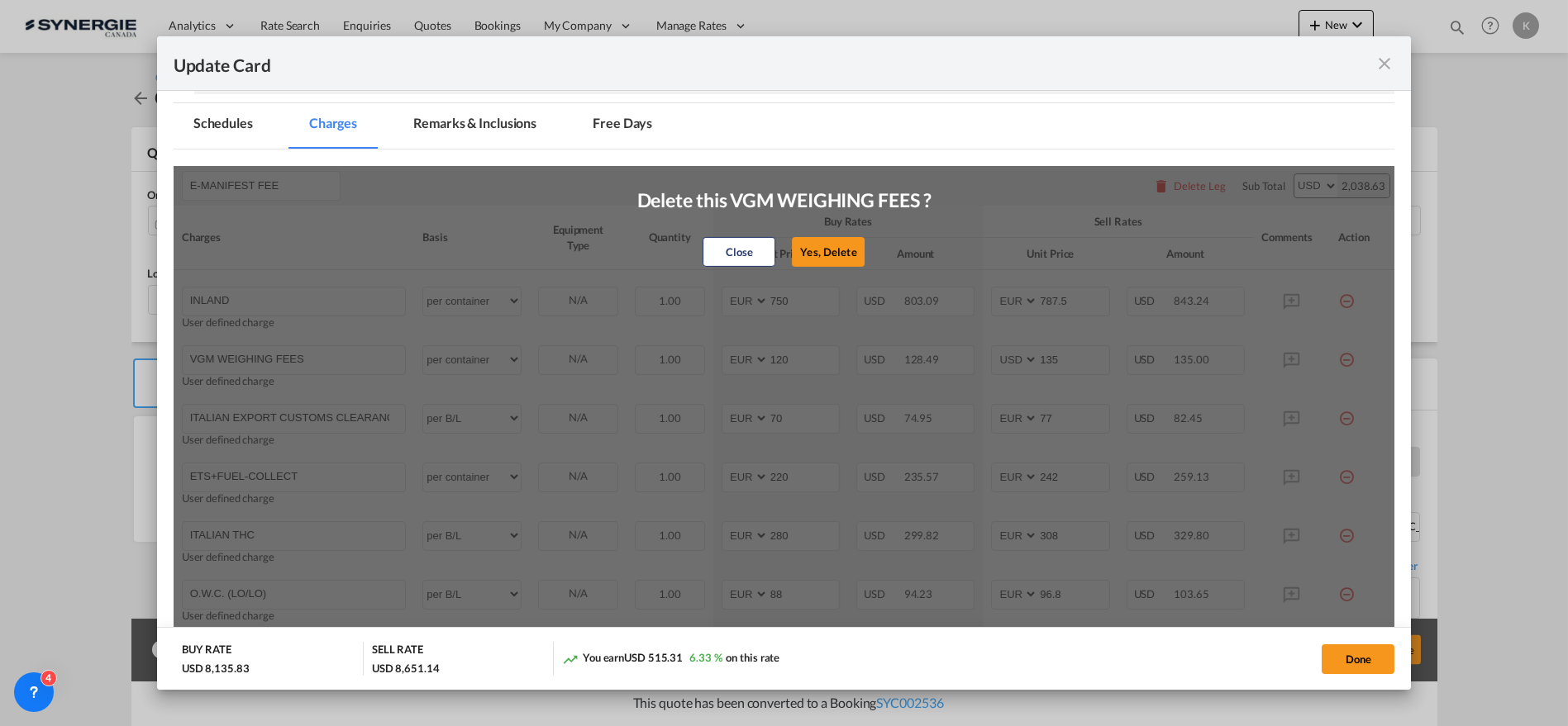
type input "88"
type input "96.8"
type input "BILL OF LADING"
type input "65"
type input "71.5"
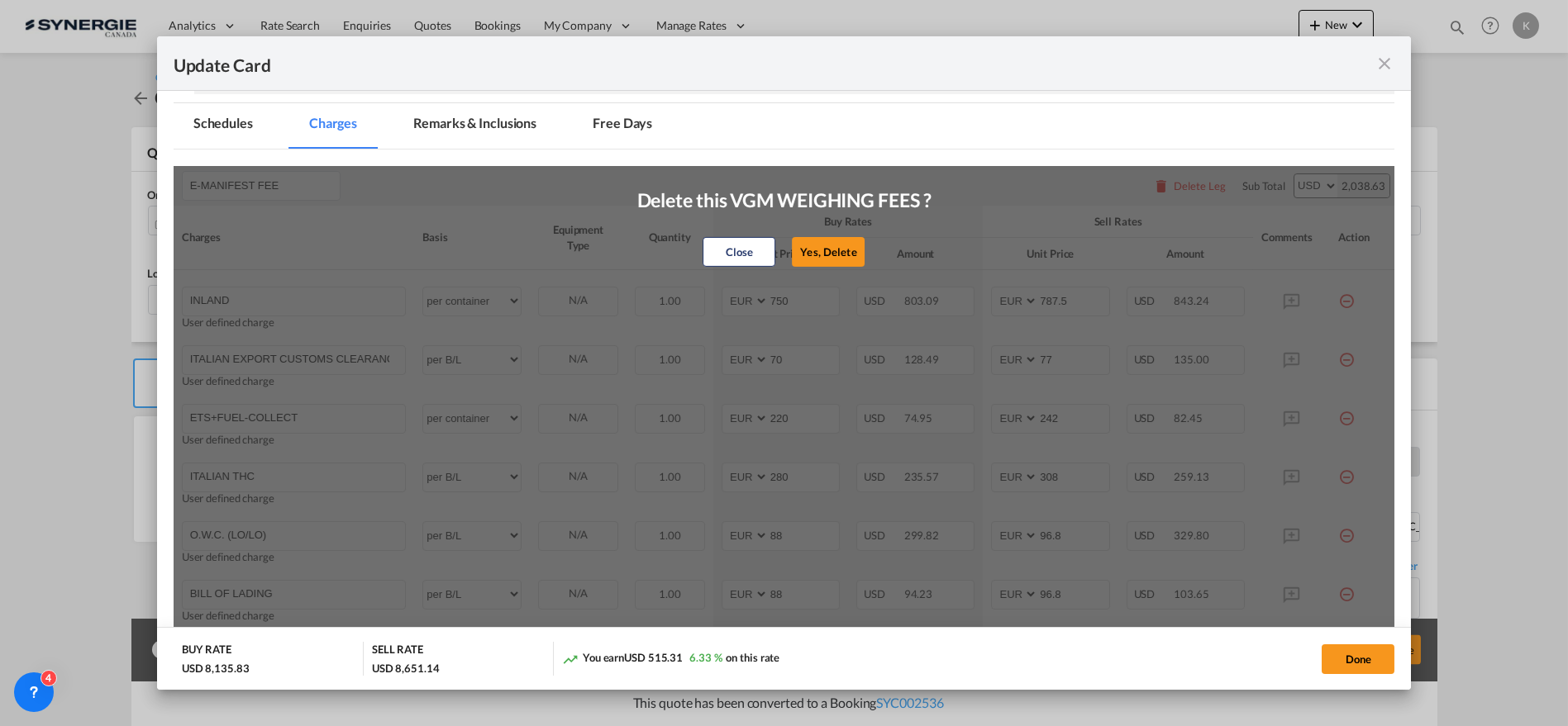
type input "HANDLING"
select select "per container"
type input "30"
type input "33"
type input "PORT CONGESTION SURCHARGE"
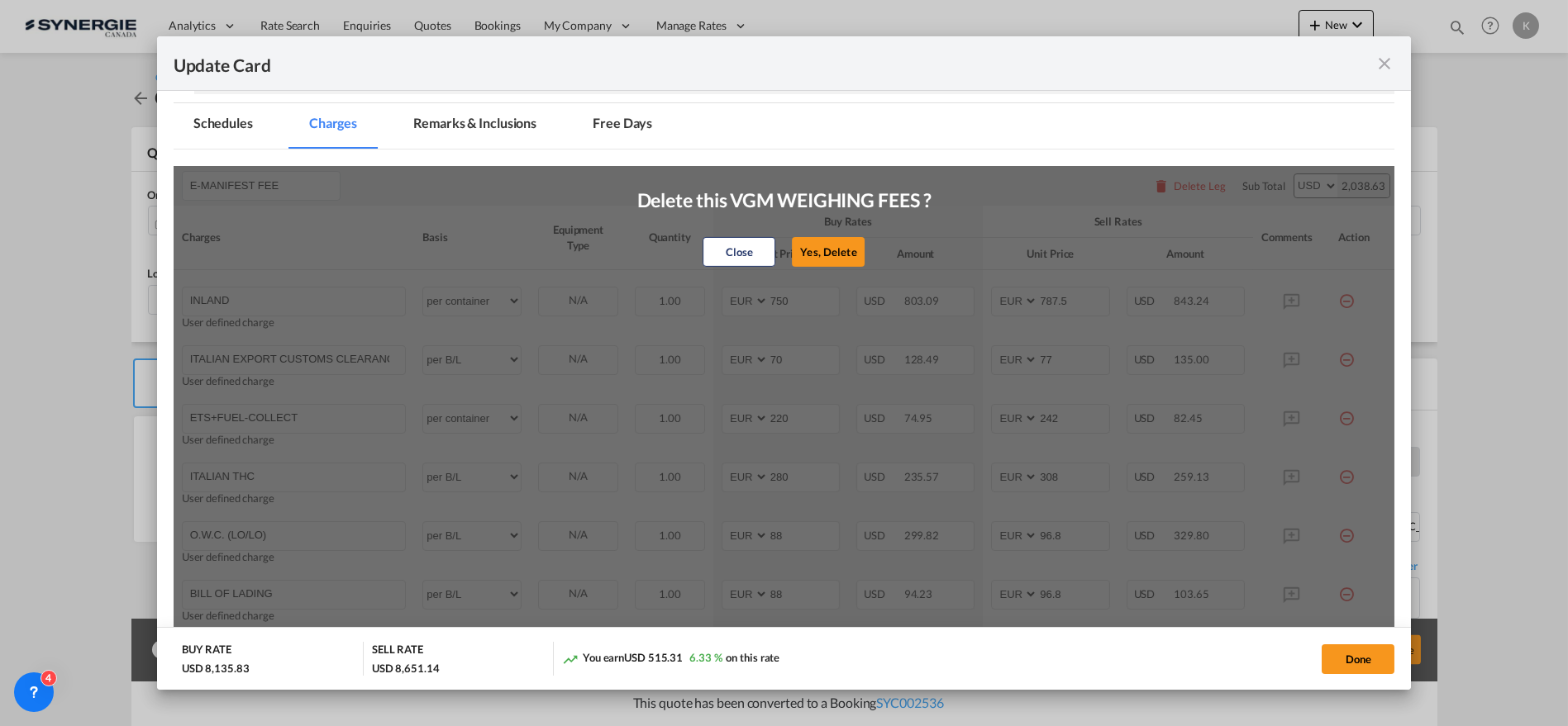
type input "120"
type input "132"
type input "ISPS"
type input "25"
type input "30"
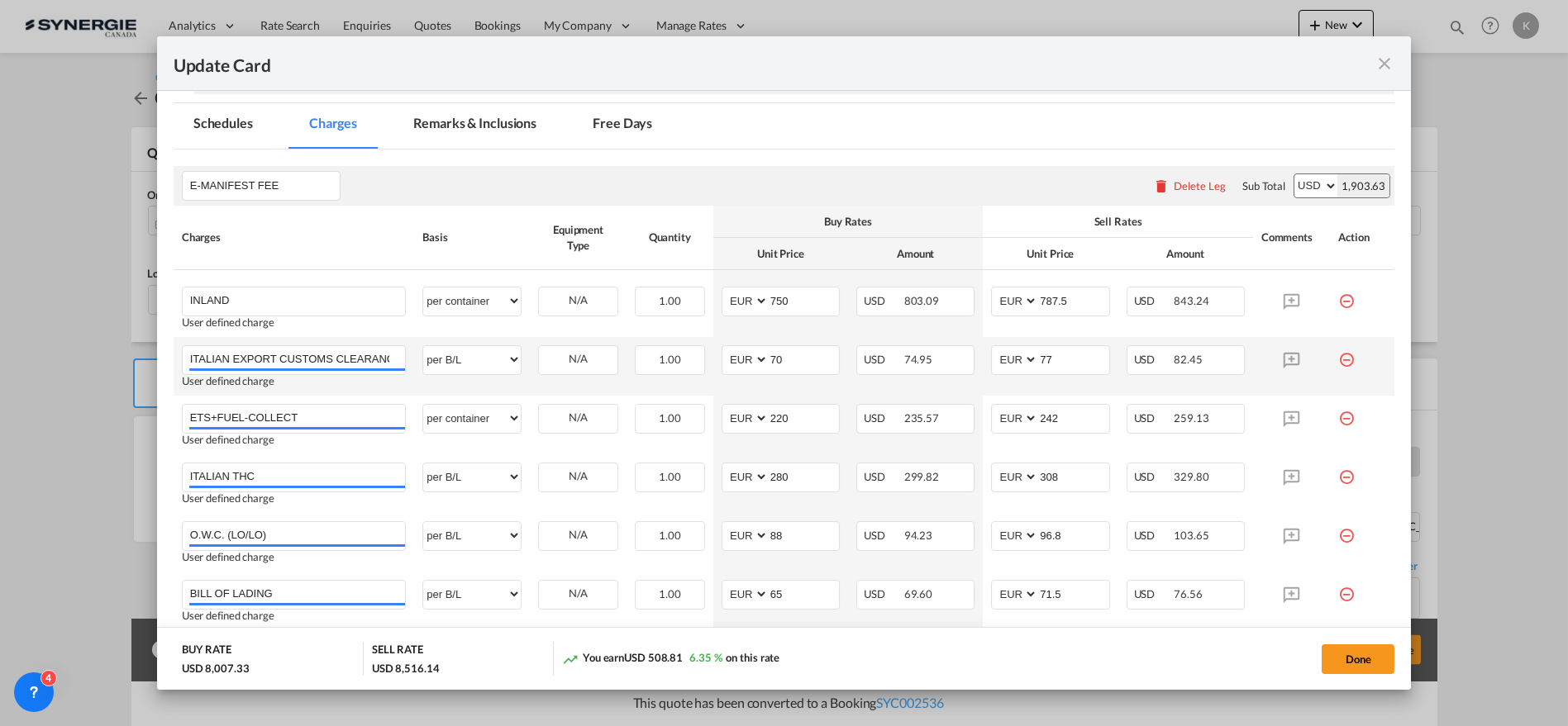
click at [1339, 362] on md-icon "icon-minus-circle-outline red-400-fg" at bounding box center [1347, 354] width 16 height 16
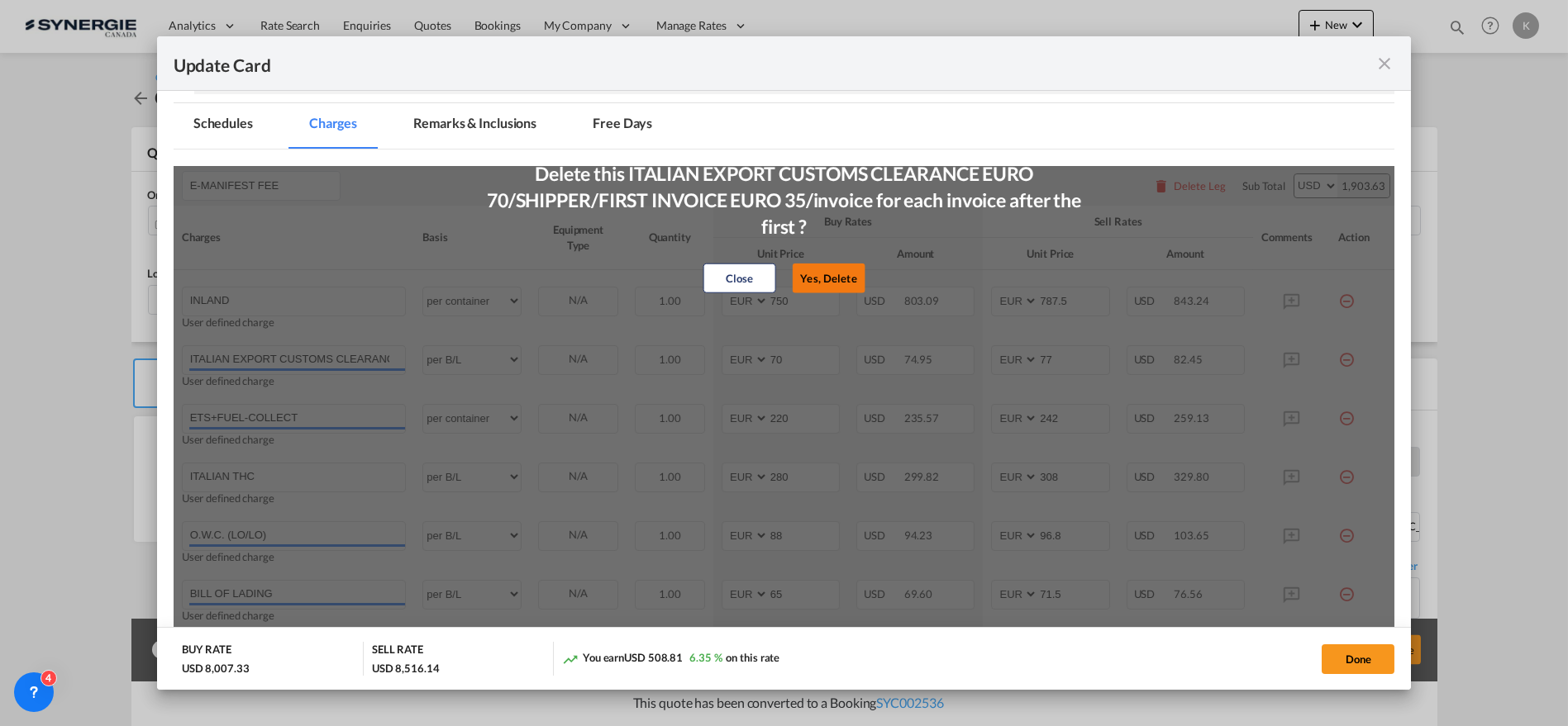
click at [828, 286] on button "Yes, Delete" at bounding box center [828, 278] width 73 height 30
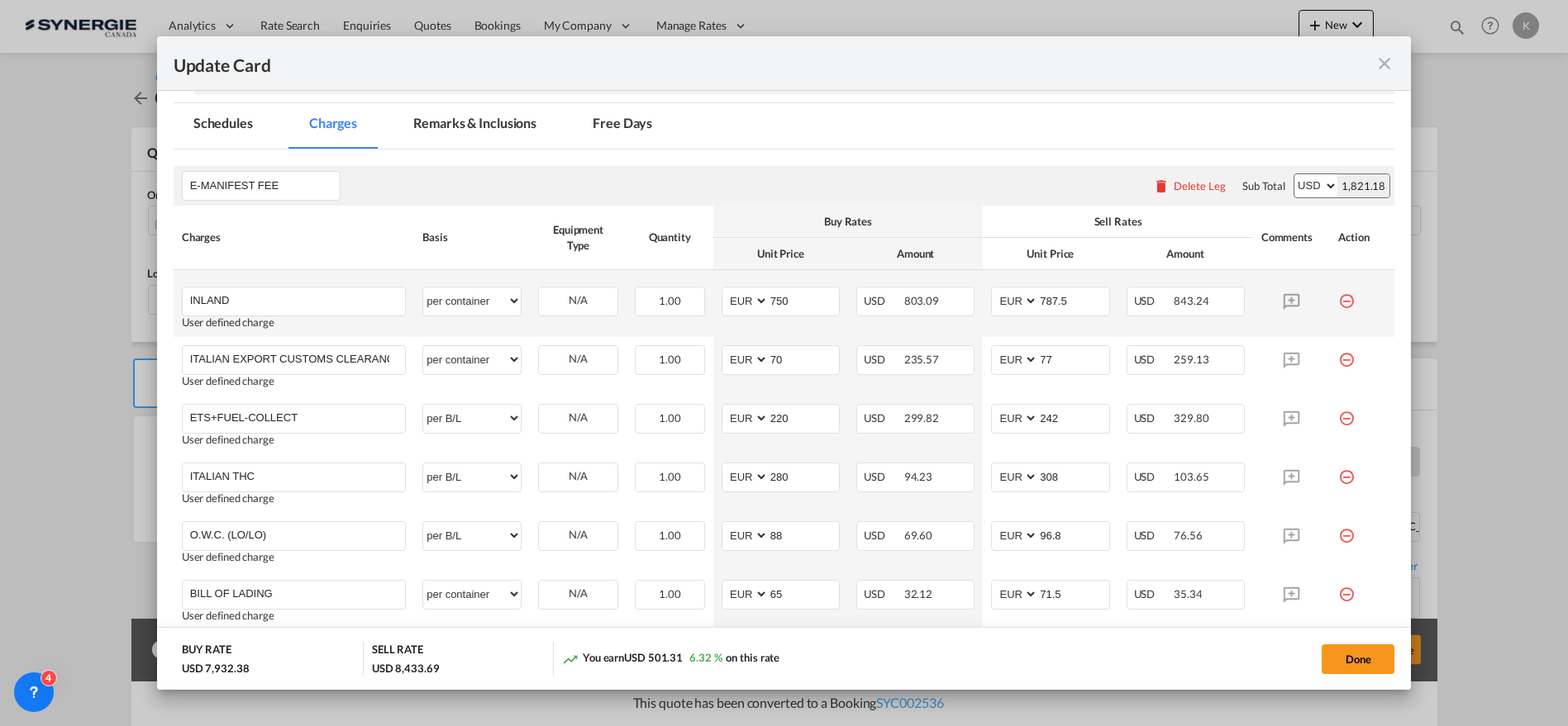
type input "ETS+FUEL-COLLECT"
select select "per container"
type input "220"
type input "242"
type input "ITALIAN THC"
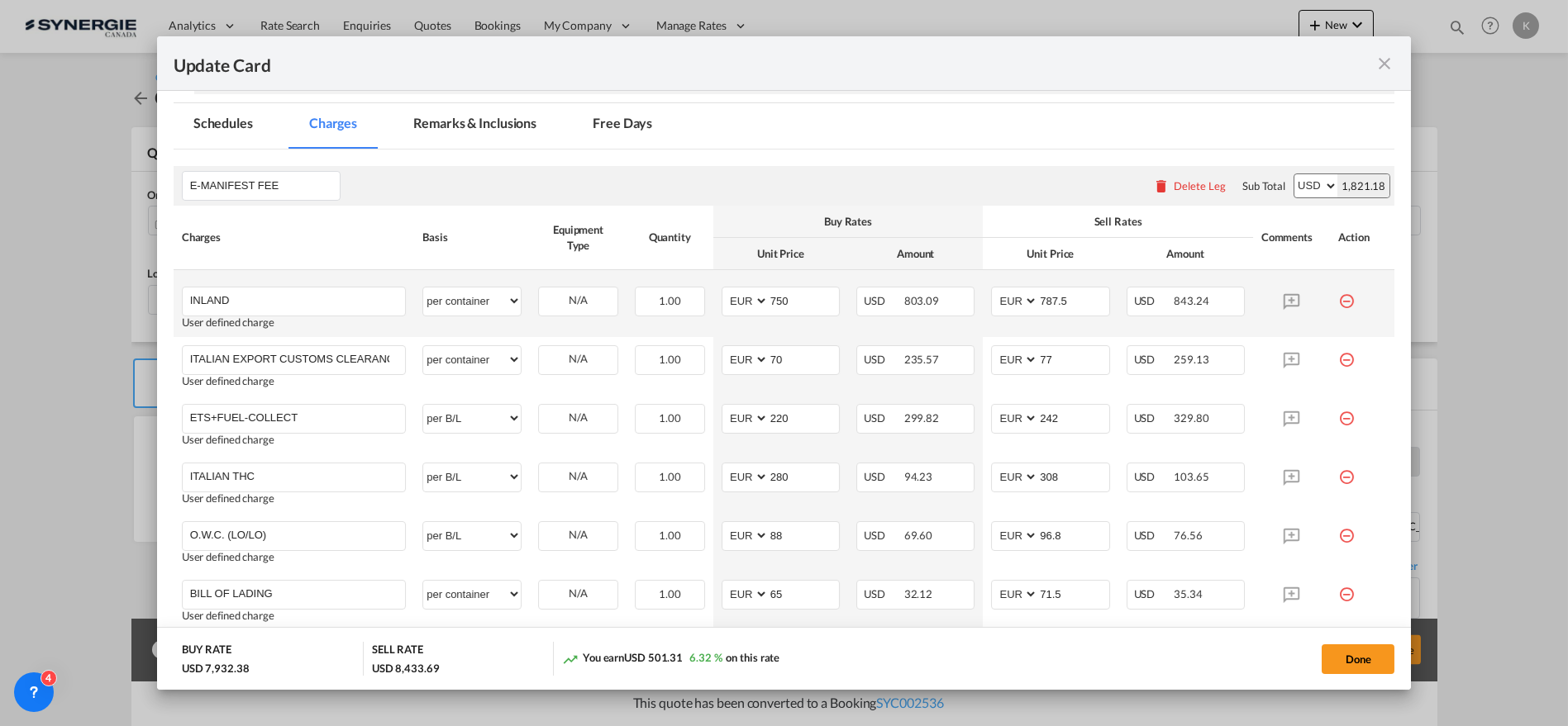
select select "per B/L"
type input "280"
type input "308"
type input "O.W.C. (LO/LO)"
type input "88"
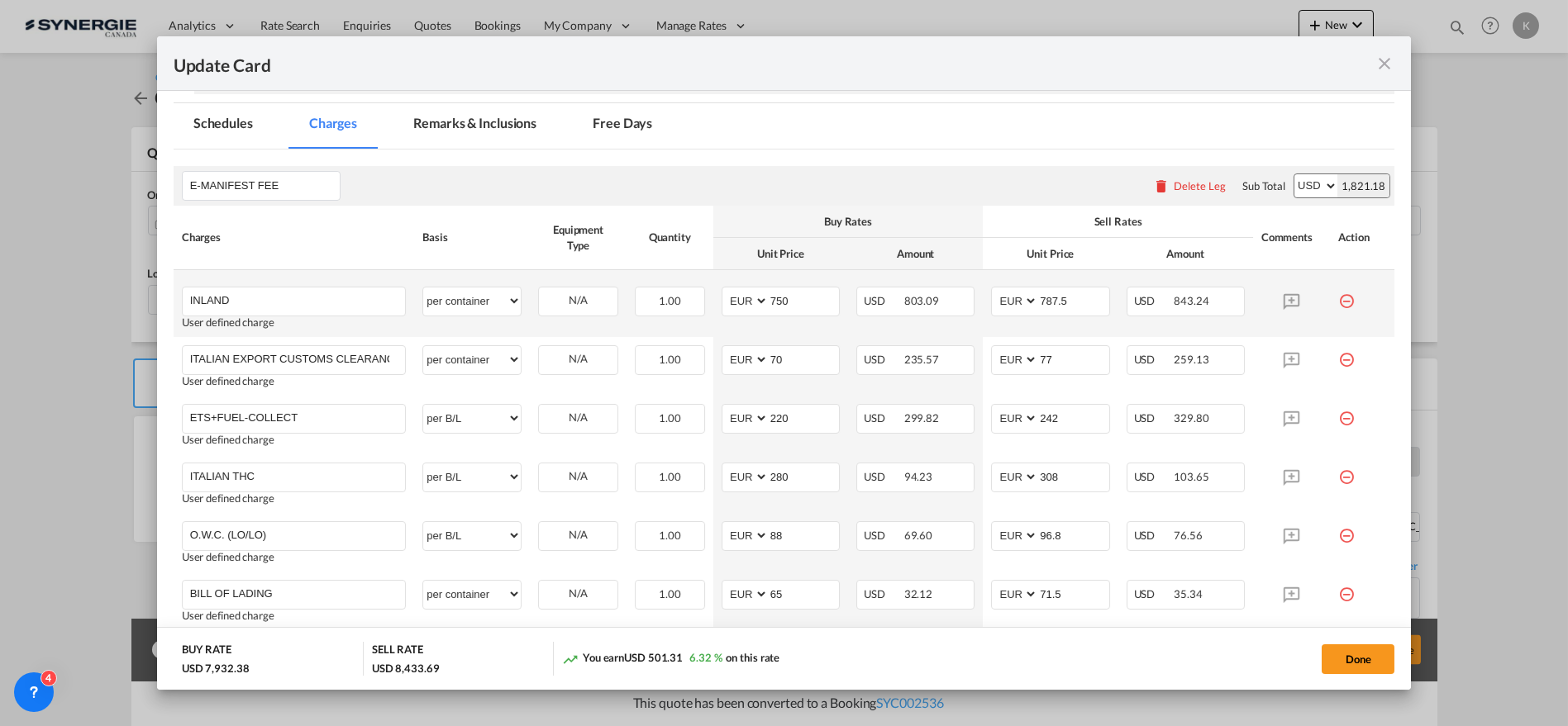
type input "96.8"
type input "BILL OF LADING"
type input "65"
type input "71.5"
type input "HANDLING"
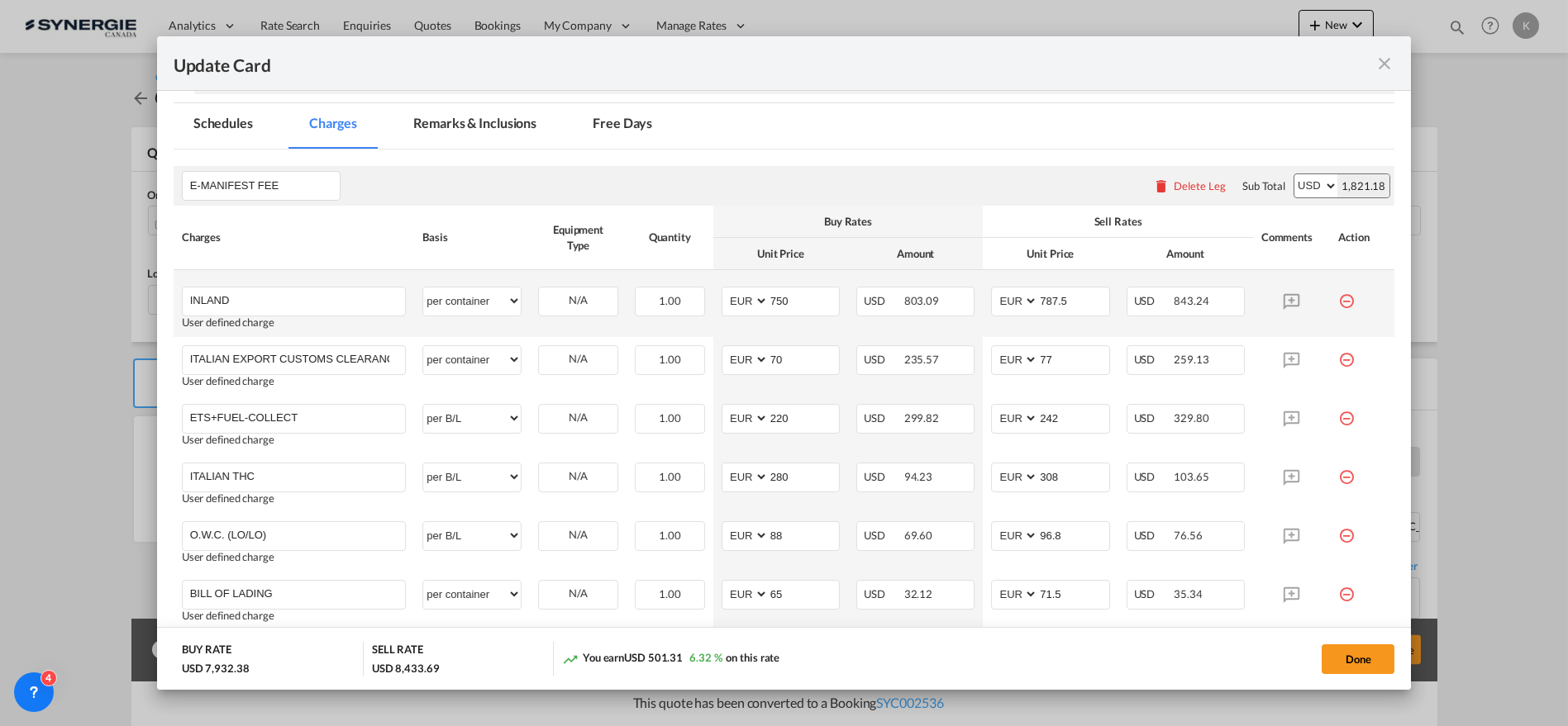
select select "per container"
type input "30"
type input "33"
type input "PORT CONGESTION SURCHARGE"
type input "120"
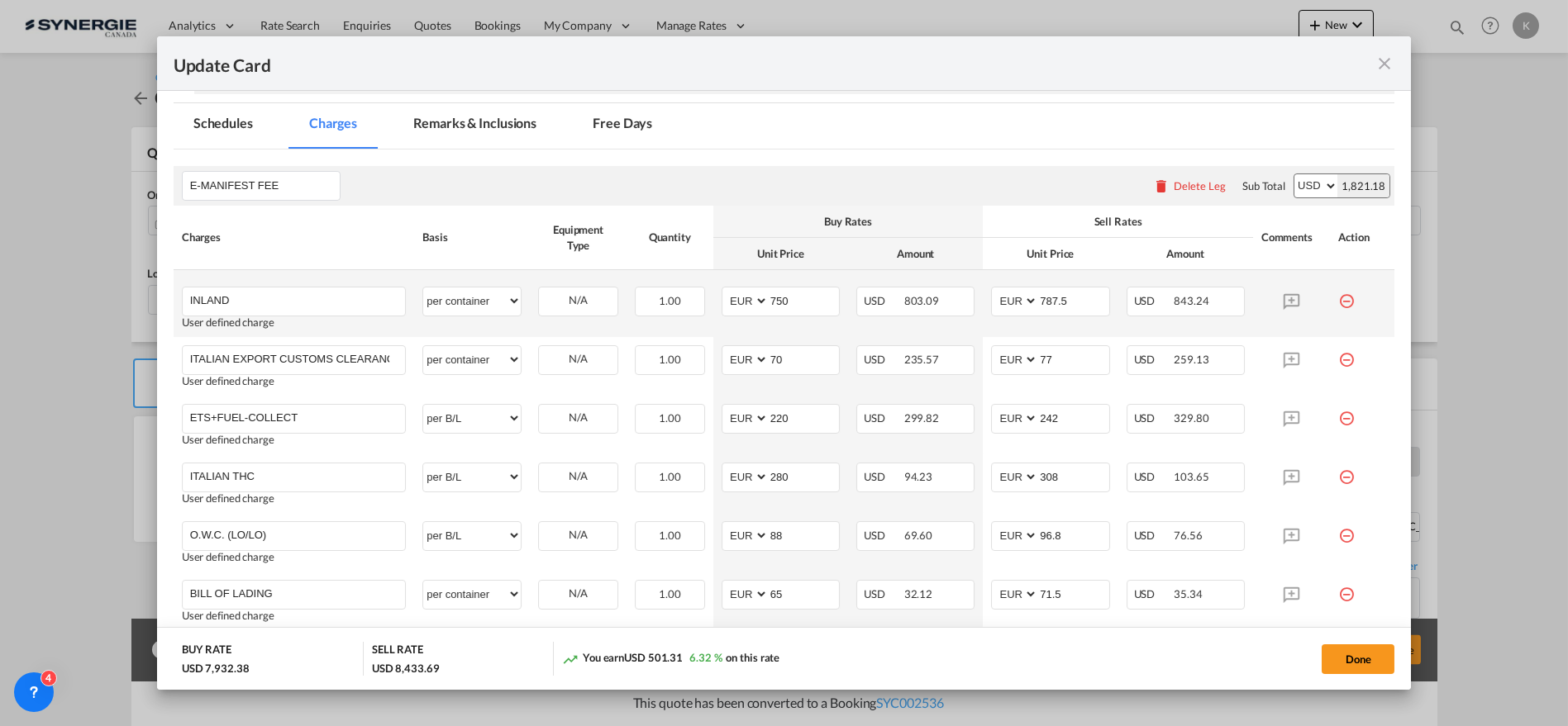
type input "132"
type input "ISPS"
type input "25"
type input "30"
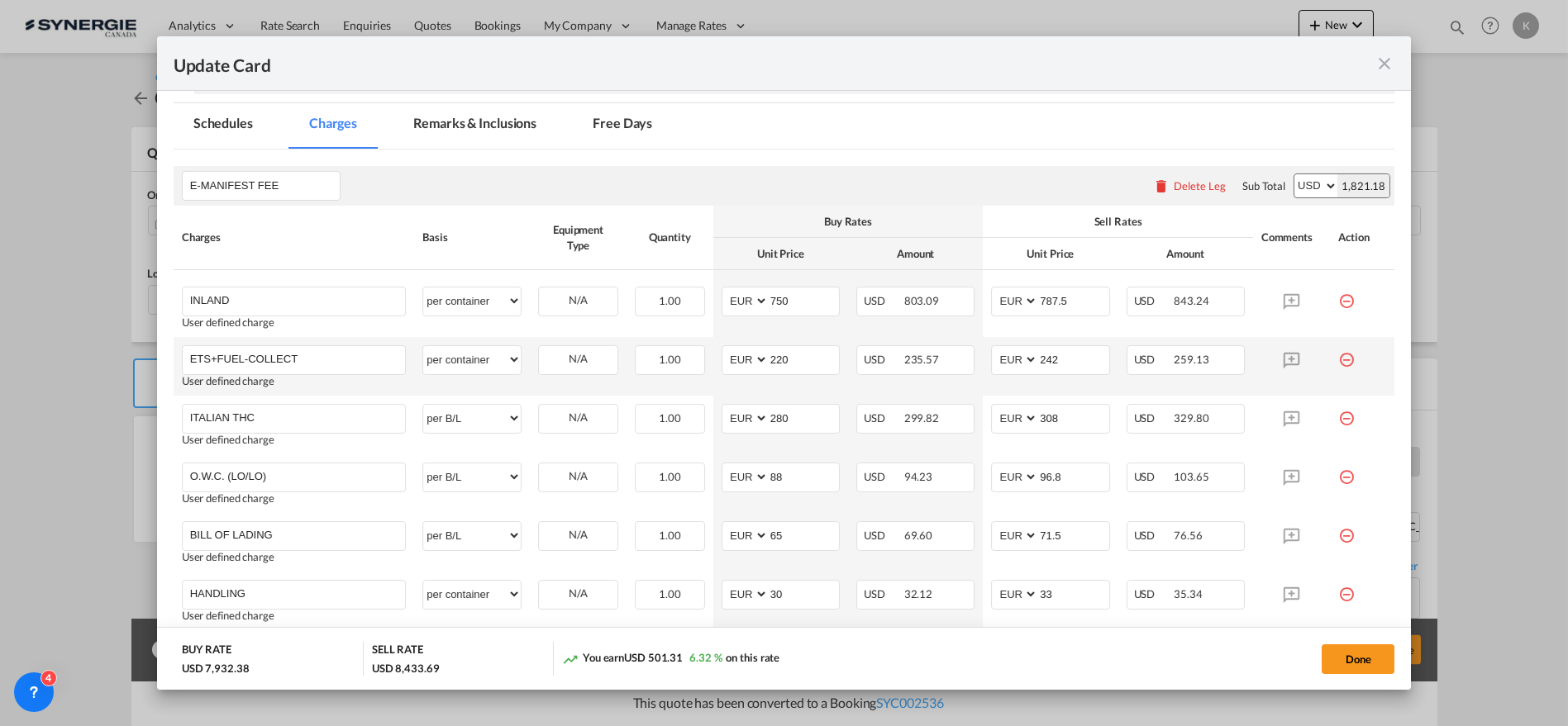
click at [1338, 360] on md-icon "icon-minus-circle-outline red-400-fg" at bounding box center [1347, 354] width 16 height 16
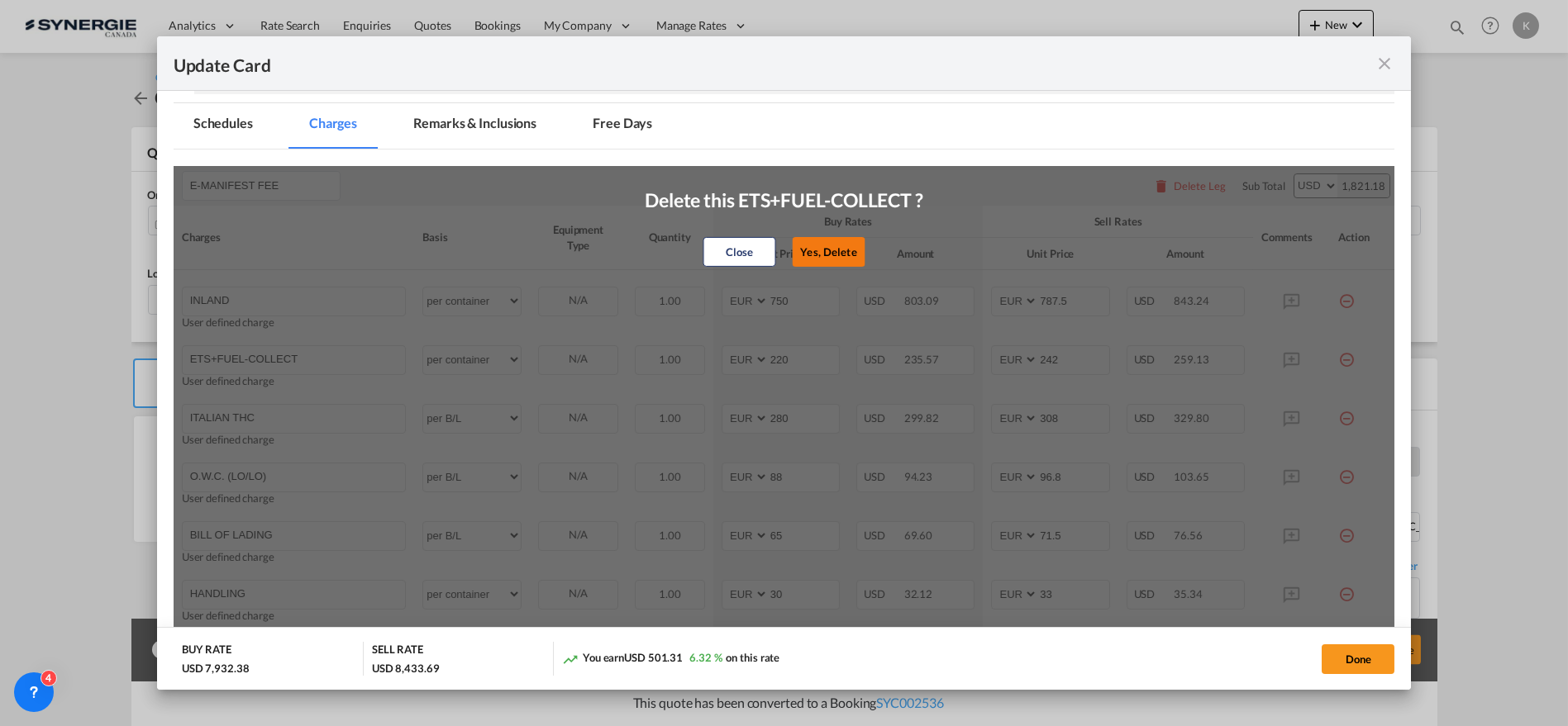
click at [825, 239] on button "Yes, Delete" at bounding box center [828, 252] width 73 height 30
type input "ITALIAN THC"
select select "per B/L"
type input "280"
type input "308"
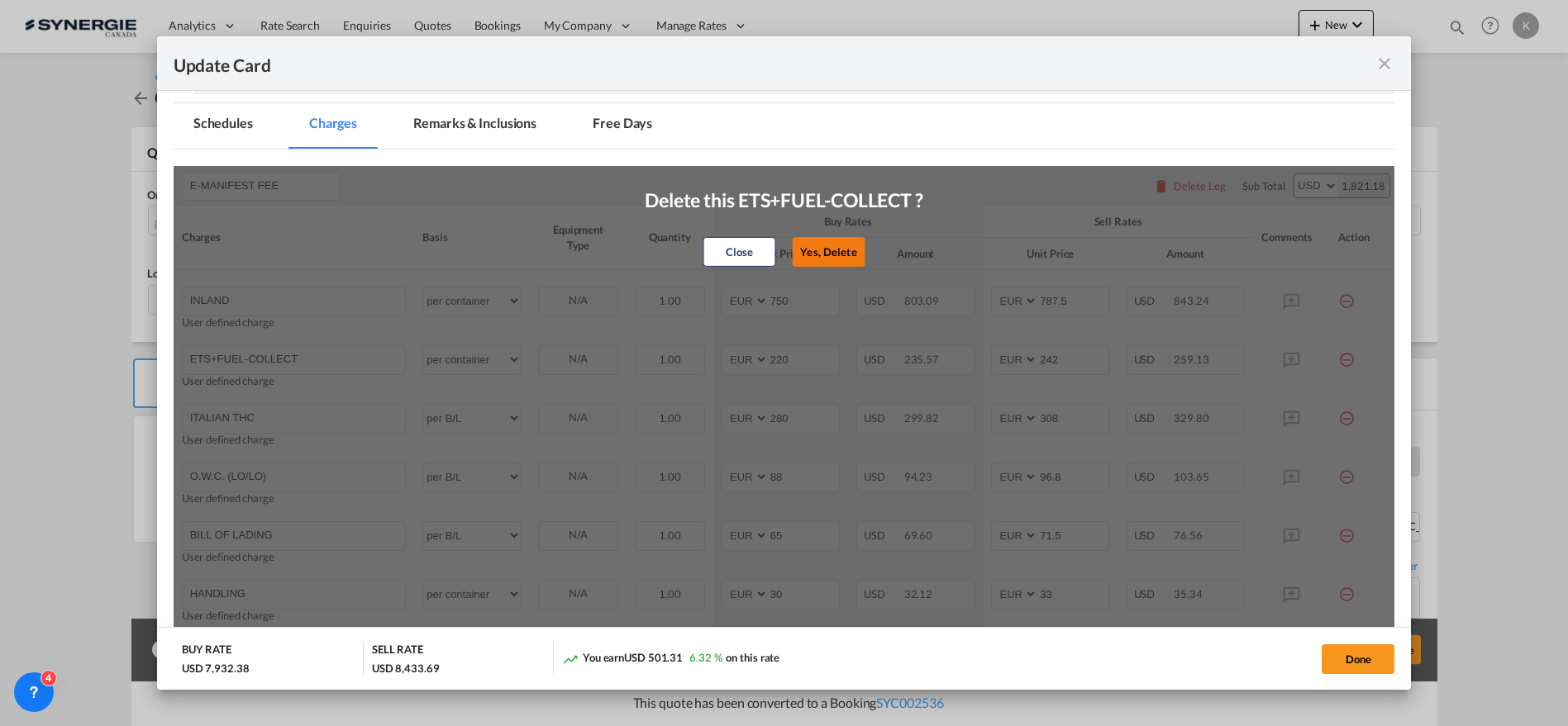
type input "O.W.C. (LO/LO)"
type input "88"
type input "96.8"
type input "BILL OF LADING"
type input "65"
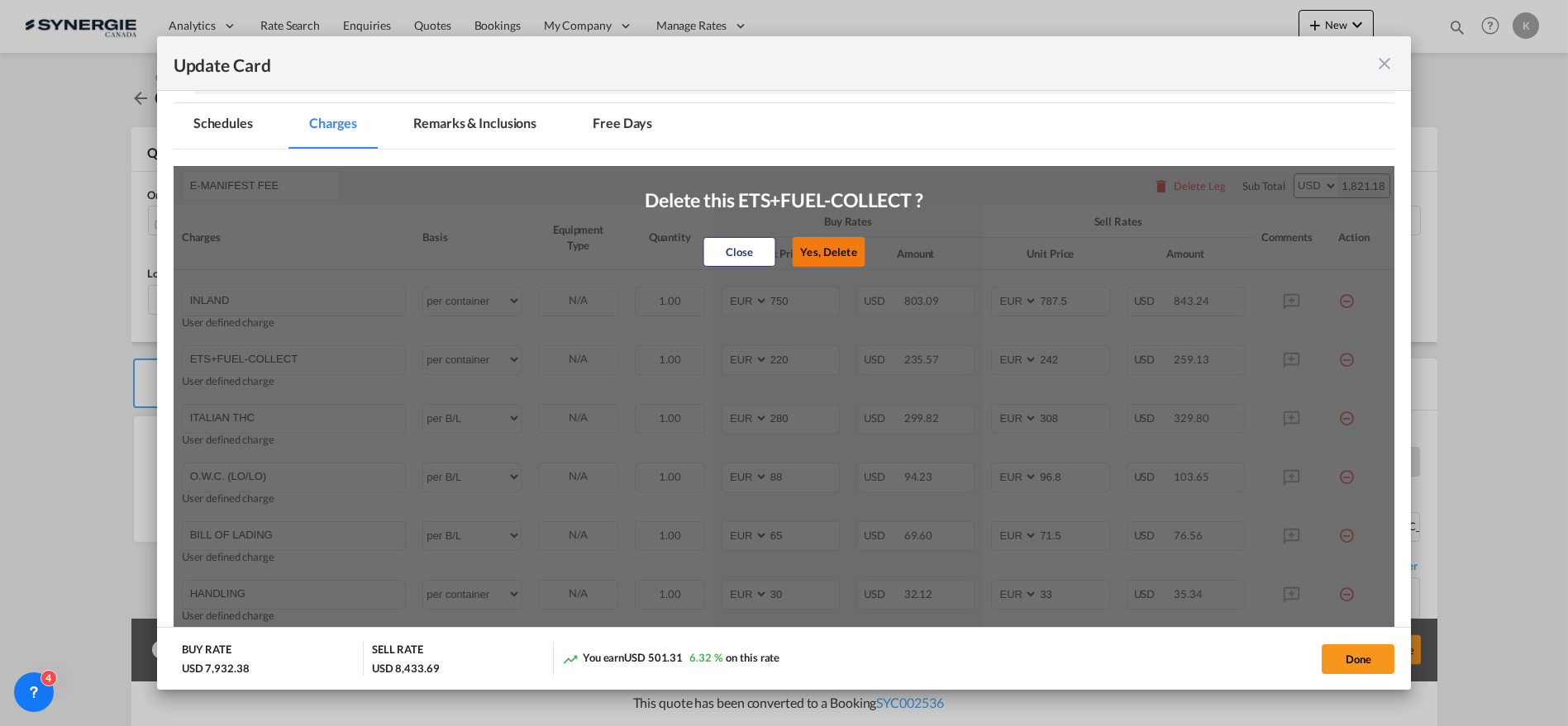
type input "71.5"
type input "HANDLING"
select select "per container"
type input "30"
type input "33"
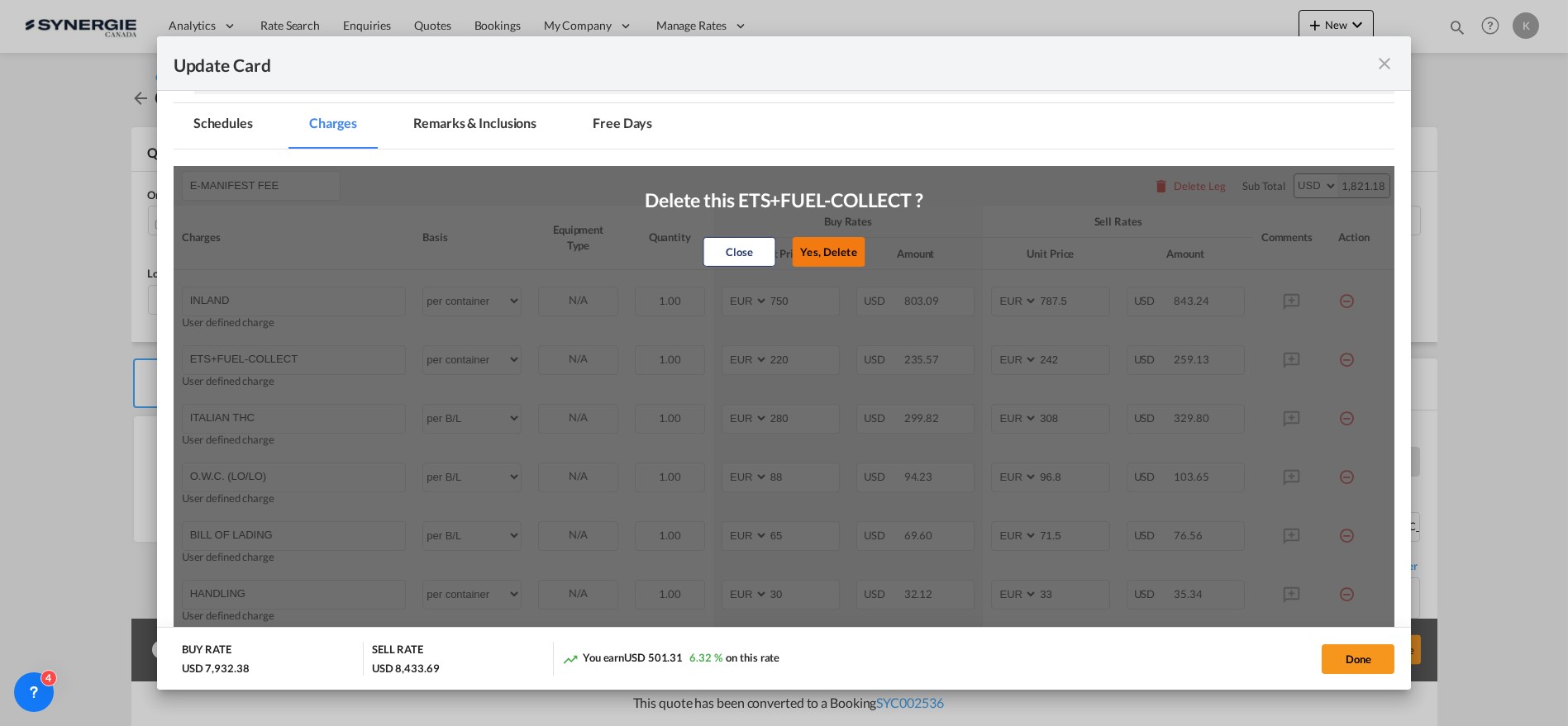
type input "PORT CONGESTION SURCHARGE"
type input "120"
type input "132"
type input "ISPS"
type input "25"
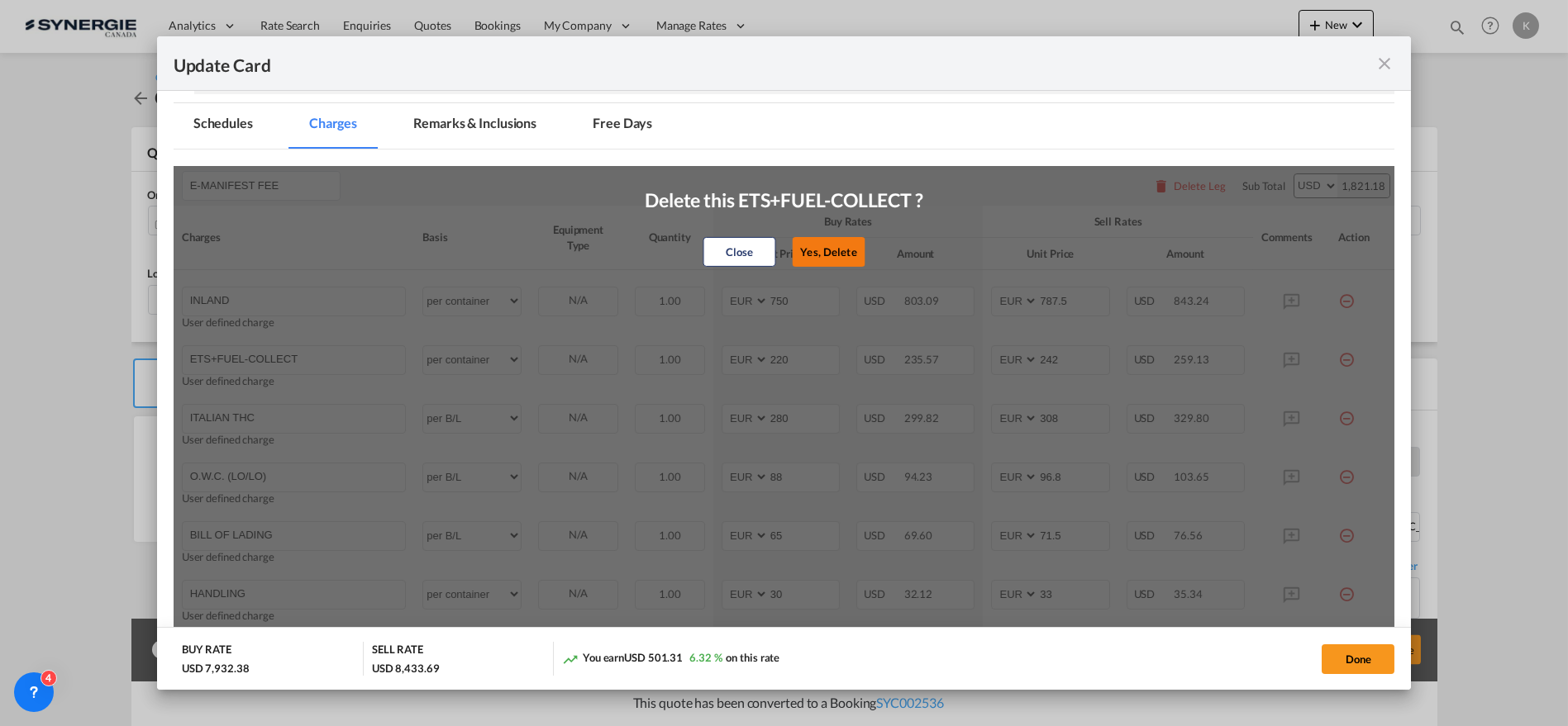
type input "30"
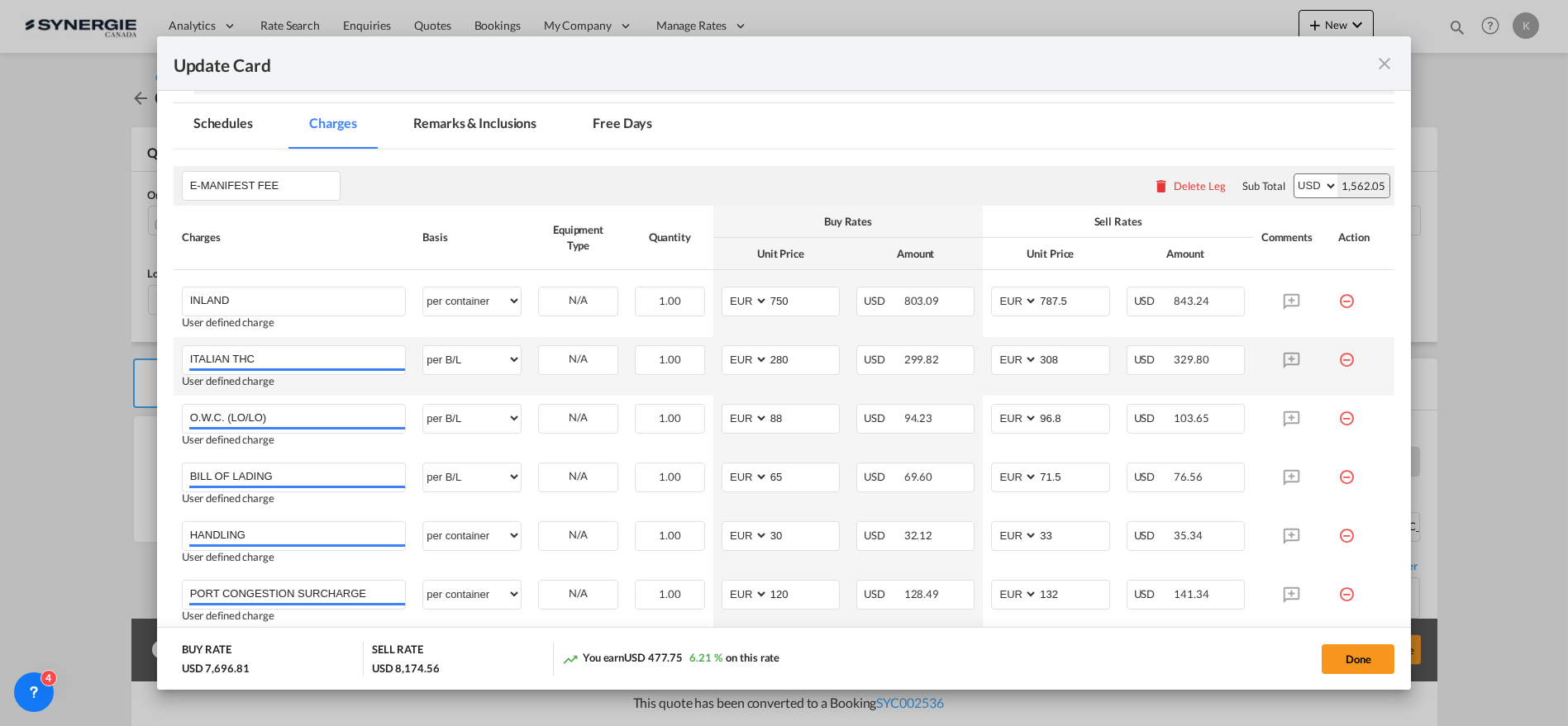
click at [1339, 354] on md-icon "icon-minus-circle-outline red-400-fg" at bounding box center [1347, 354] width 16 height 16
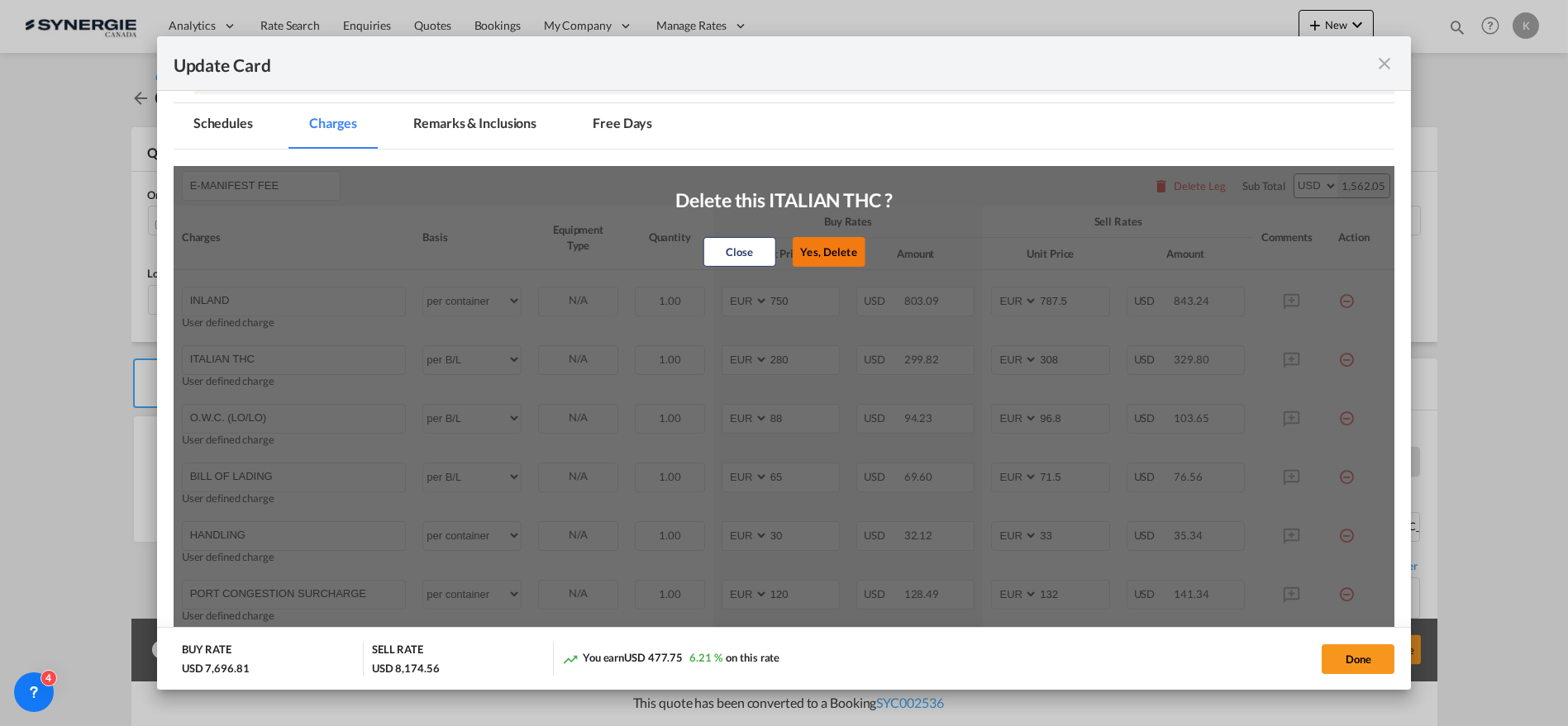
click at [846, 256] on button "Yes, Delete" at bounding box center [828, 252] width 73 height 30
type input "O.W.C. (LO/LO)"
type input "88"
type input "96.8"
type input "BILL OF LADING"
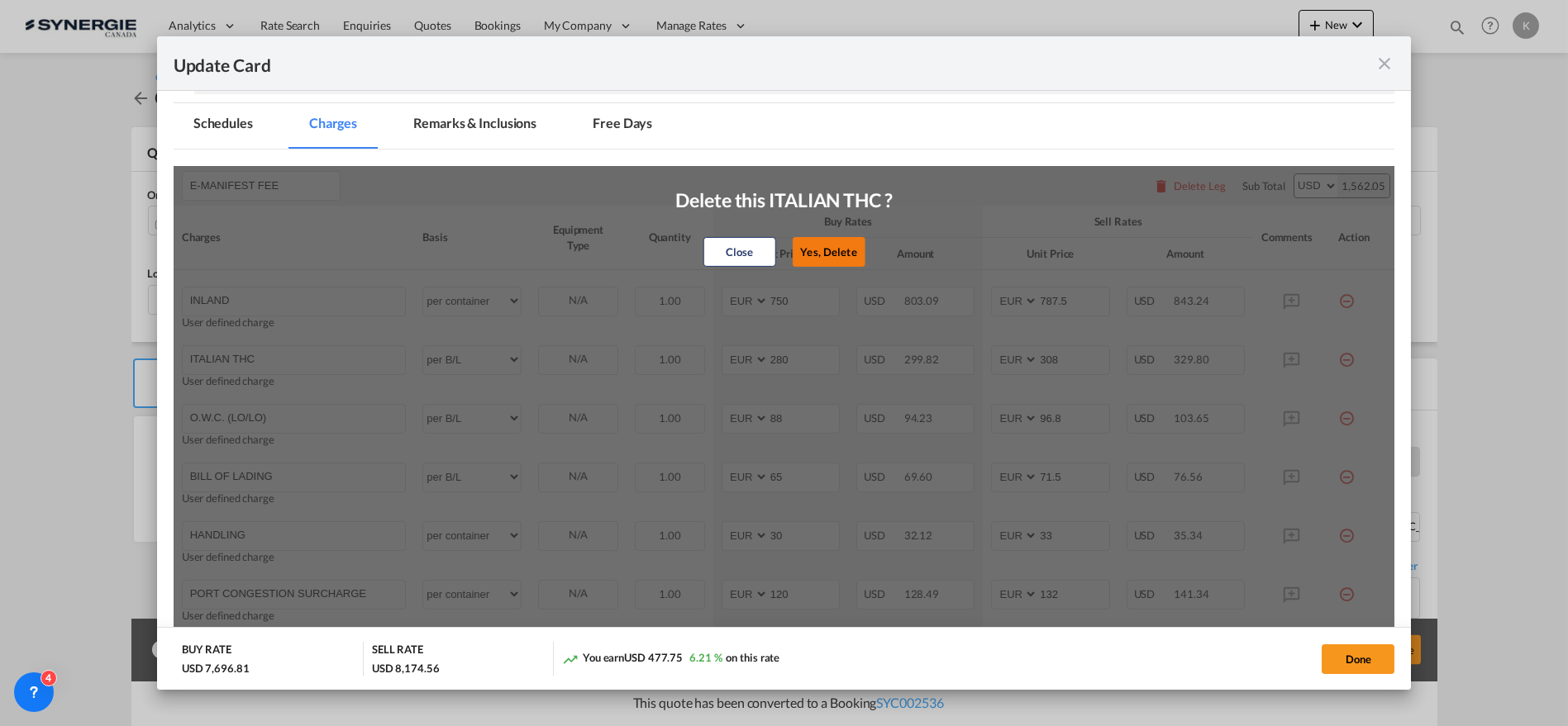
type input "65"
type input "71.5"
type input "HANDLING"
select select "per container"
type input "30"
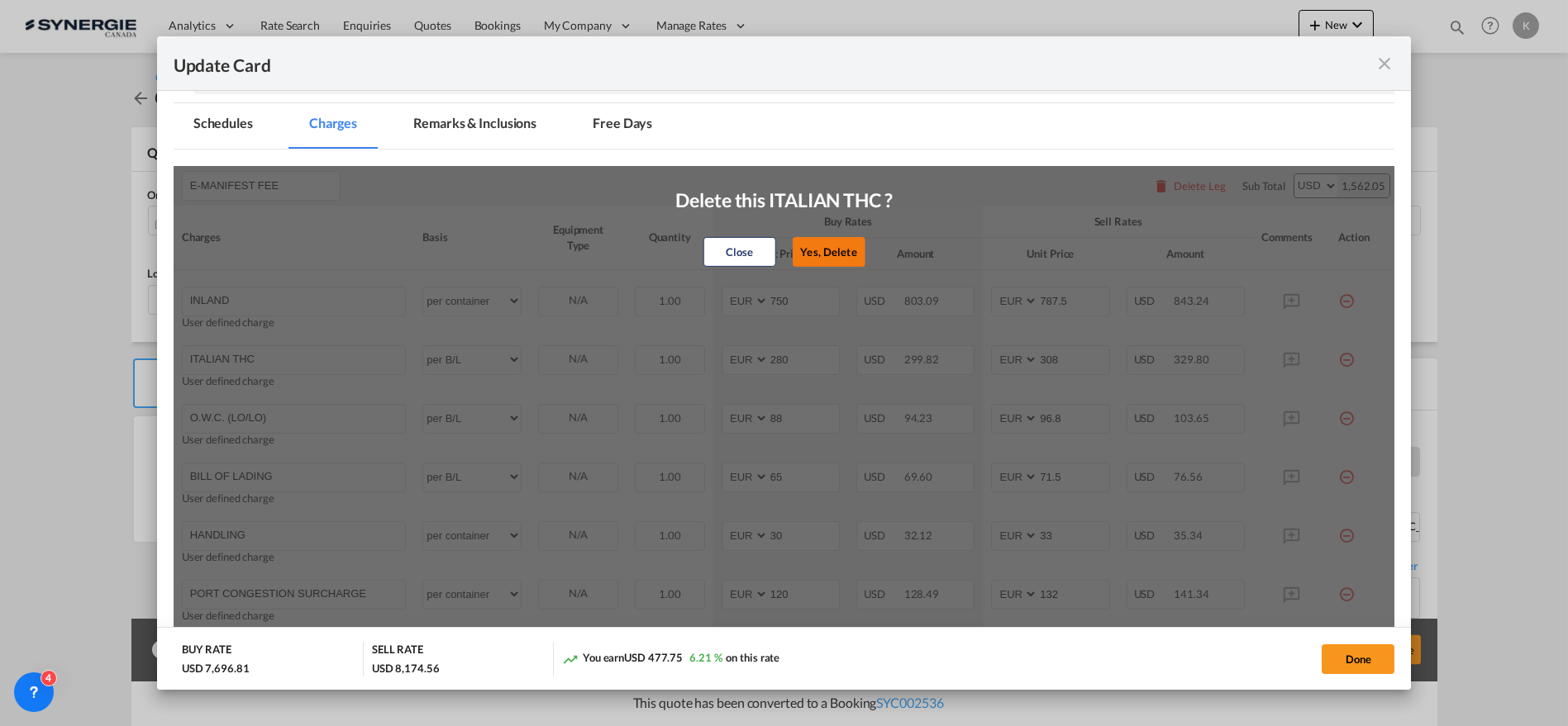
type input "33"
type input "PORT CONGESTION SURCHARGE"
type input "120"
type input "132"
type input "ISPS"
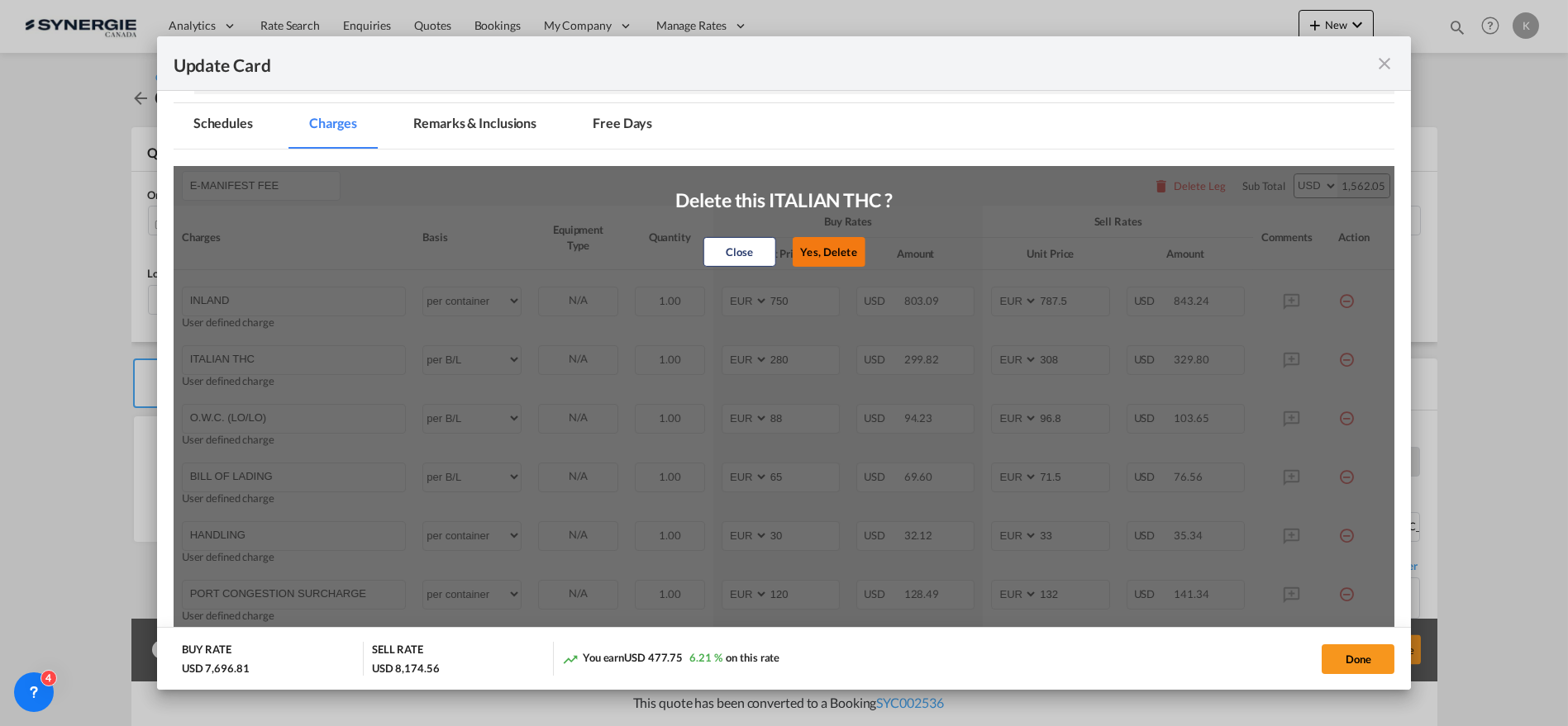
type input "25"
type input "30"
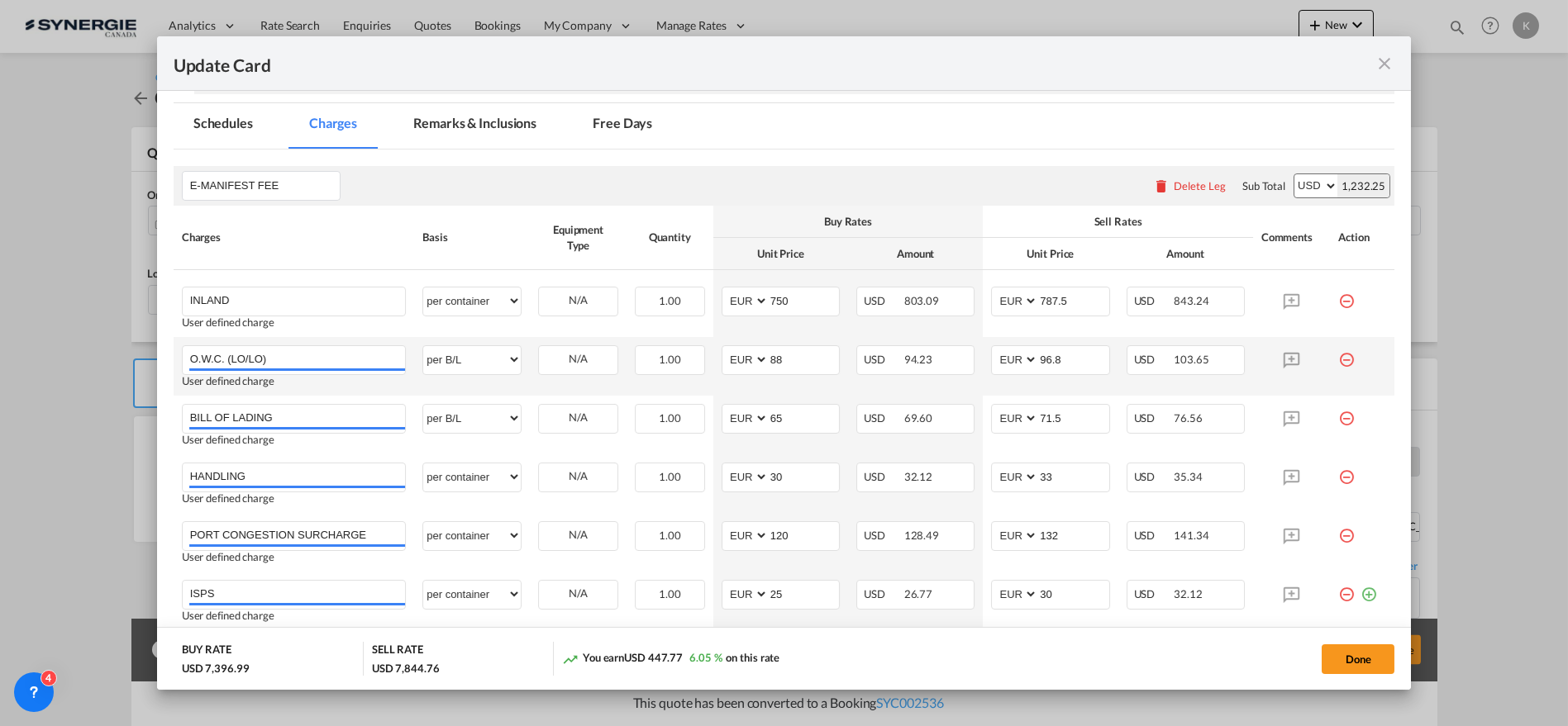
click at [1338, 357] on md-icon "icon-minus-circle-outline red-400-fg" at bounding box center [1347, 354] width 16 height 16
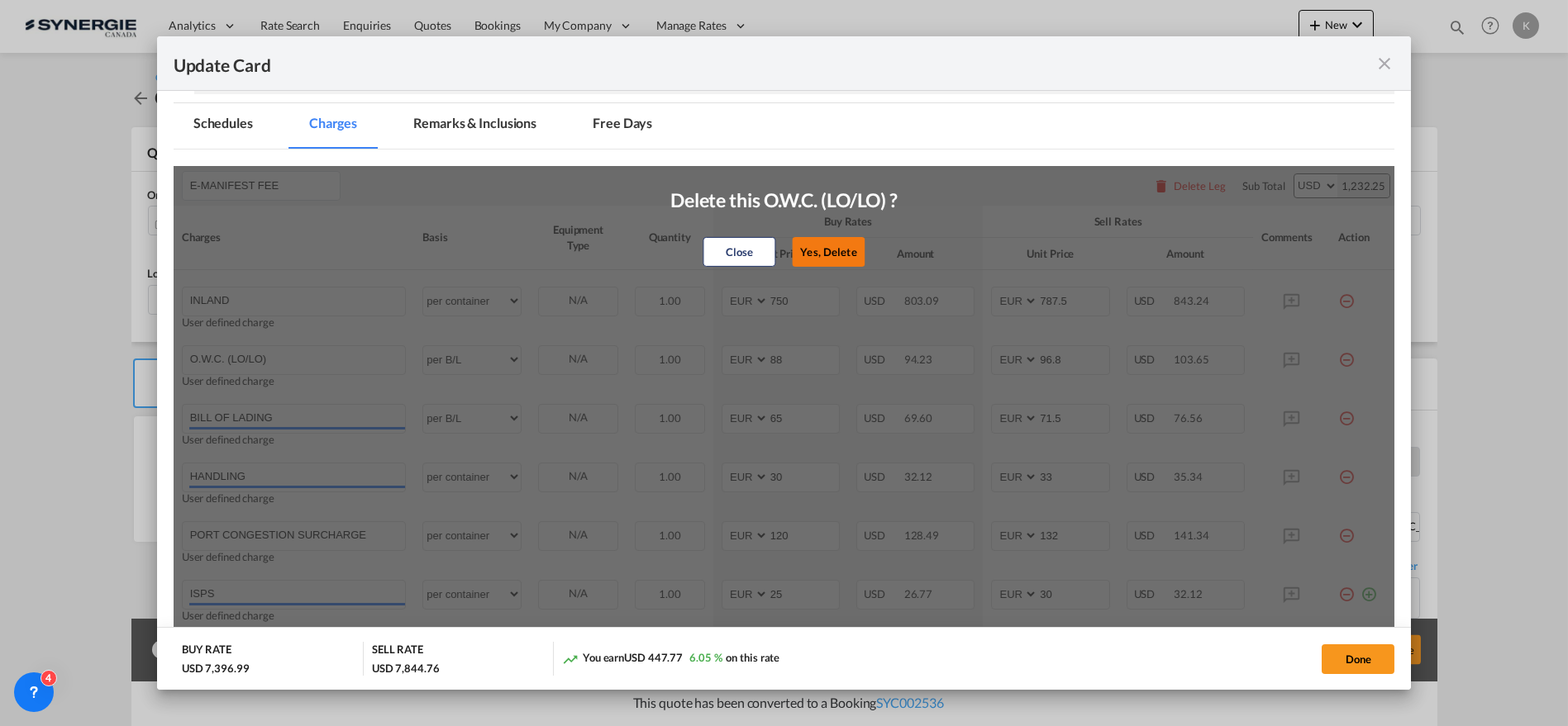
click at [848, 246] on button "Yes, Delete" at bounding box center [828, 252] width 73 height 30
type input "BILL OF LADING"
type input "65"
type input "71.5"
type input "HANDLING"
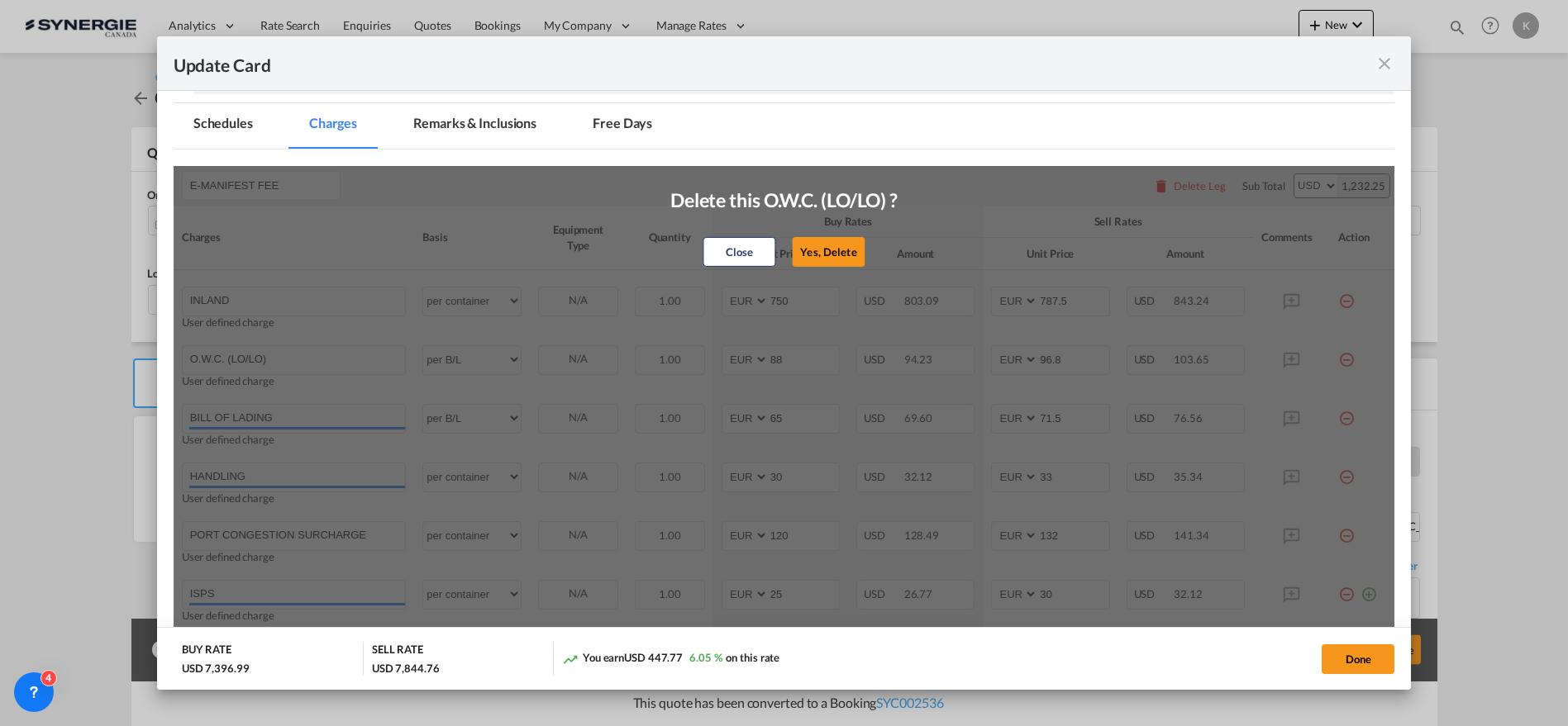
select select "per container"
type input "30"
type input "33"
type input "PORT CONGESTION SURCHARGE"
type input "120"
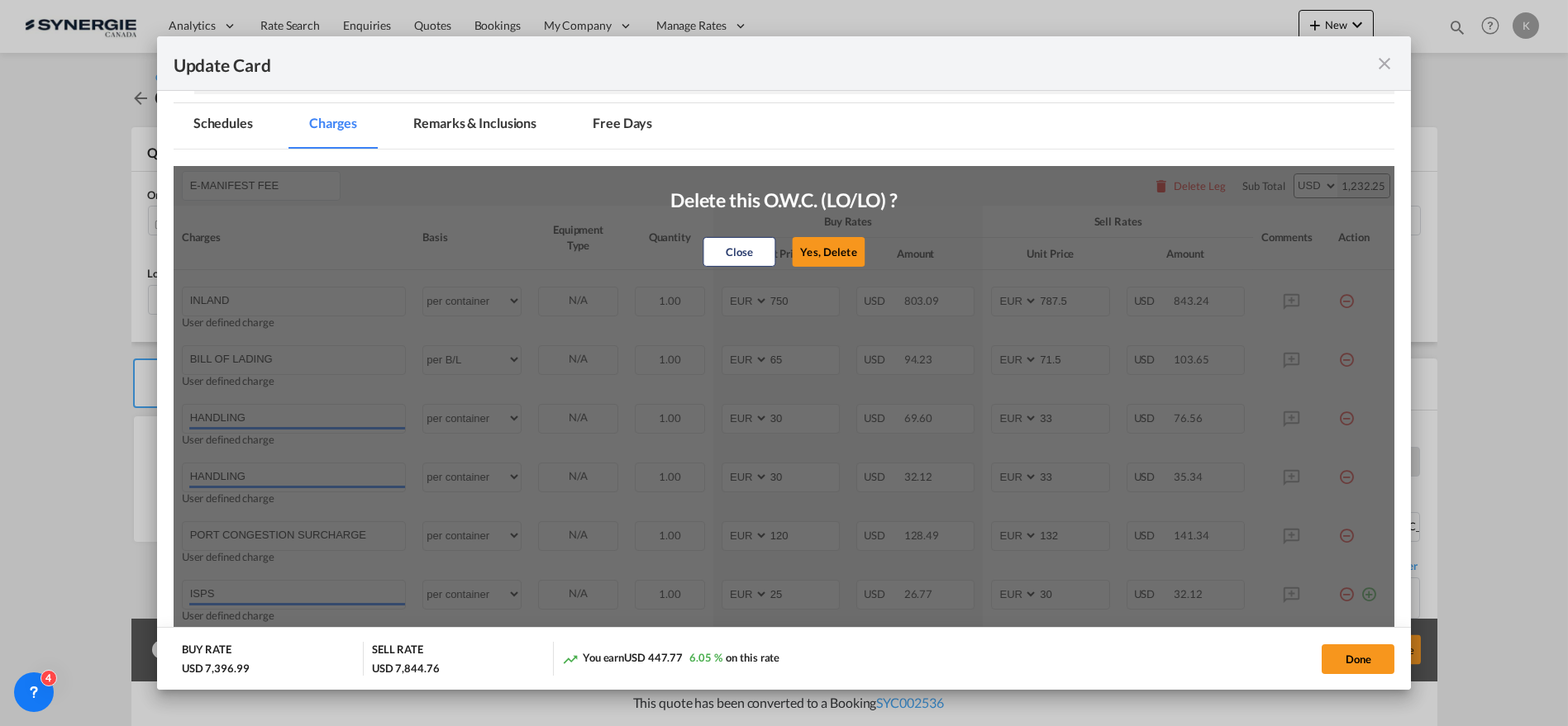
type input "132"
type input "ISPS"
type input "25"
type input "30"
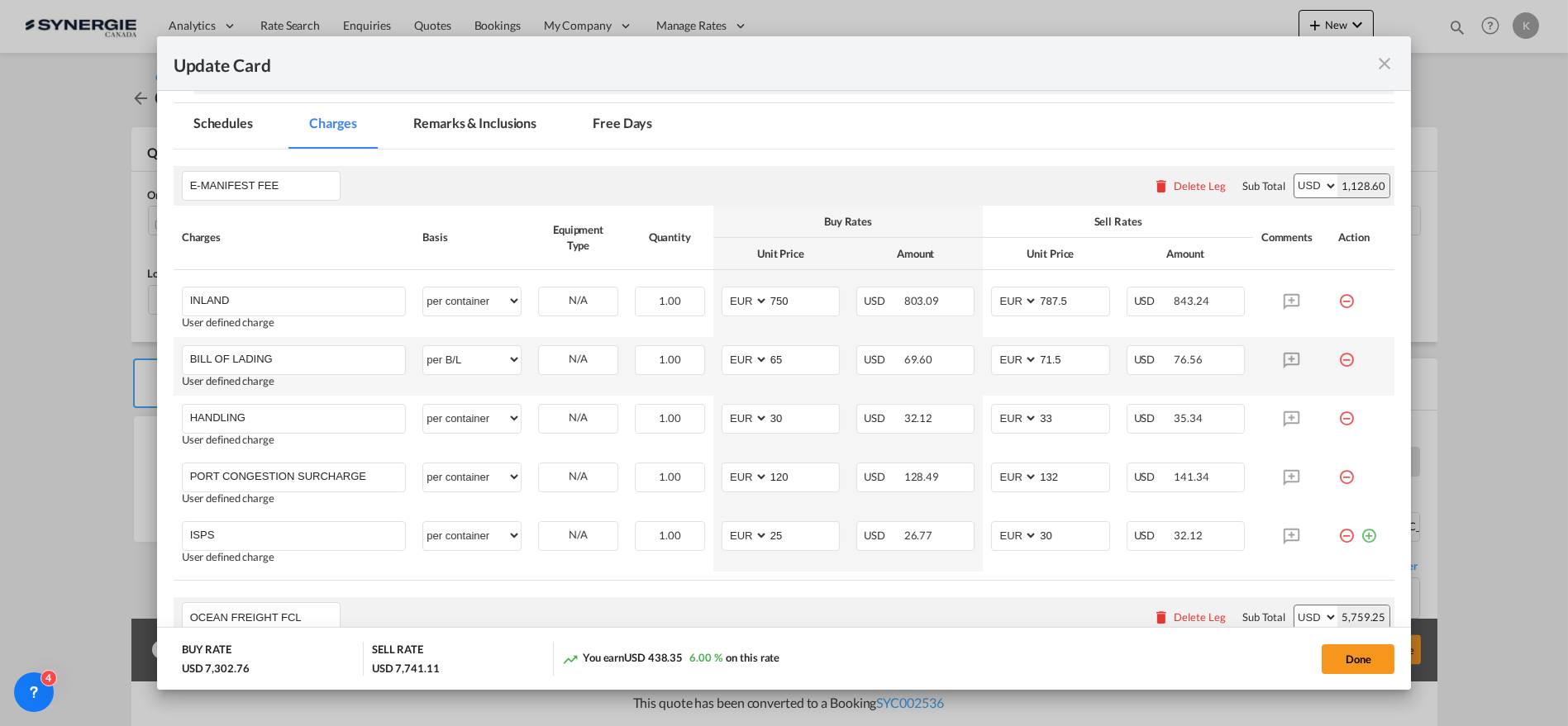
click at [1338, 360] on md-icon "icon-minus-circle-outline red-400-fg" at bounding box center [1347, 354] width 16 height 16
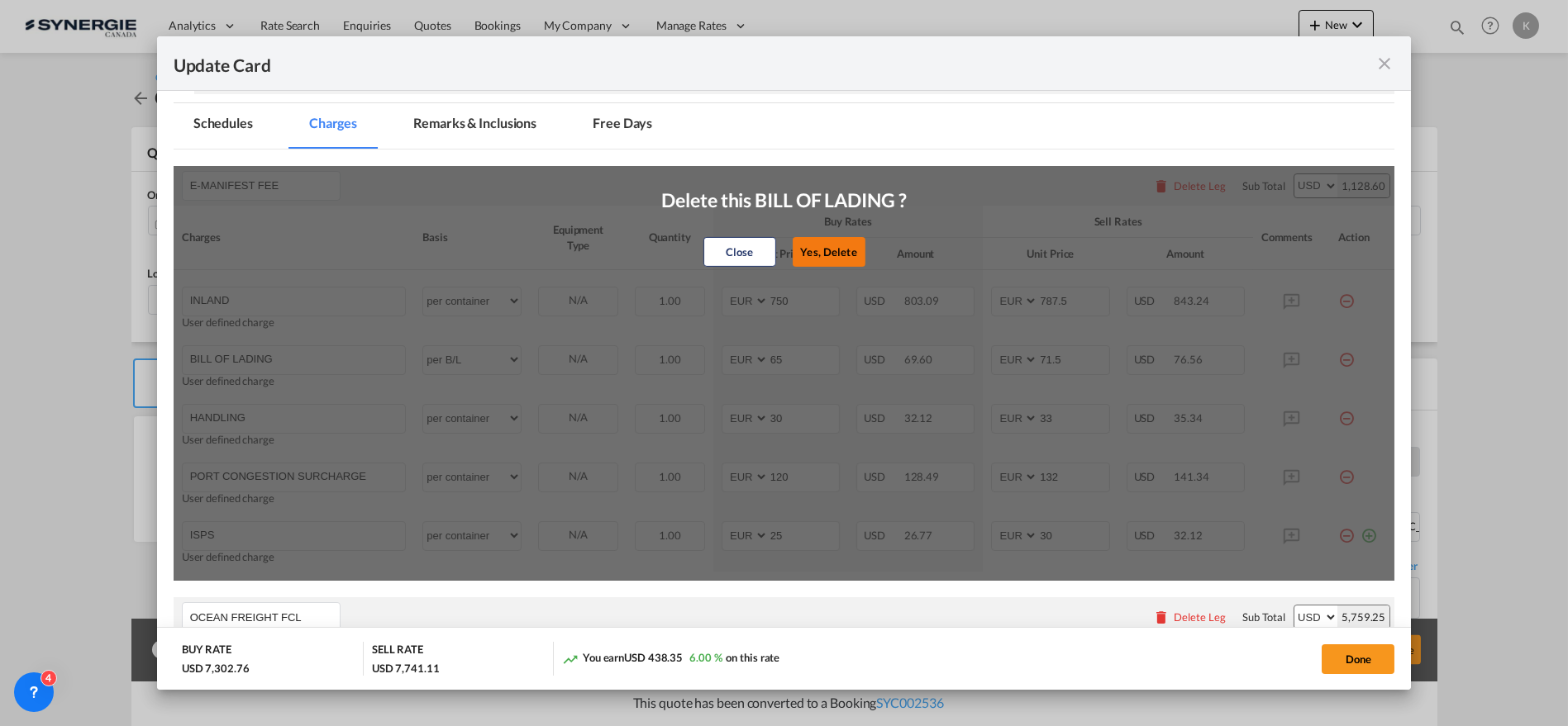
click at [852, 253] on button "Yes, Delete" at bounding box center [828, 252] width 73 height 30
type input "HANDLING"
select select "per container"
type input "30"
type input "33"
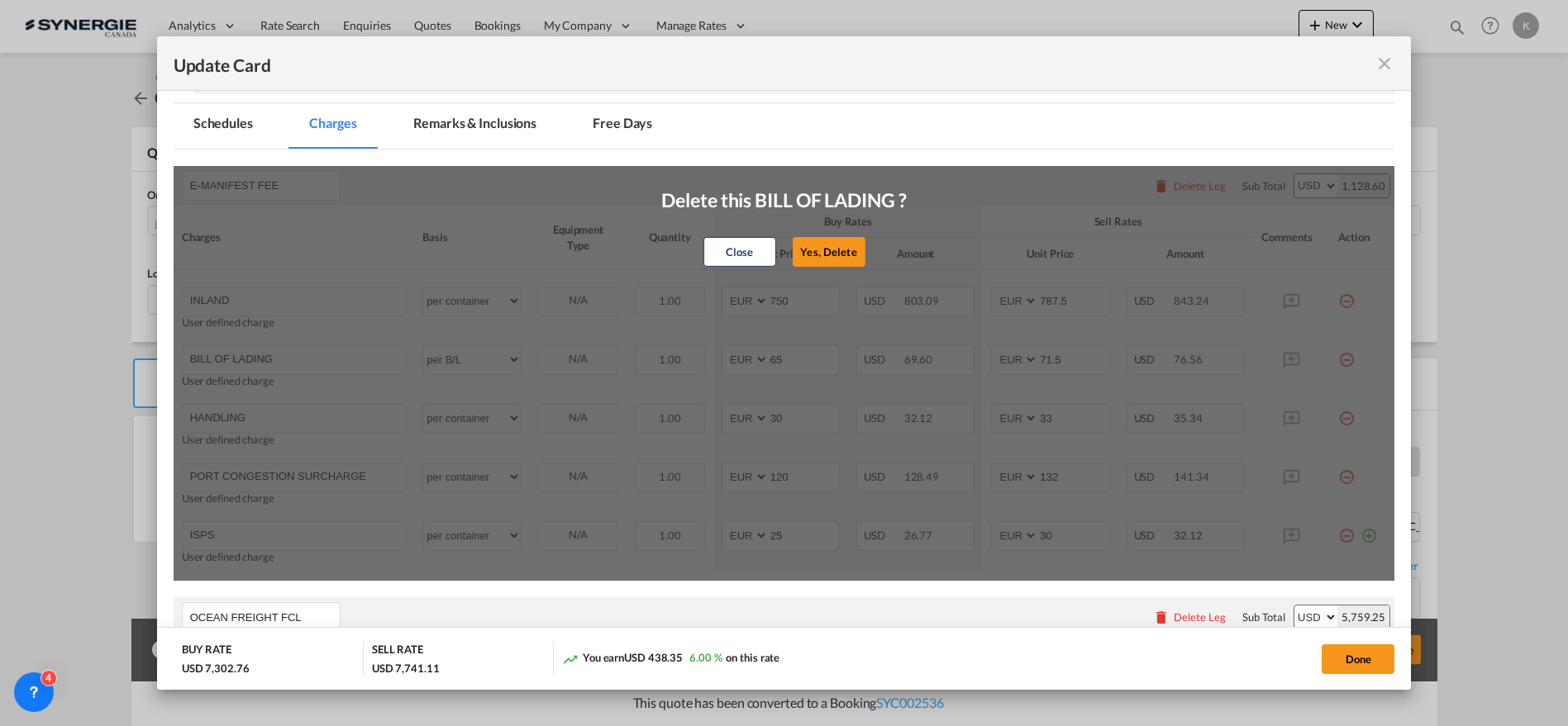
type input "PORT CONGESTION SURCHARGE"
type input "120"
type input "132"
type input "ISPS"
type input "25"
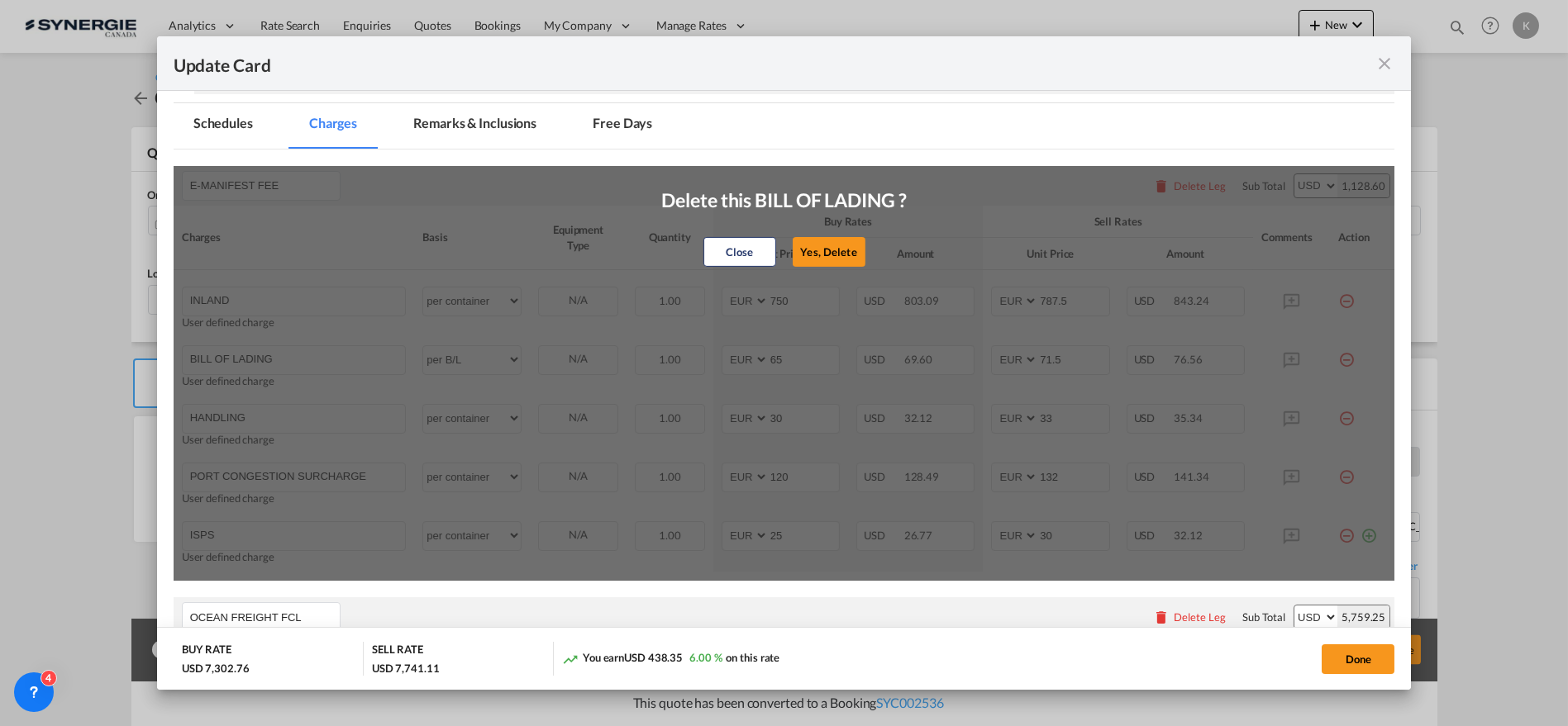
type input "30"
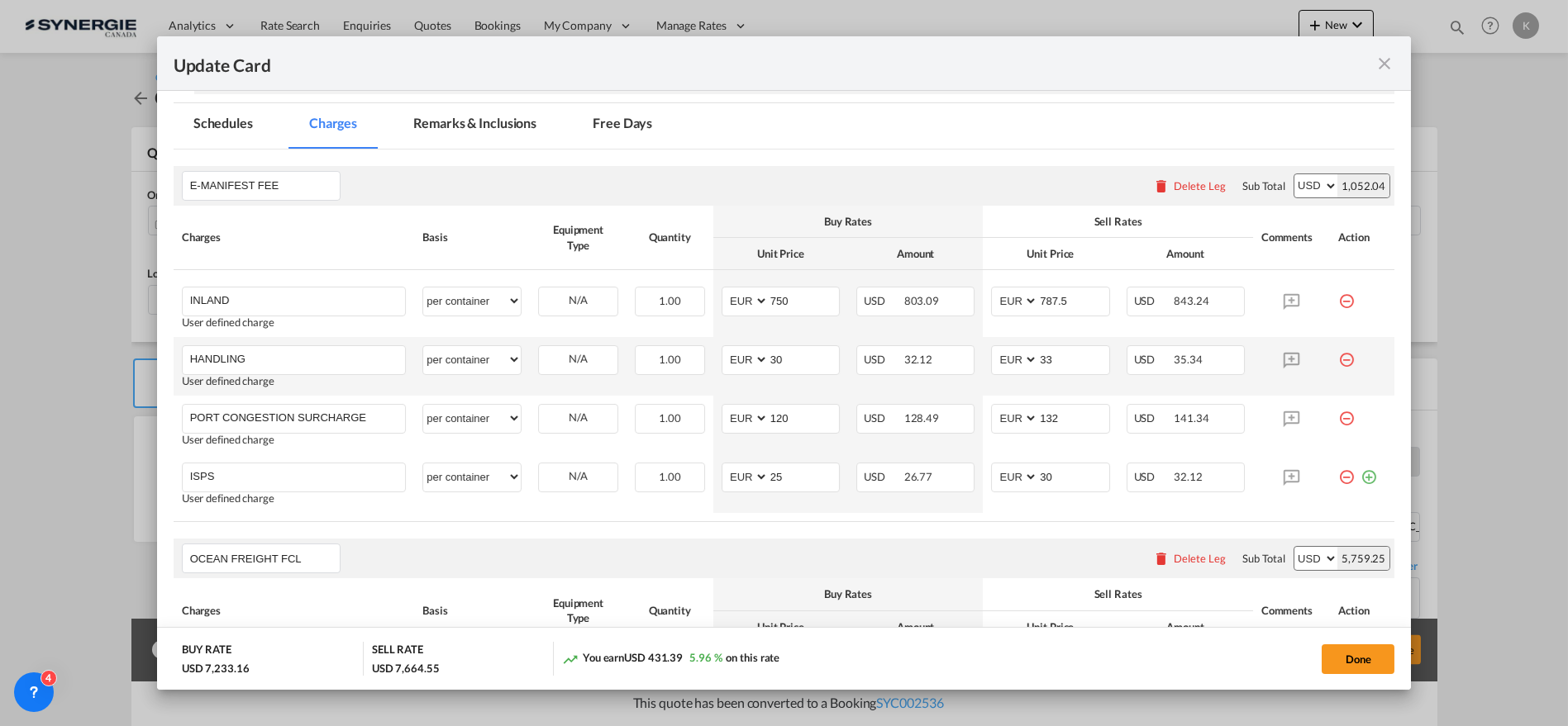
click at [1338, 360] on md-icon "icon-minus-circle-outline red-400-fg" at bounding box center [1347, 354] width 16 height 16
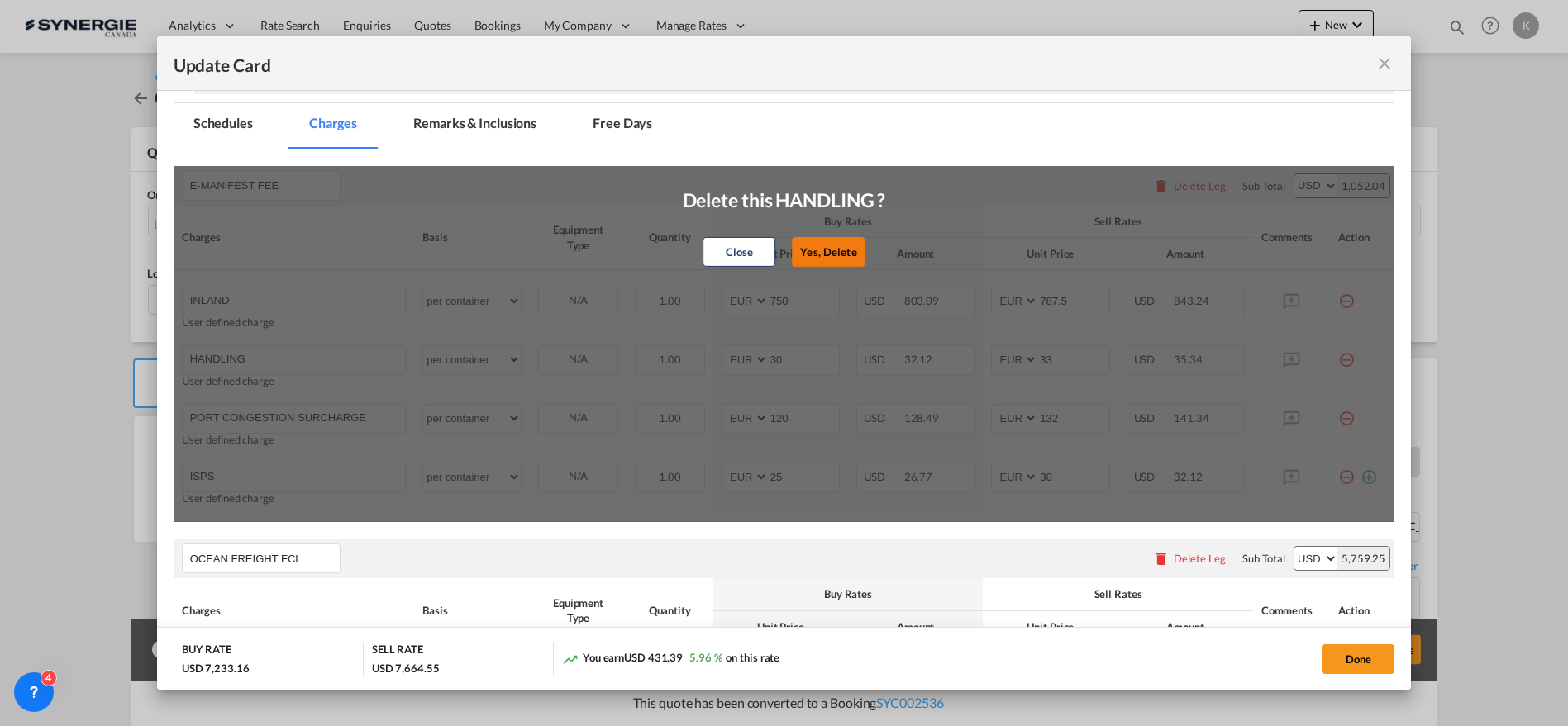
click at [809, 251] on button "Yes, Delete" at bounding box center [829, 252] width 73 height 30
type input "PORT CONGESTION SURCHARGE"
type input "120"
type input "132"
type input "ISPS"
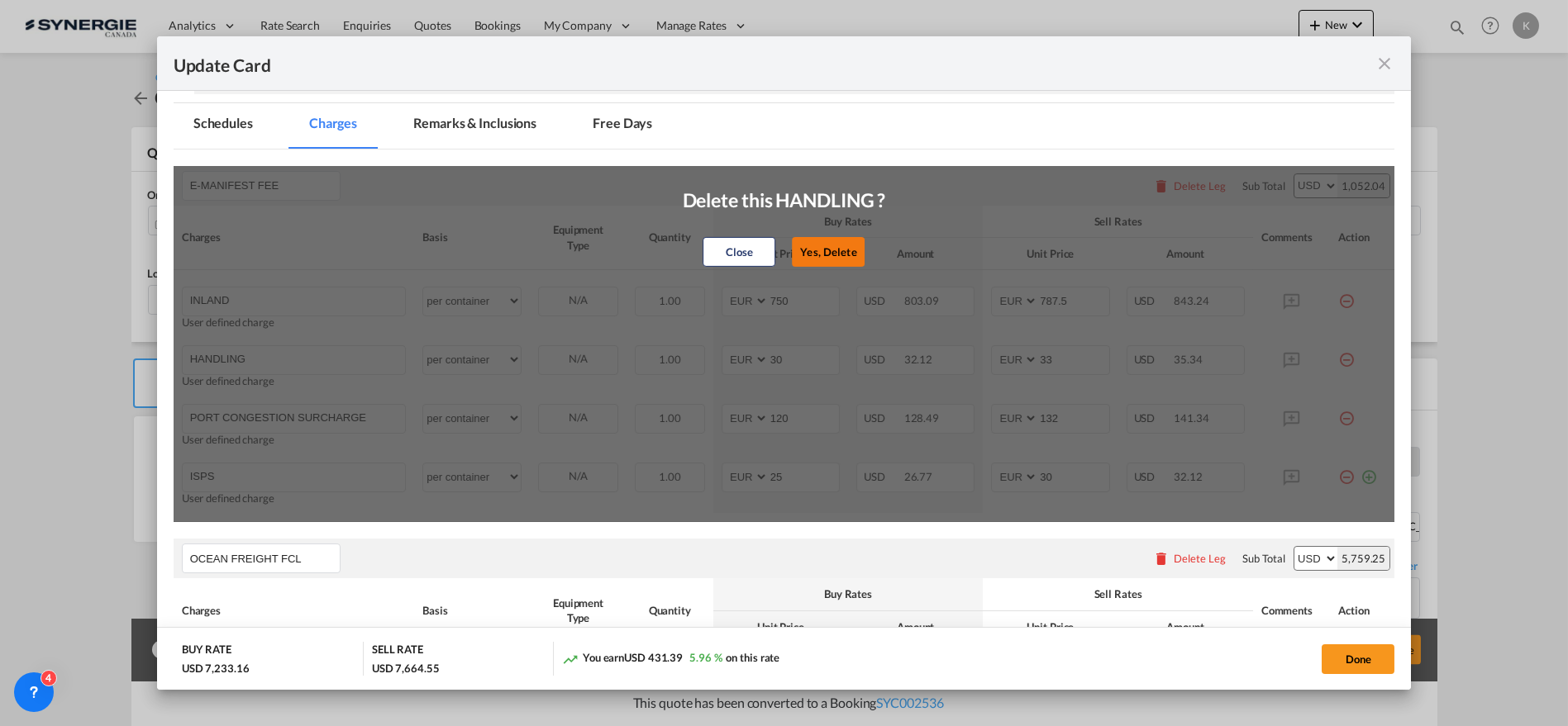
type input "25"
type input "30"
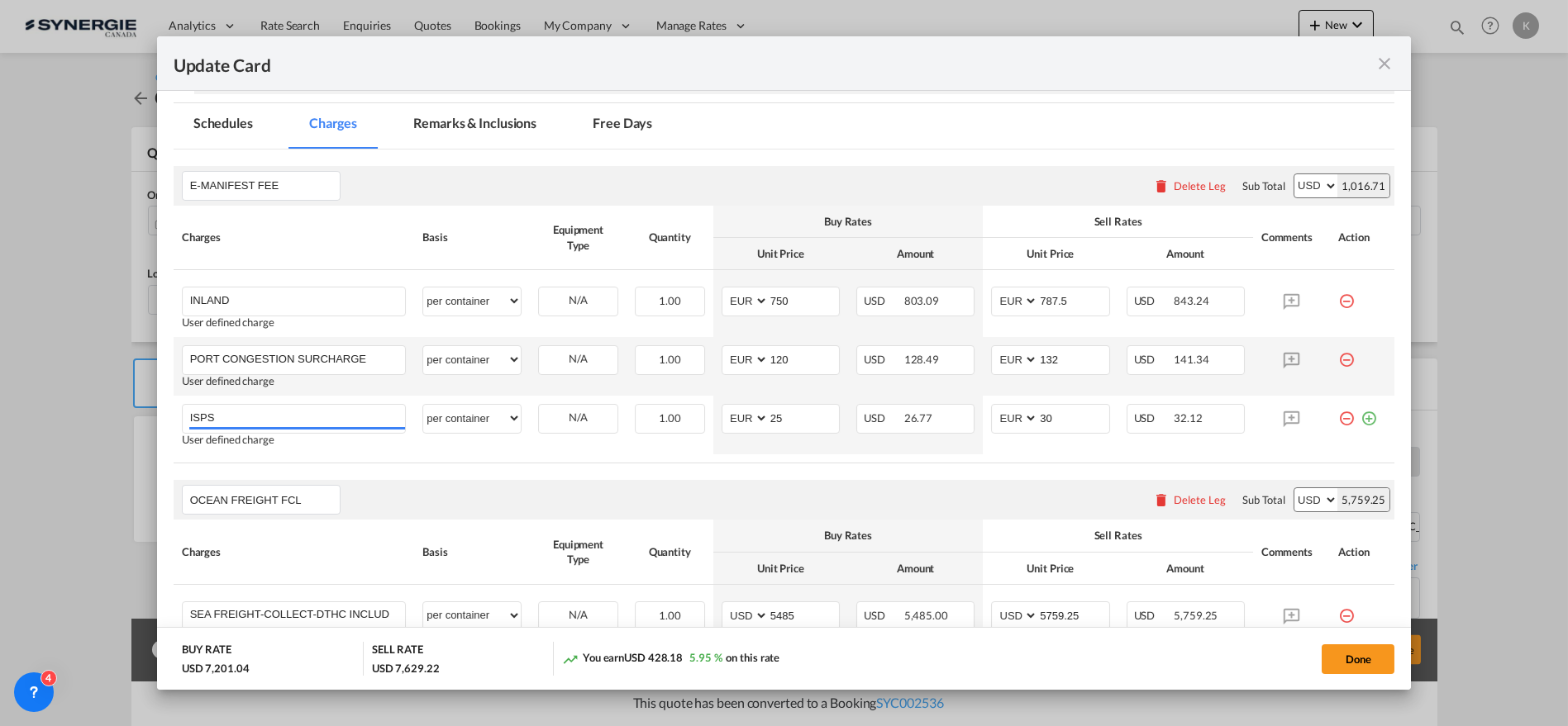
click at [1338, 359] on md-icon "icon-minus-circle-outline red-400-fg" at bounding box center [1347, 354] width 16 height 16
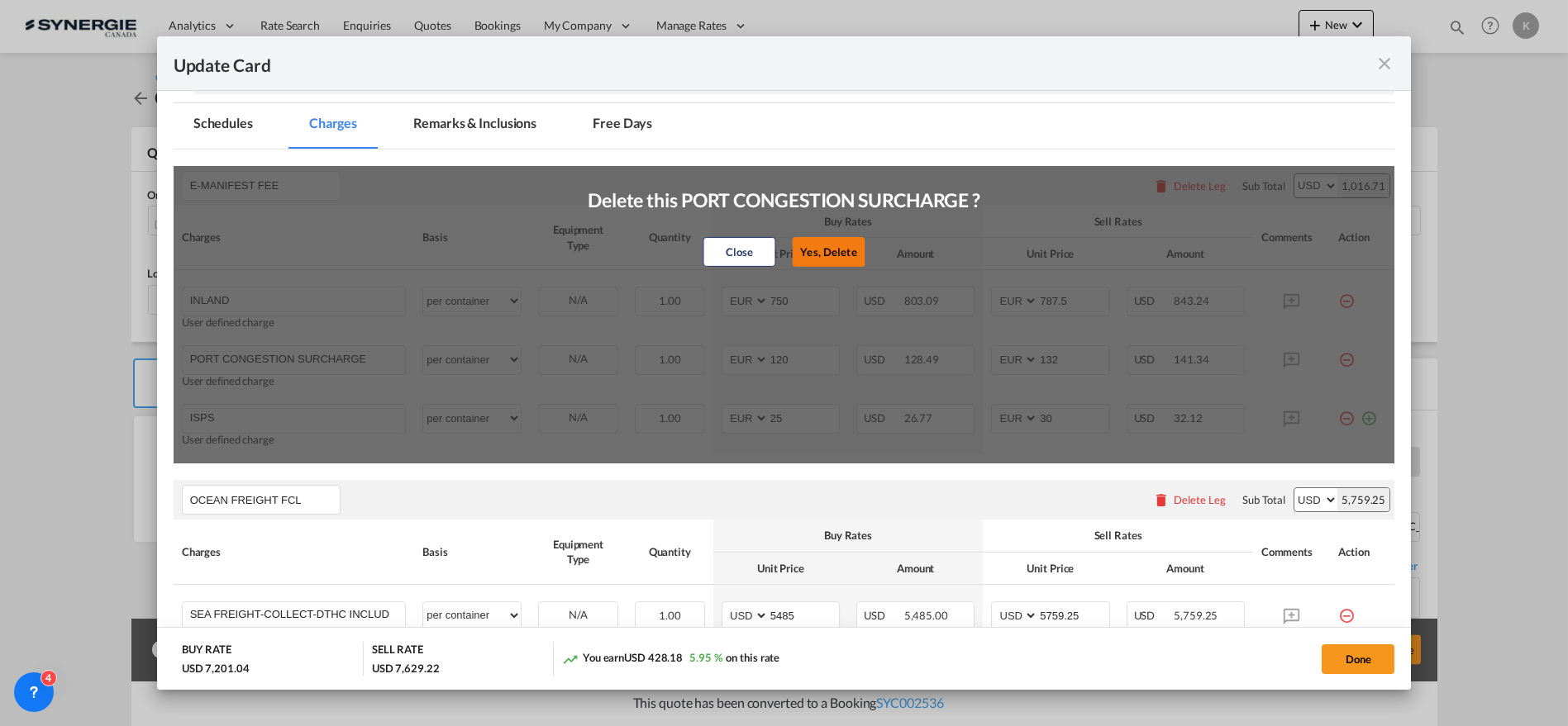
click at [838, 242] on button "Yes, Delete" at bounding box center [828, 252] width 73 height 30
type input "ISPS"
type input "25"
type input "30"
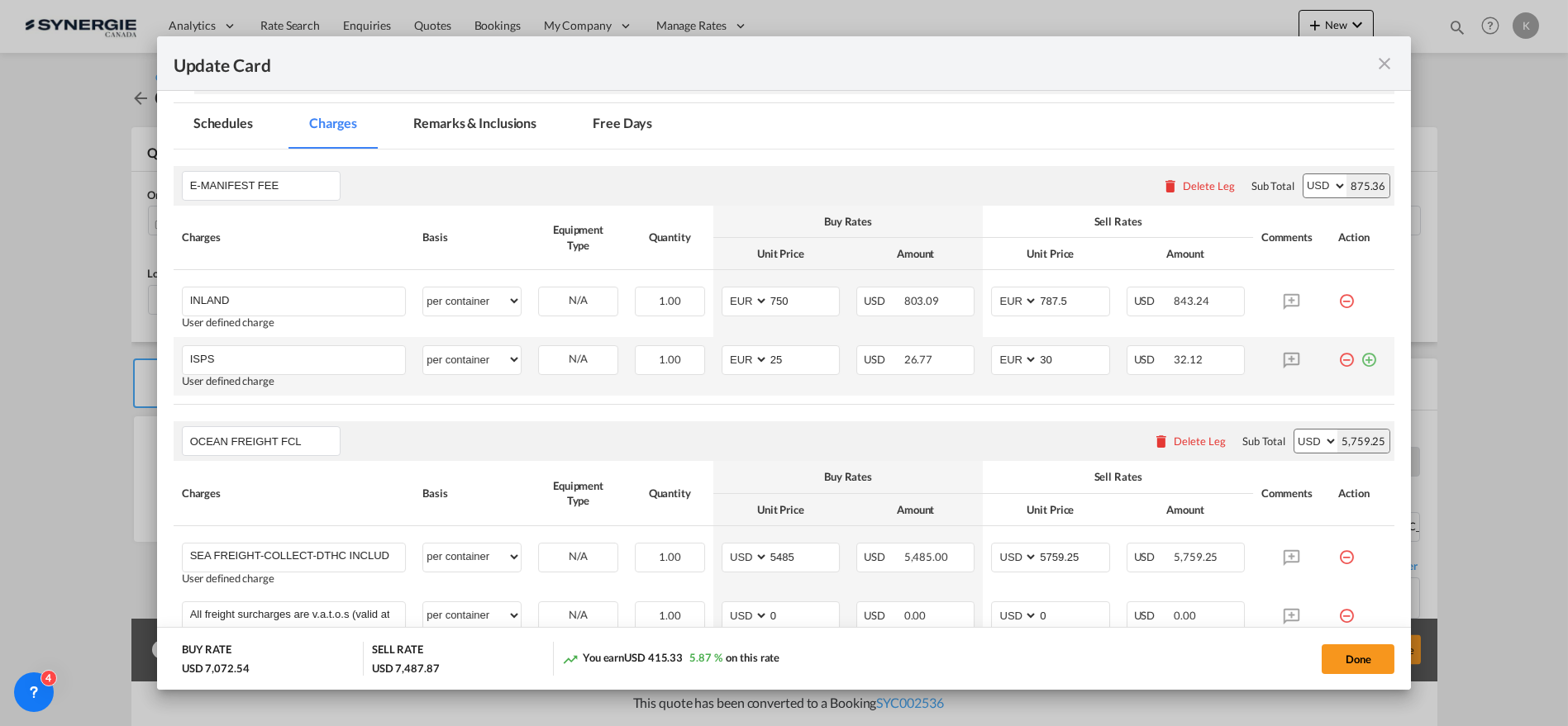
click at [1355, 355] on div "Update Card Port ..." at bounding box center [1365, 354] width 23 height 16
click at [1340, 362] on md-icon "icon-minus-circle-outline red-400-fg" at bounding box center [1347, 354] width 16 height 16
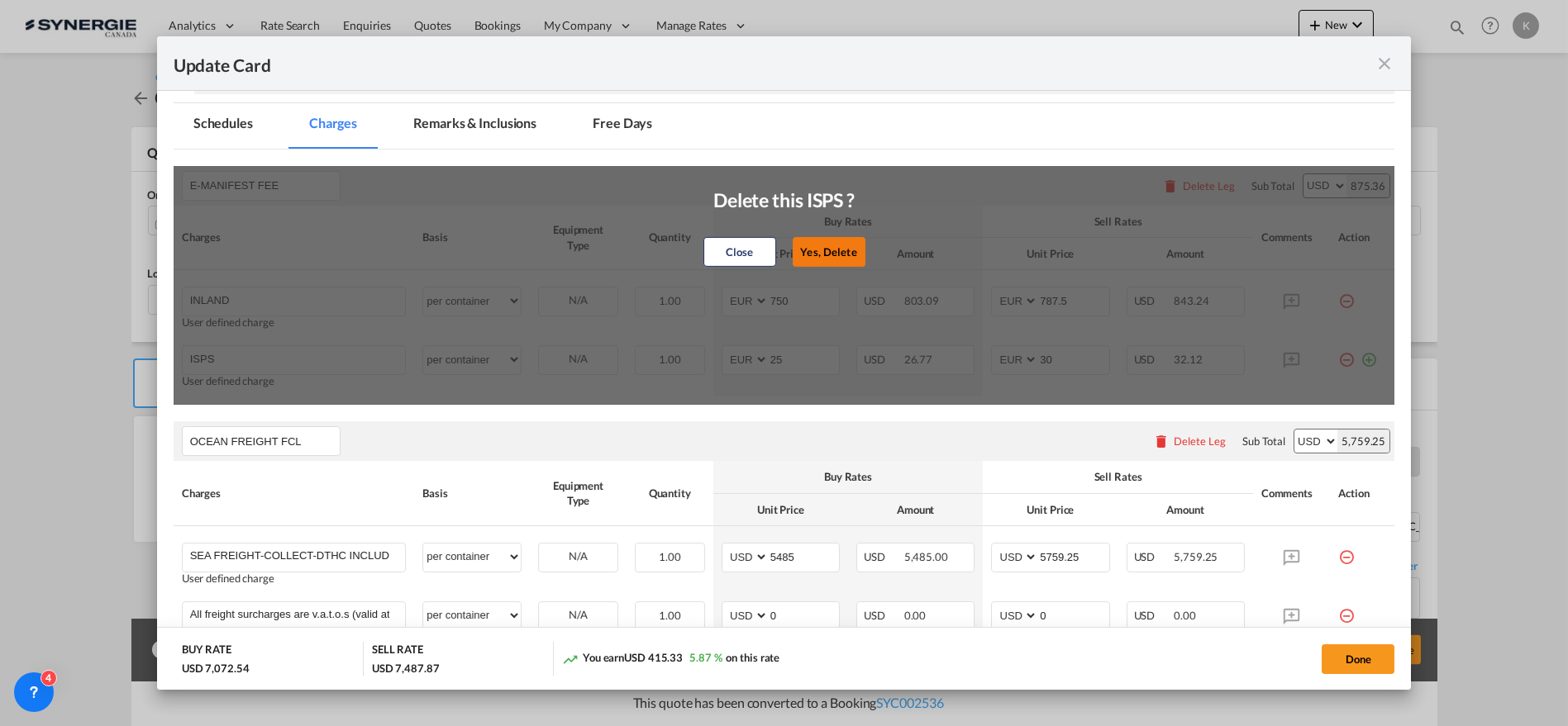
click at [822, 257] on button "Yes, Delete" at bounding box center [829, 252] width 73 height 30
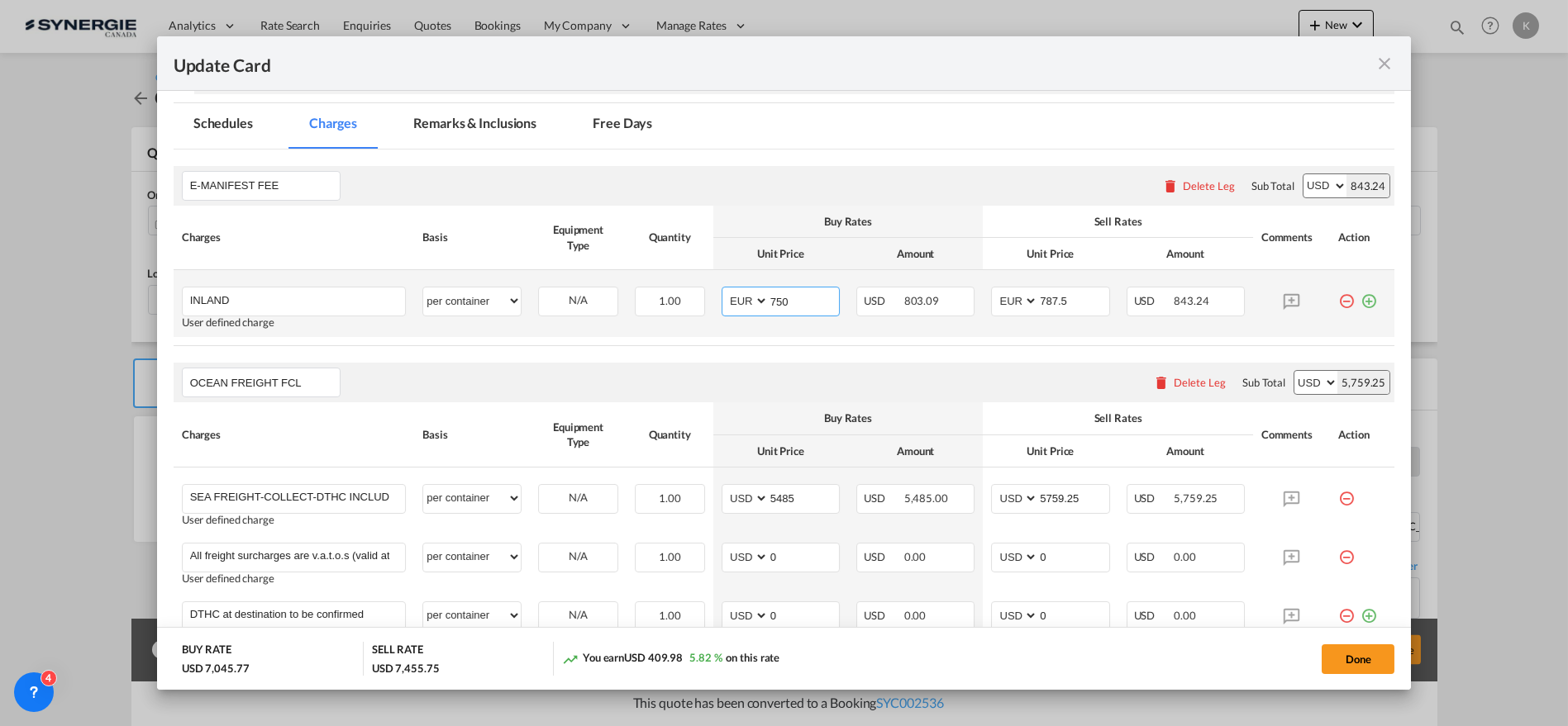
drag, startPoint x: 804, startPoint y: 295, endPoint x: 763, endPoint y: 305, distance: 42.2
click at [769, 304] on input "750" at bounding box center [804, 300] width 70 height 25
type input "2092"
type input "2197.60"
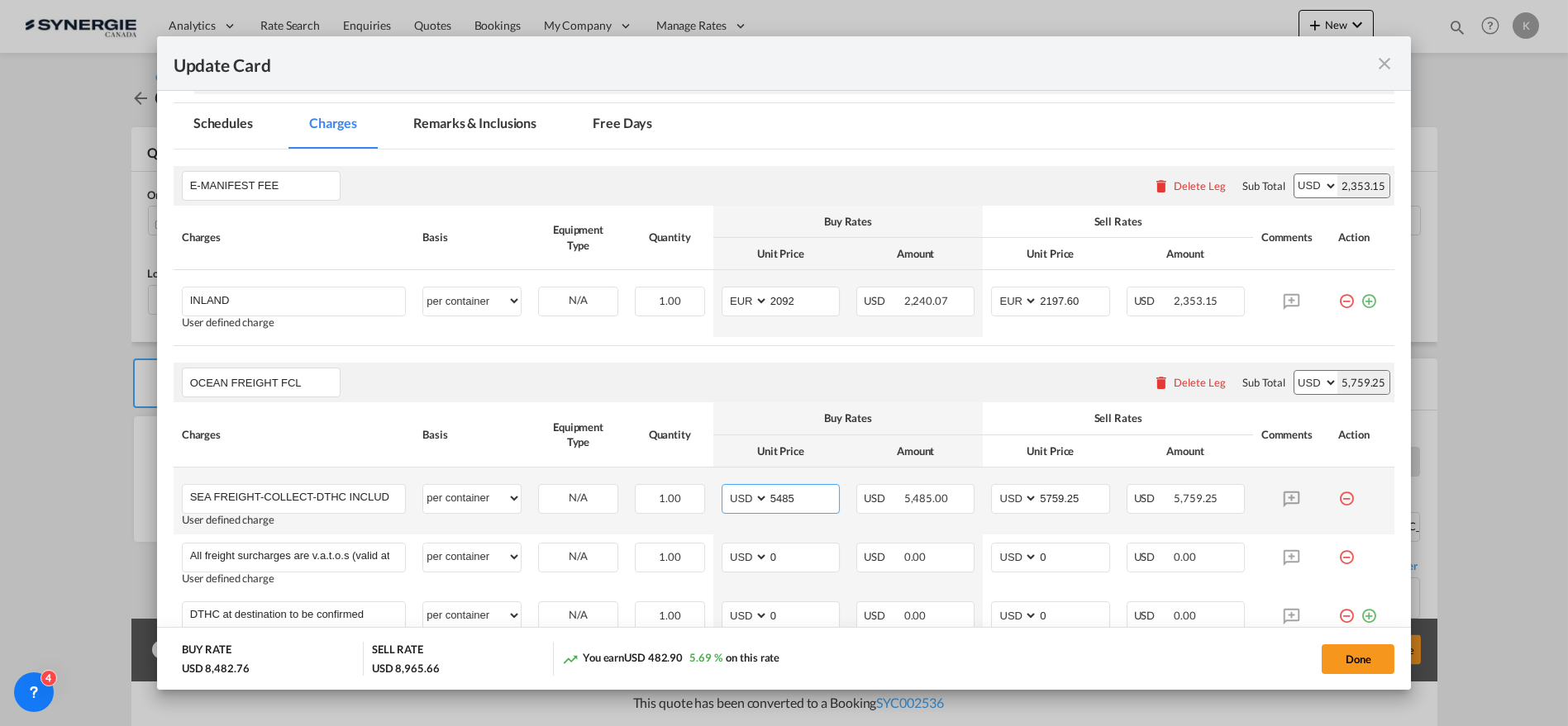
drag, startPoint x: 743, startPoint y: 509, endPoint x: 732, endPoint y: 515, distance: 12.5
click at [733, 515] on td "AED AFN ALL AMD ANG AOA ARS AUD AWG AZN BAM BBD BDT BGN BHD BIF BMD BND [PERSON…" at bounding box center [780, 501] width 135 height 67
type input "7151"
click at [1041, 497] on input "5759.25" at bounding box center [1073, 497] width 70 height 25
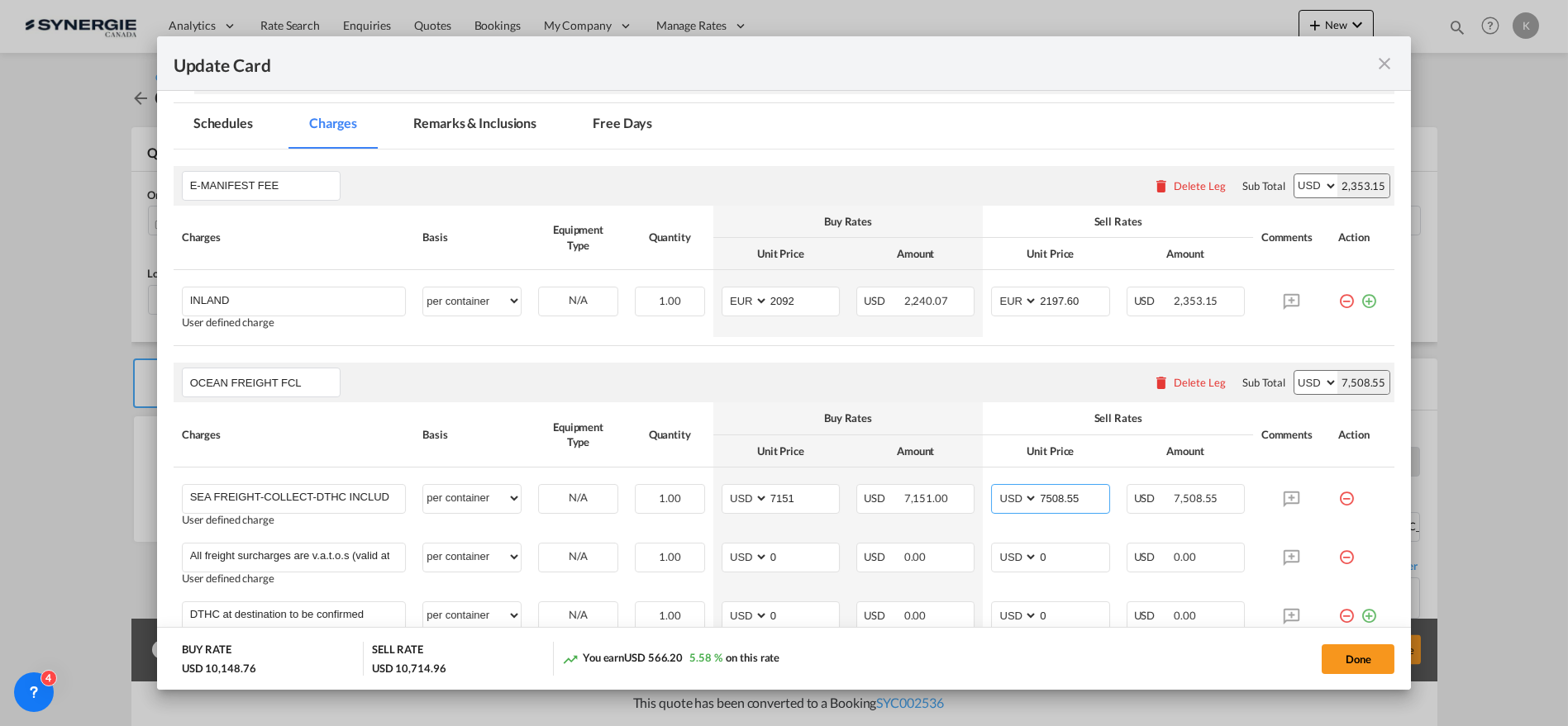
type input "7508.55"
click at [682, 312] on tr "INLAND Please Enter User Defined Charges Cannot Be Published User defined charg…" at bounding box center [784, 303] width 1221 height 67
type input "1640"
type input "1722"
drag, startPoint x: 799, startPoint y: 503, endPoint x: 715, endPoint y: 517, distance: 85.2
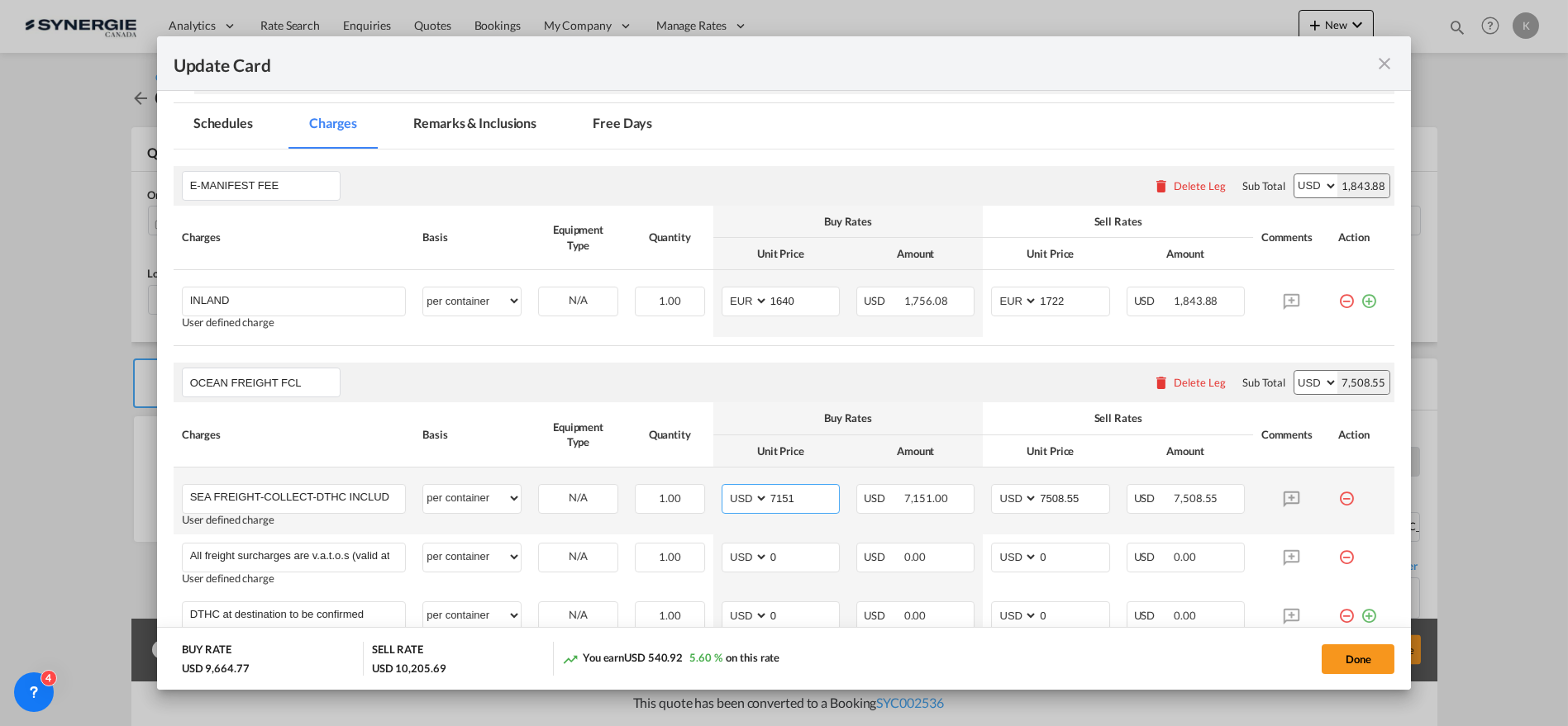
click at [720, 515] on td "AED AFN ALL AMD ANG AOA ARS AUD AWG AZN BAM BBD BDT BGN BHD BIF BMD BND [PERSON…" at bounding box center [780, 501] width 135 height 67
type input "7146"
type input "1"
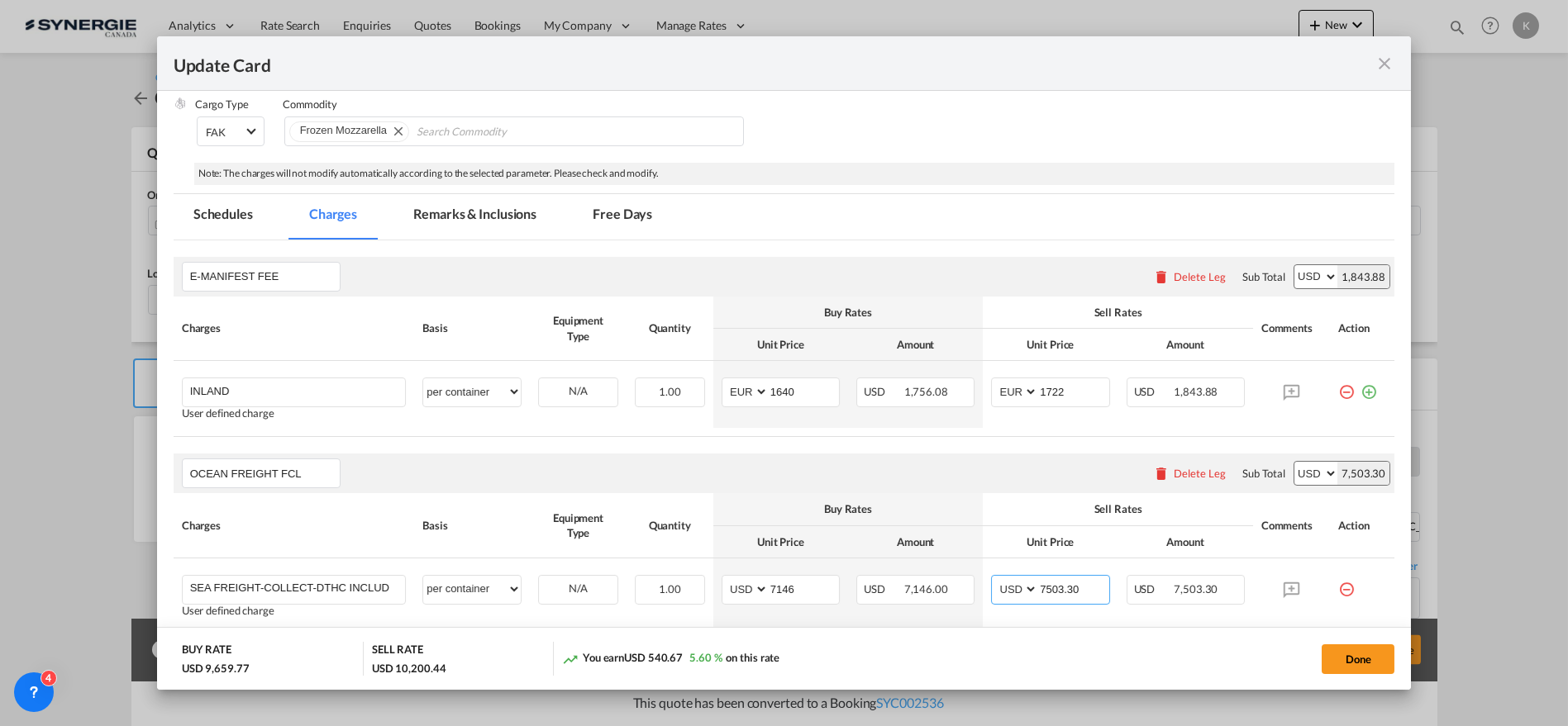
scroll to position [275, 0]
type input "7503.30"
click at [1350, 659] on button "Done" at bounding box center [1357, 659] width 73 height 30
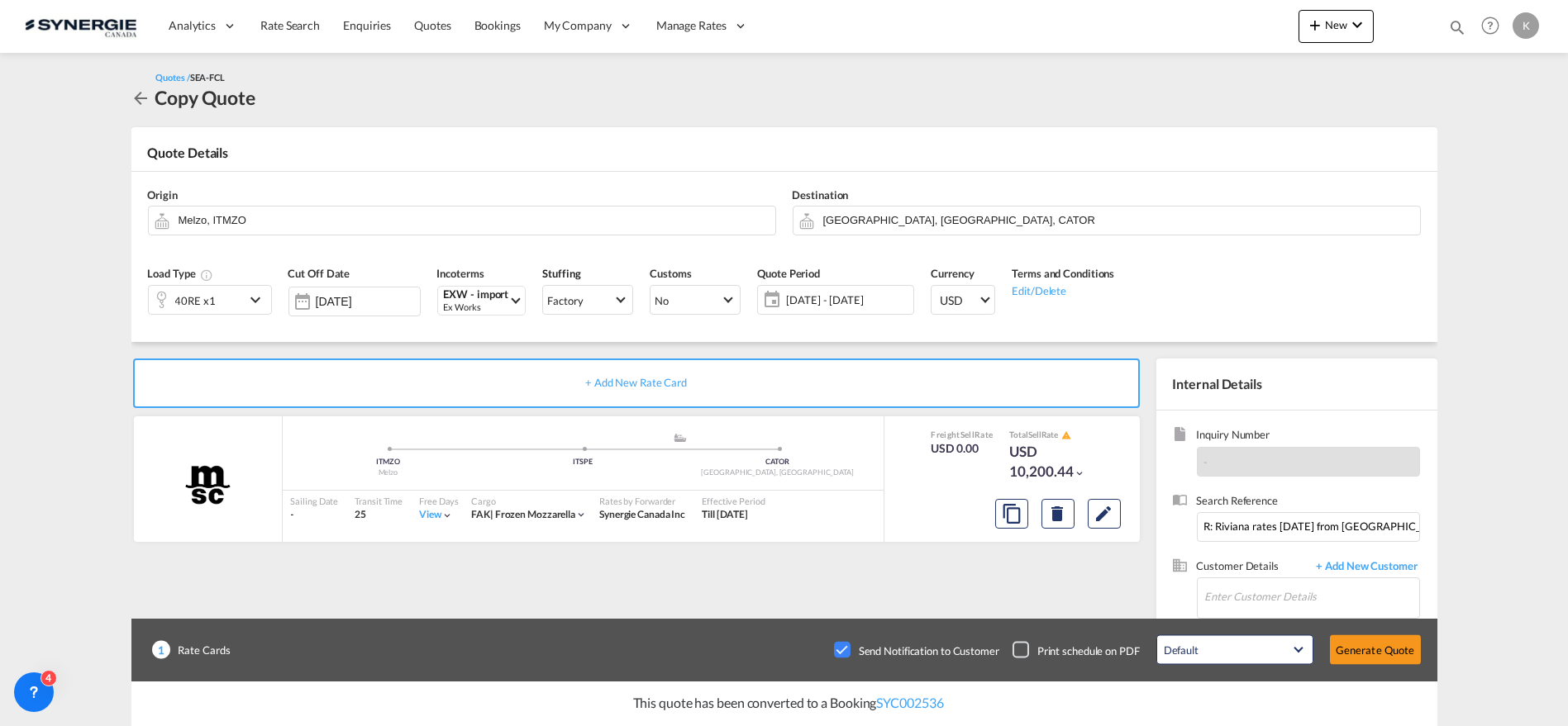
type input "[DATE]"
type input "7503.3"
click at [1281, 525] on input "R: Riviana rates [DATE] from [GEOGRAPHIC_DATA]" at bounding box center [1309, 526] width 223 height 30
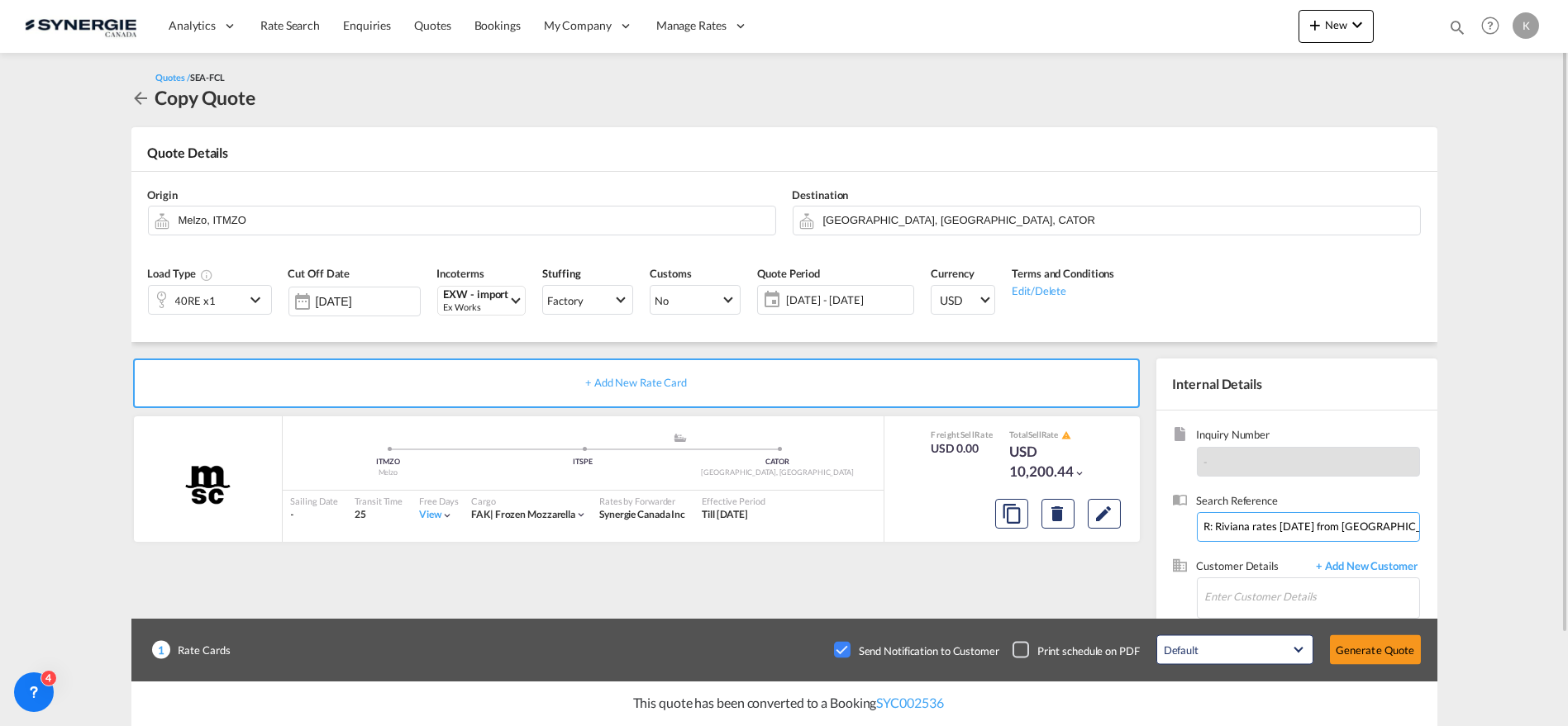
paste input "9500214766"
type input "9500214766"
click at [1258, 598] on input "Enter Customer Details" at bounding box center [1312, 596] width 214 height 37
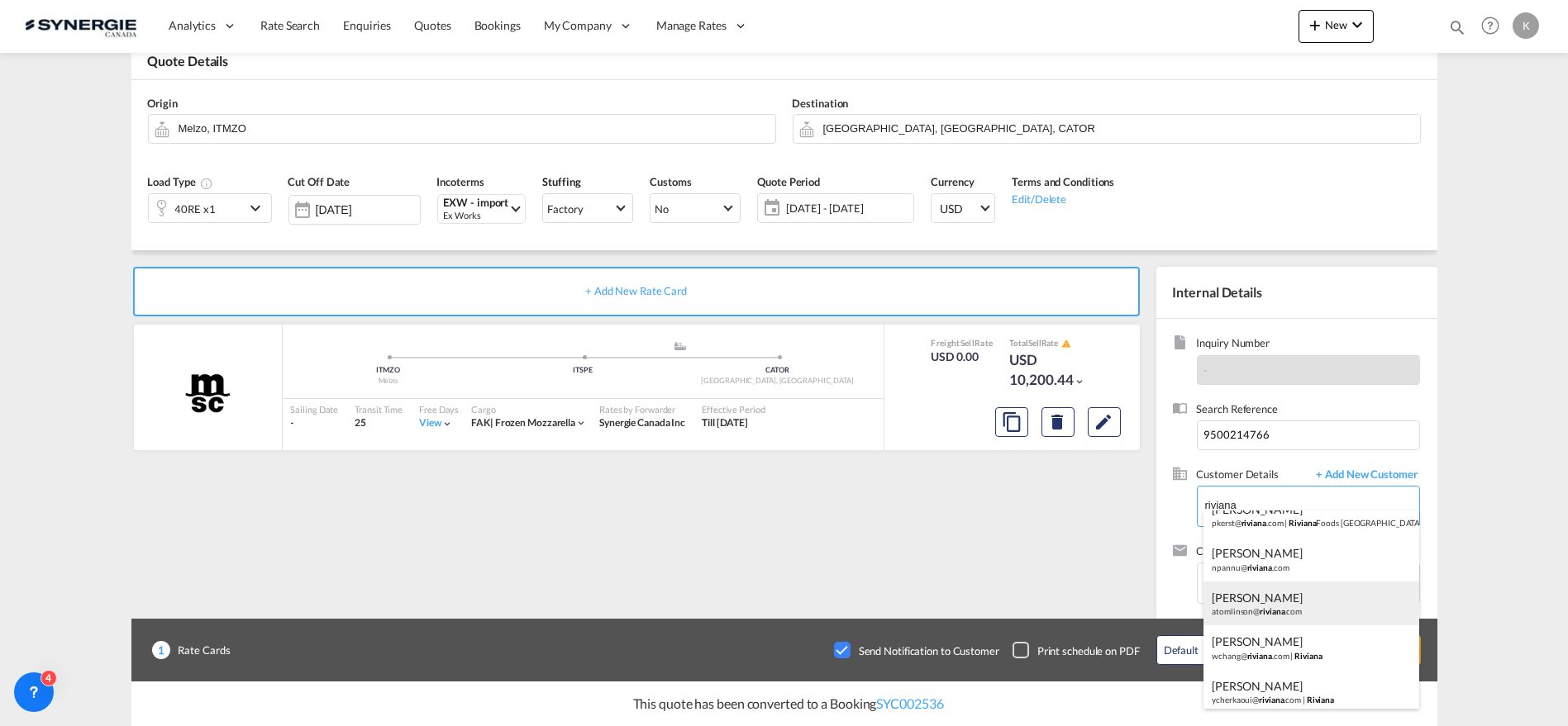
scroll to position [113, 0]
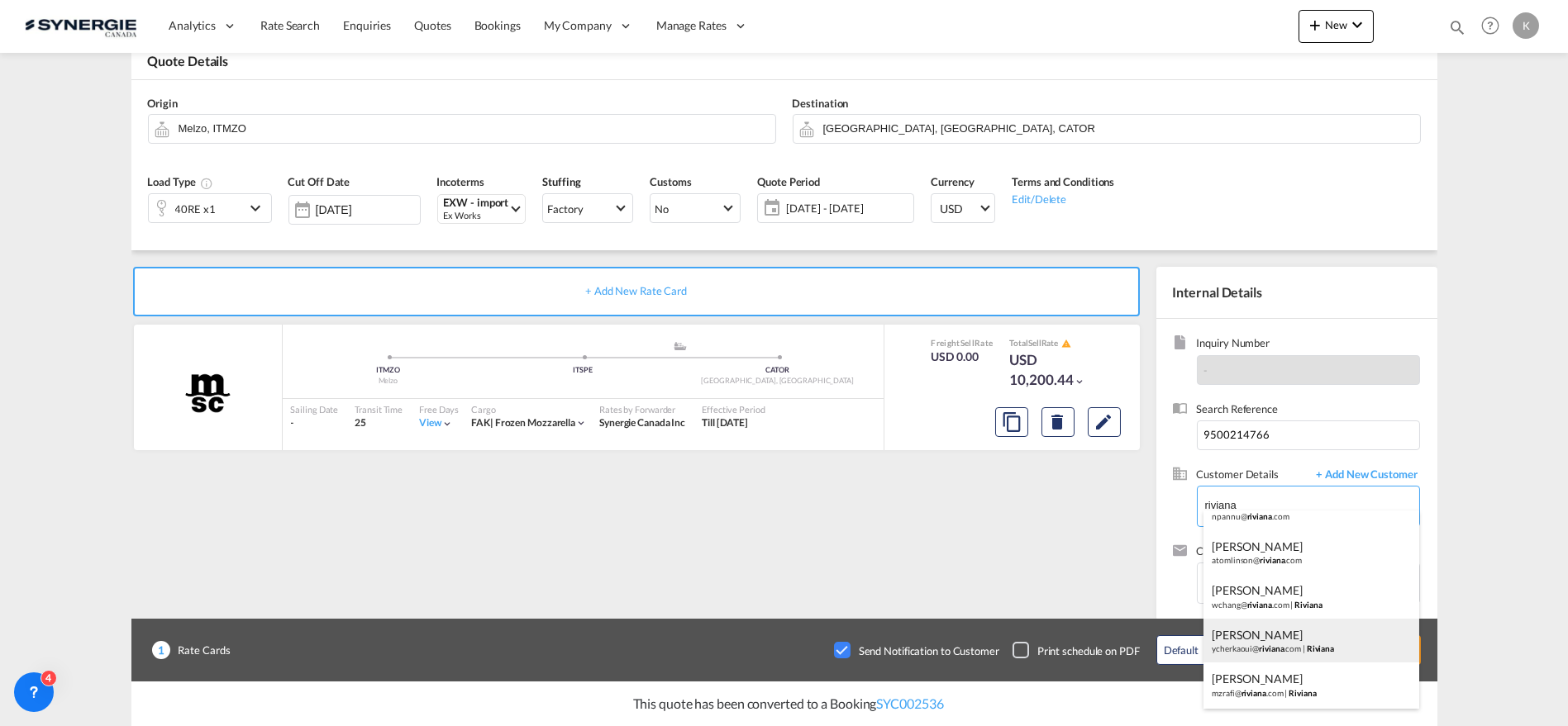
click at [1264, 645] on div "[PERSON_NAME] ycherkaoui@ riviana .com | Riviana" at bounding box center [1311, 641] width 216 height 45
type input "Riviana, [PERSON_NAME], [EMAIL_ADDRESS][DOMAIN_NAME]"
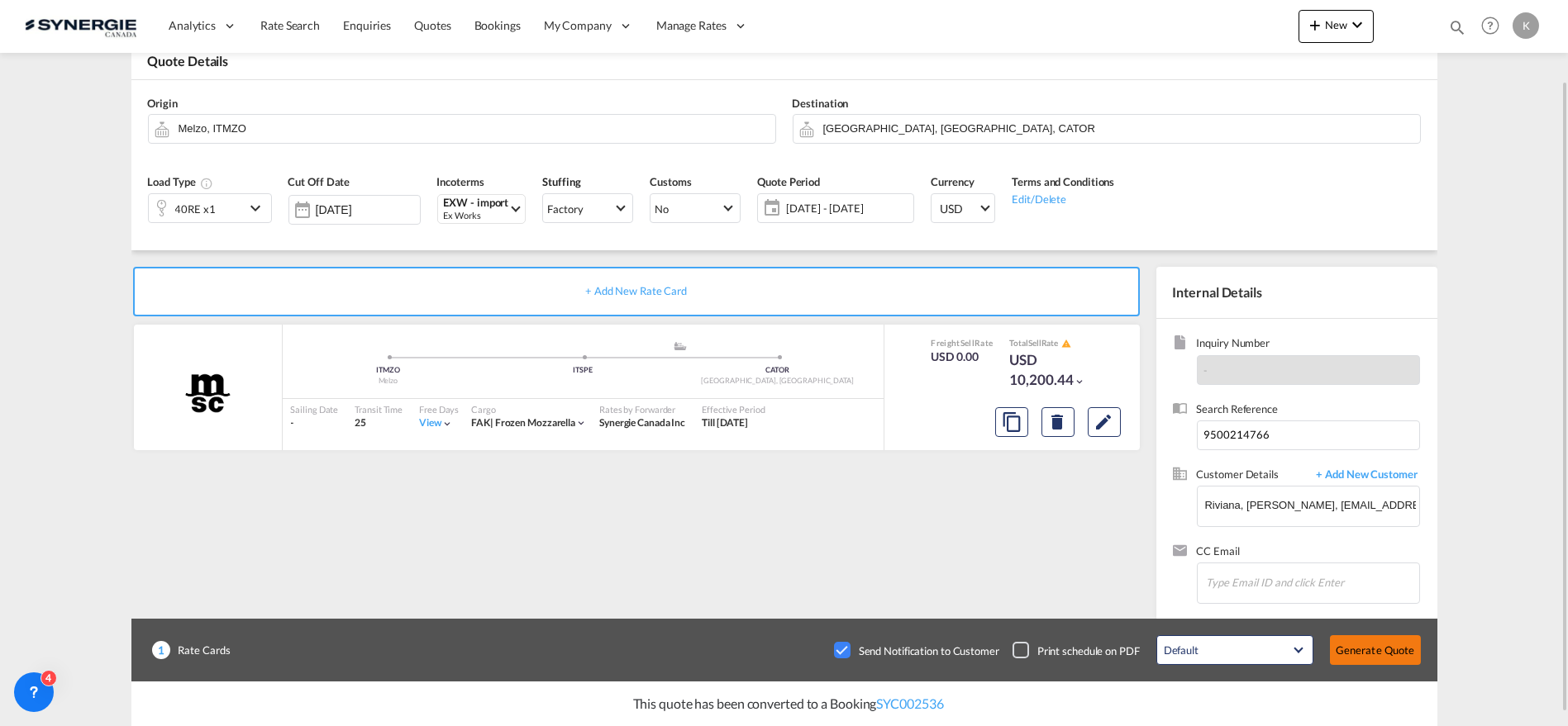
click at [1374, 652] on button "Generate Quote" at bounding box center [1374, 650] width 91 height 30
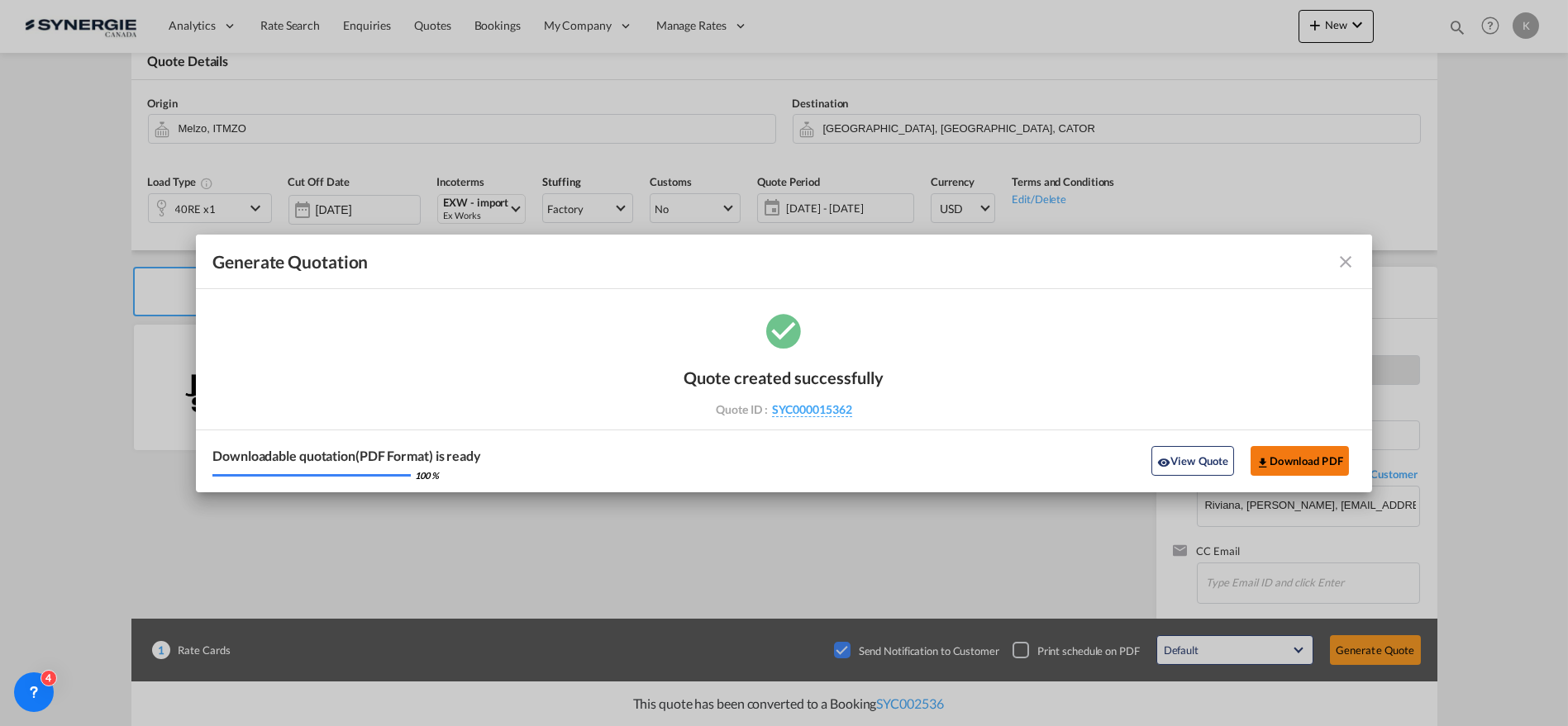
click at [1311, 461] on button "Download PDF" at bounding box center [1299, 461] width 98 height 30
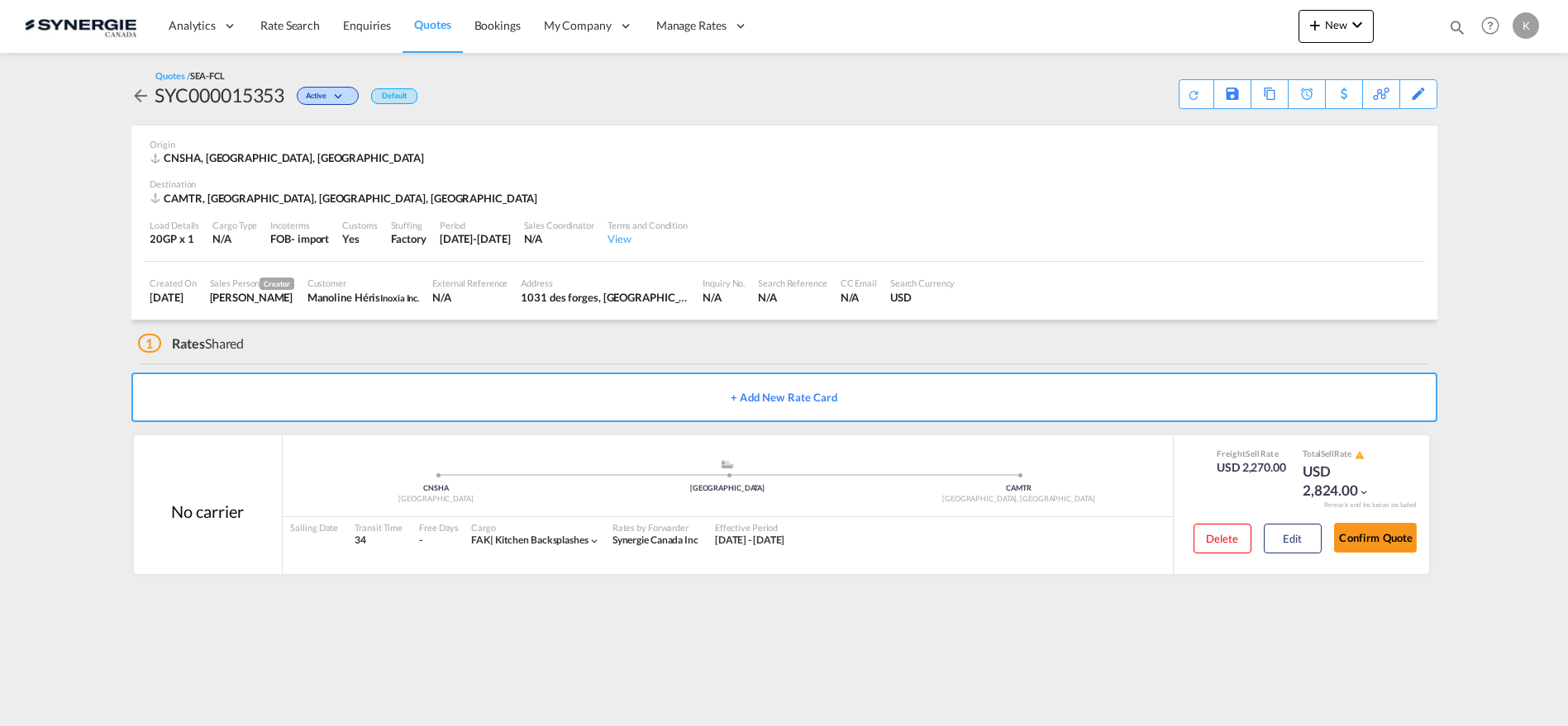
click at [450, 229] on div "Period" at bounding box center [475, 225] width 71 height 13
click at [458, 238] on div "[DATE]-[DATE]" at bounding box center [475, 238] width 71 height 15
click at [1420, 96] on div "Edit" at bounding box center [1419, 94] width 19 height 28
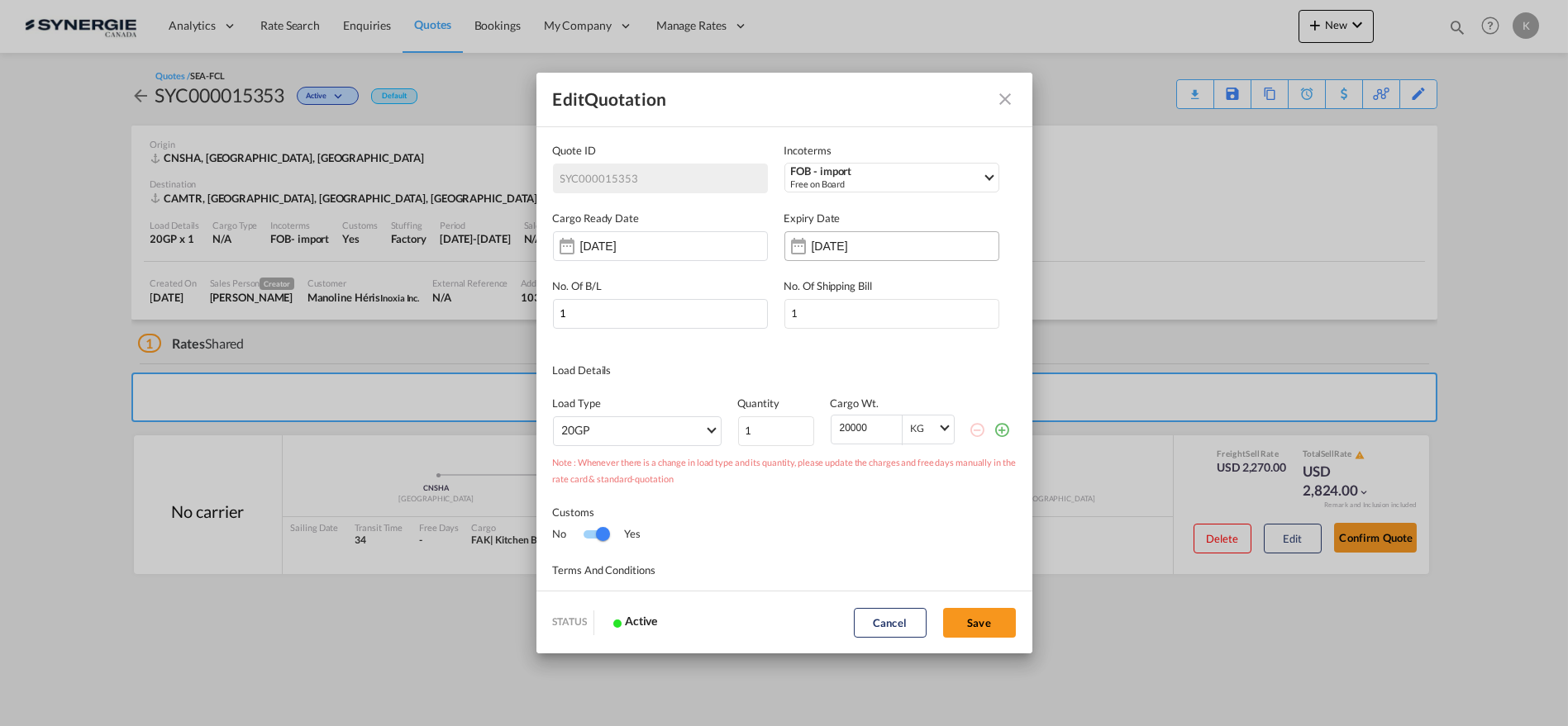
click at [828, 242] on input "[DATE]" at bounding box center [864, 246] width 104 height 13
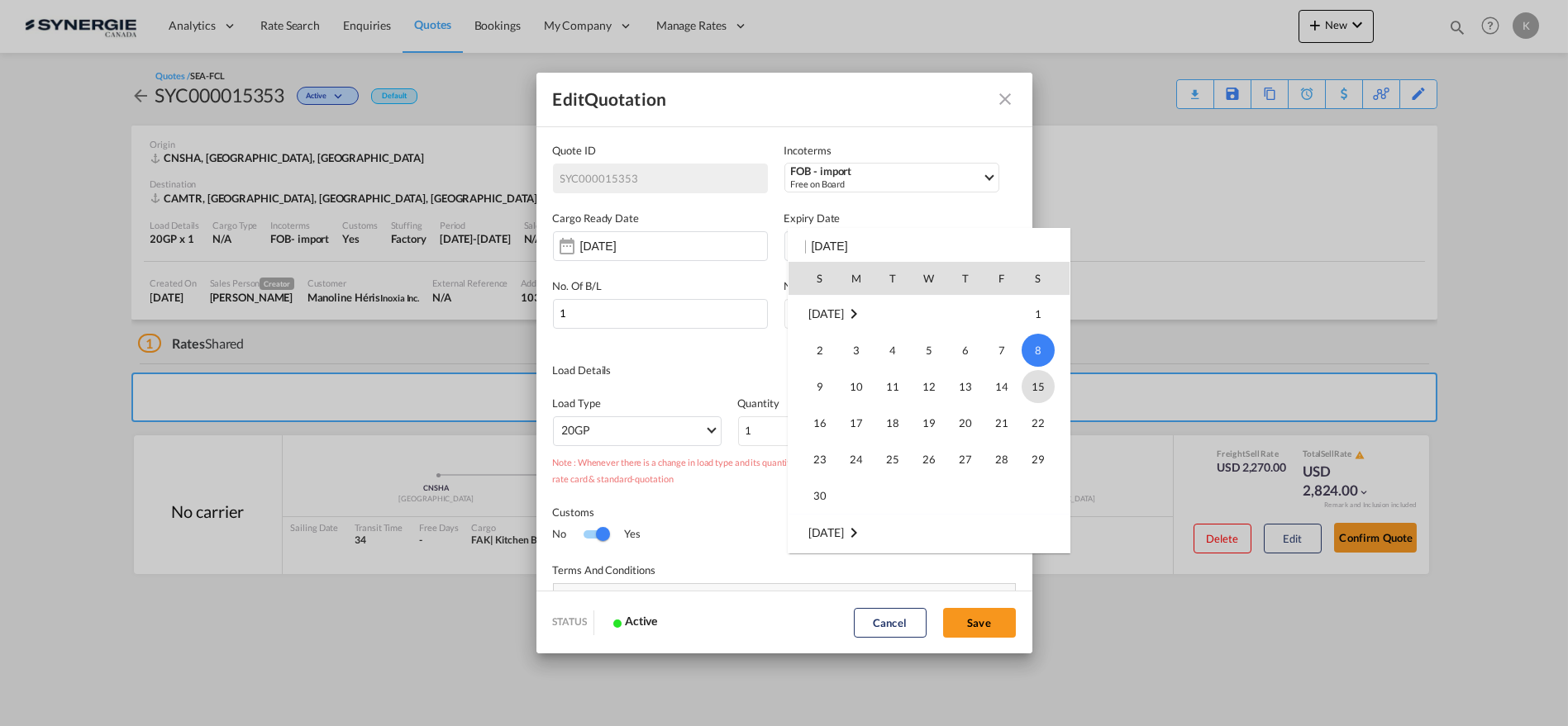
click at [1041, 381] on span "15" at bounding box center [1038, 386] width 33 height 33
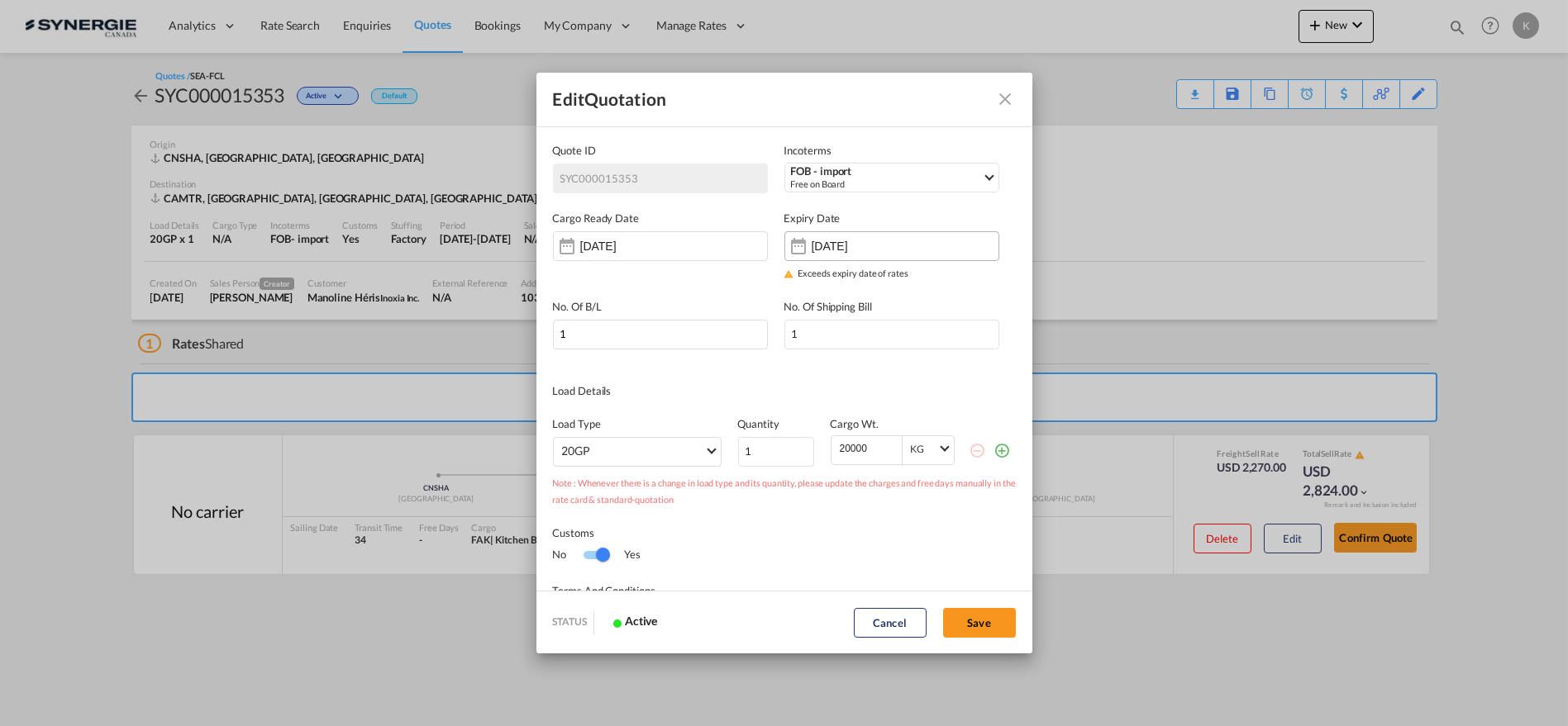
click at [854, 246] on input "15 Nov 2025" at bounding box center [864, 246] width 104 height 13
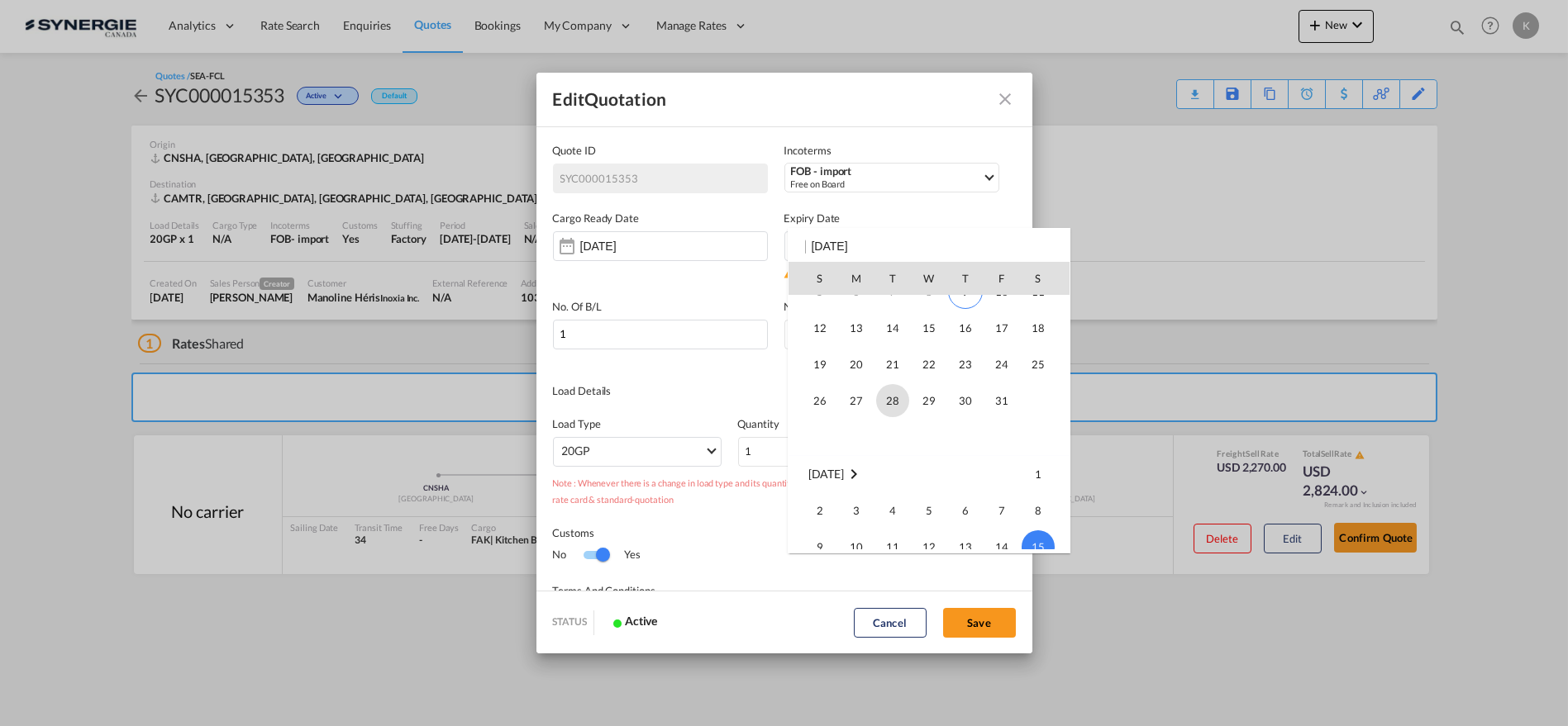
scroll to position [35, 0]
click at [895, 348] on span "14" at bounding box center [892, 352] width 33 height 33
type input "14 Oct 2025"
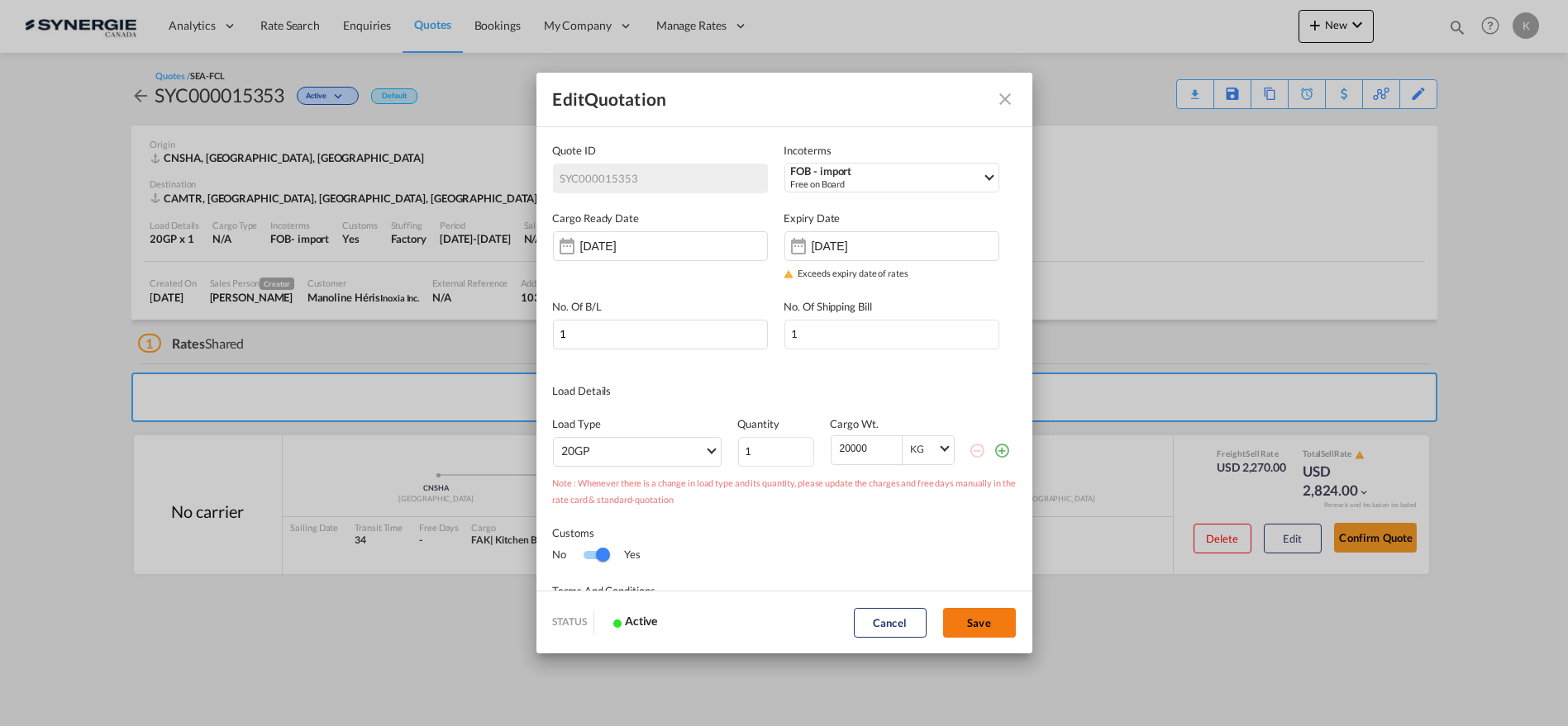
click at [978, 609] on button "Save" at bounding box center [979, 623] width 73 height 30
type input "08 Oct 2025"
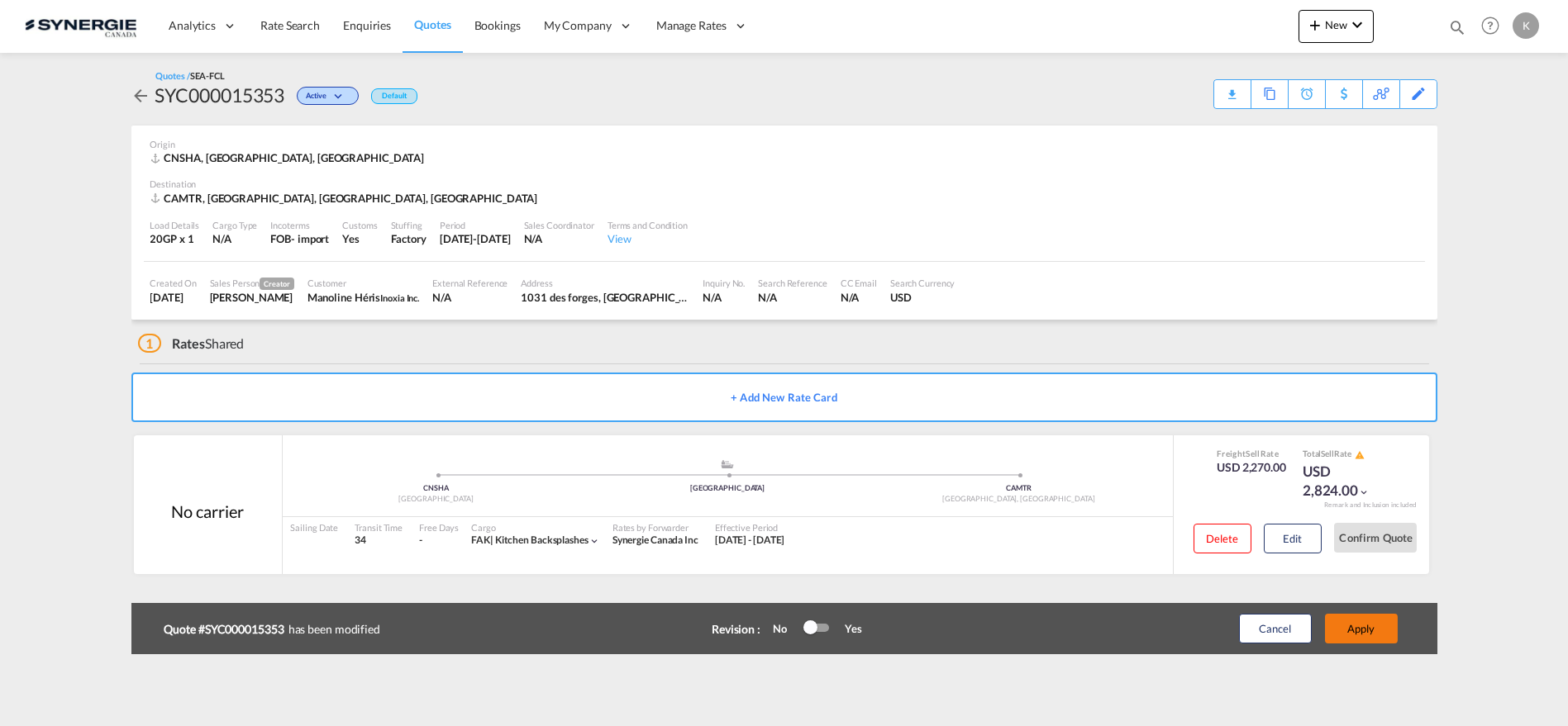
click at [1351, 626] on button "Apply" at bounding box center [1361, 628] width 73 height 30
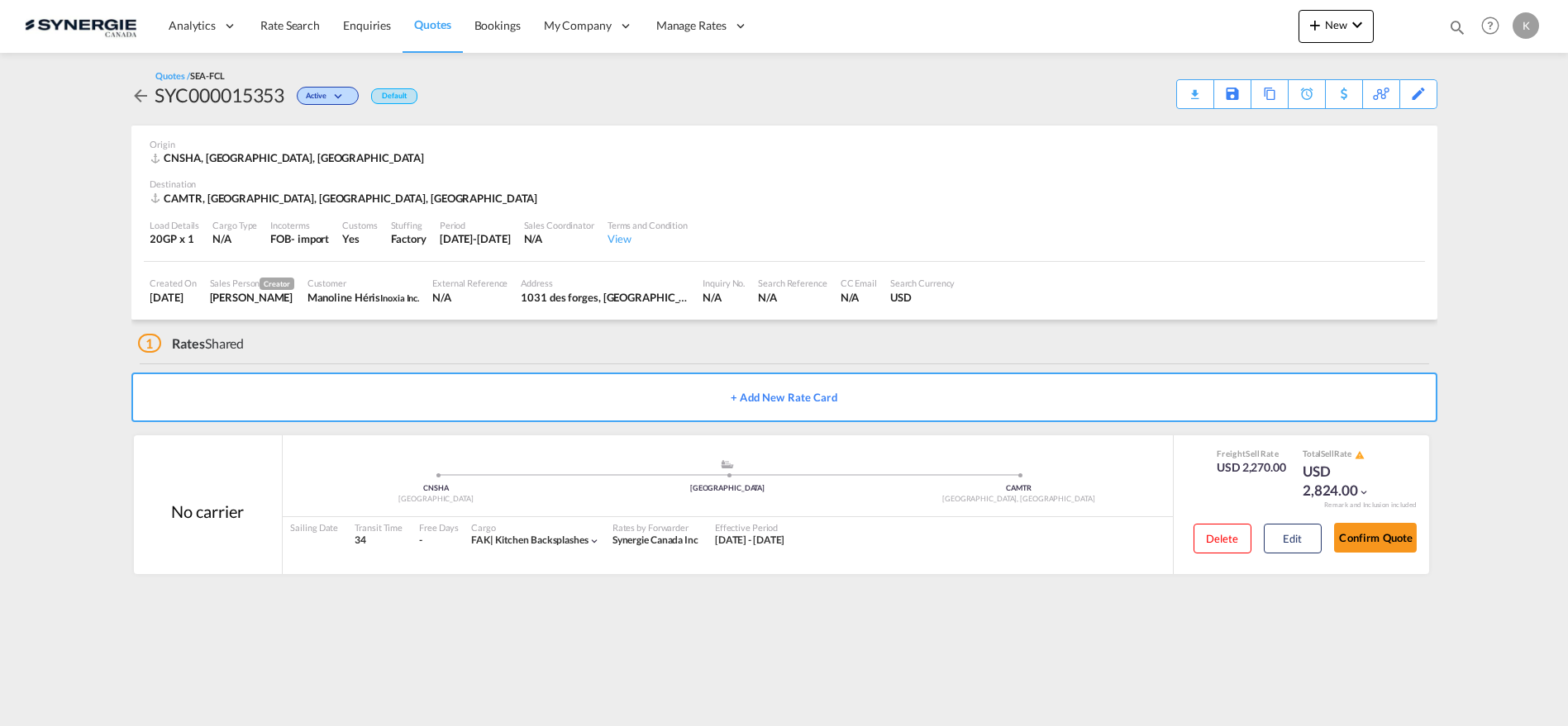
click at [1459, 24] on md-icon "icon-magnify" at bounding box center [1457, 27] width 18 height 18
click at [1196, 36] on select "Bookings Quotes Enquiries" at bounding box center [1194, 27] width 78 height 30
select select "Quotes"
click at [1155, 13] on select "Bookings Quotes Enquiries" at bounding box center [1194, 27] width 78 height 30
click at [1271, 29] on input at bounding box center [1332, 27] width 206 height 29
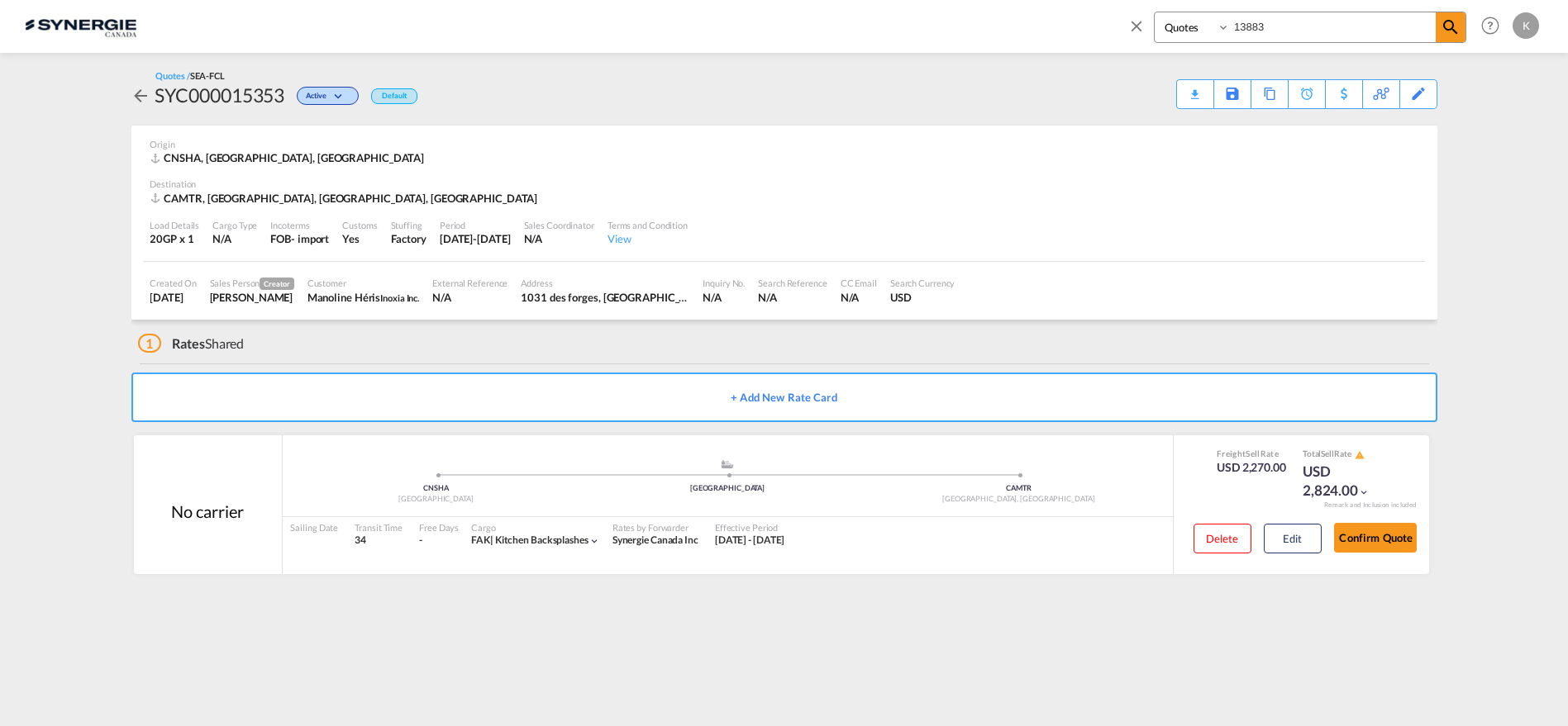
type input "13883"
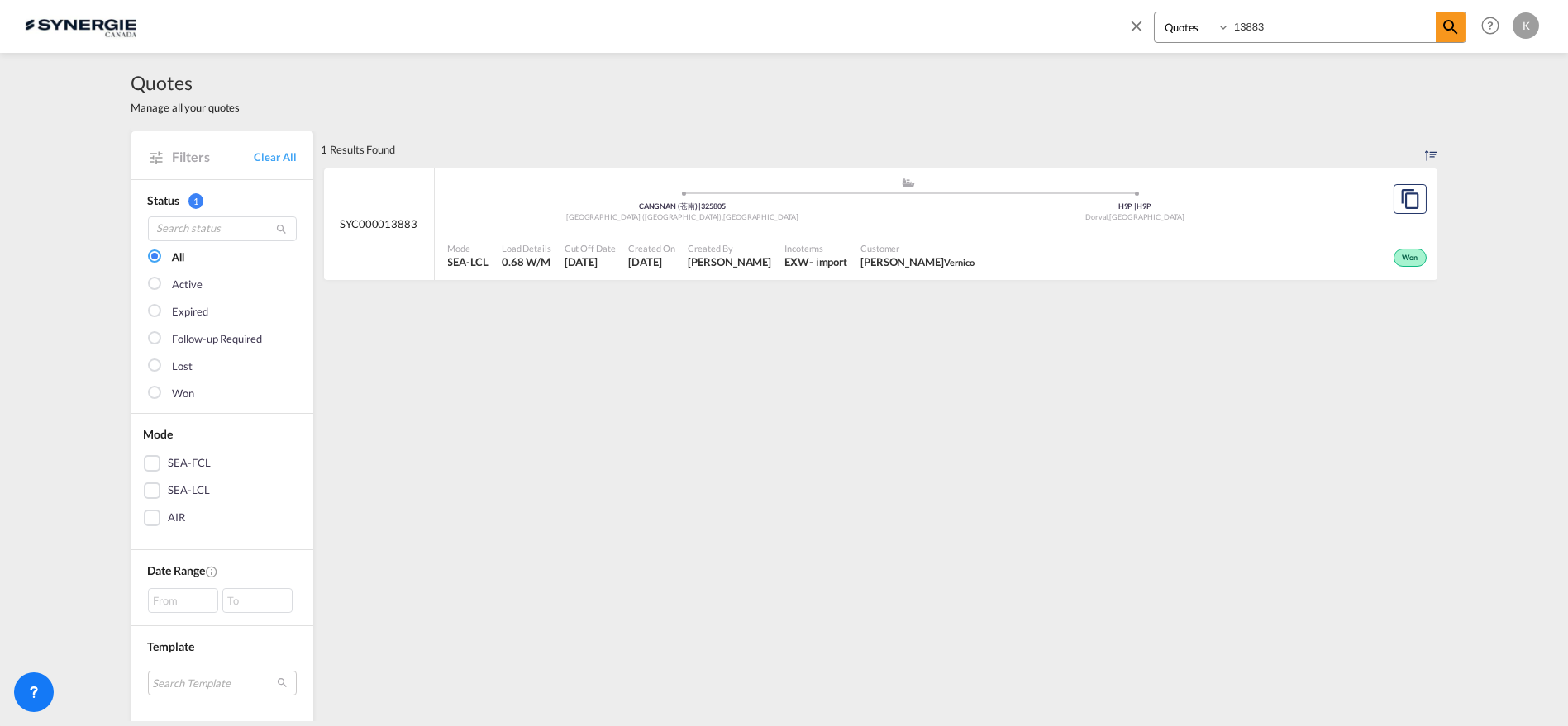
click at [707, 264] on span "[PERSON_NAME]" at bounding box center [729, 262] width 84 height 15
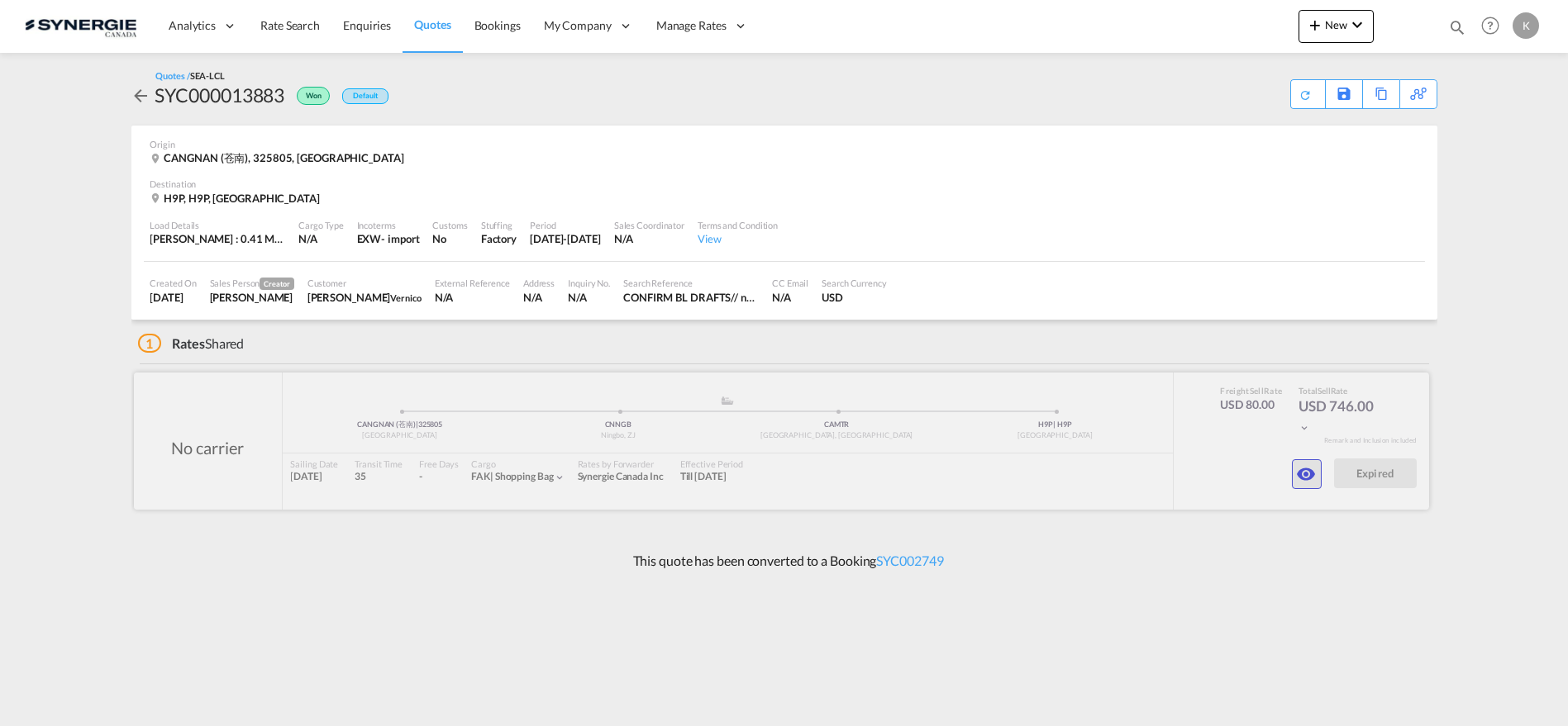
click at [1304, 464] on md-icon "icon-eye" at bounding box center [1307, 474] width 20 height 20
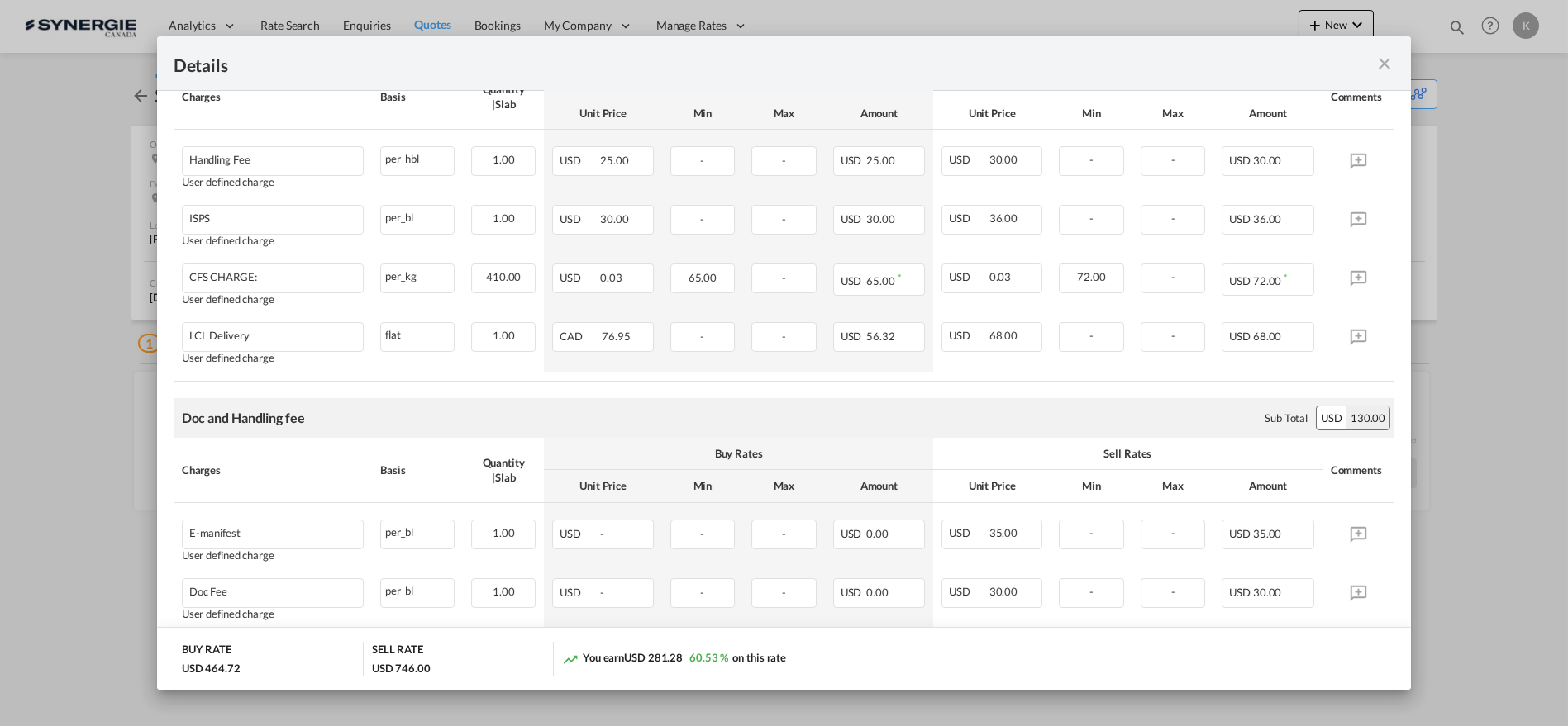
scroll to position [1005, 0]
